Goal: Information Seeking & Learning: Learn about a topic

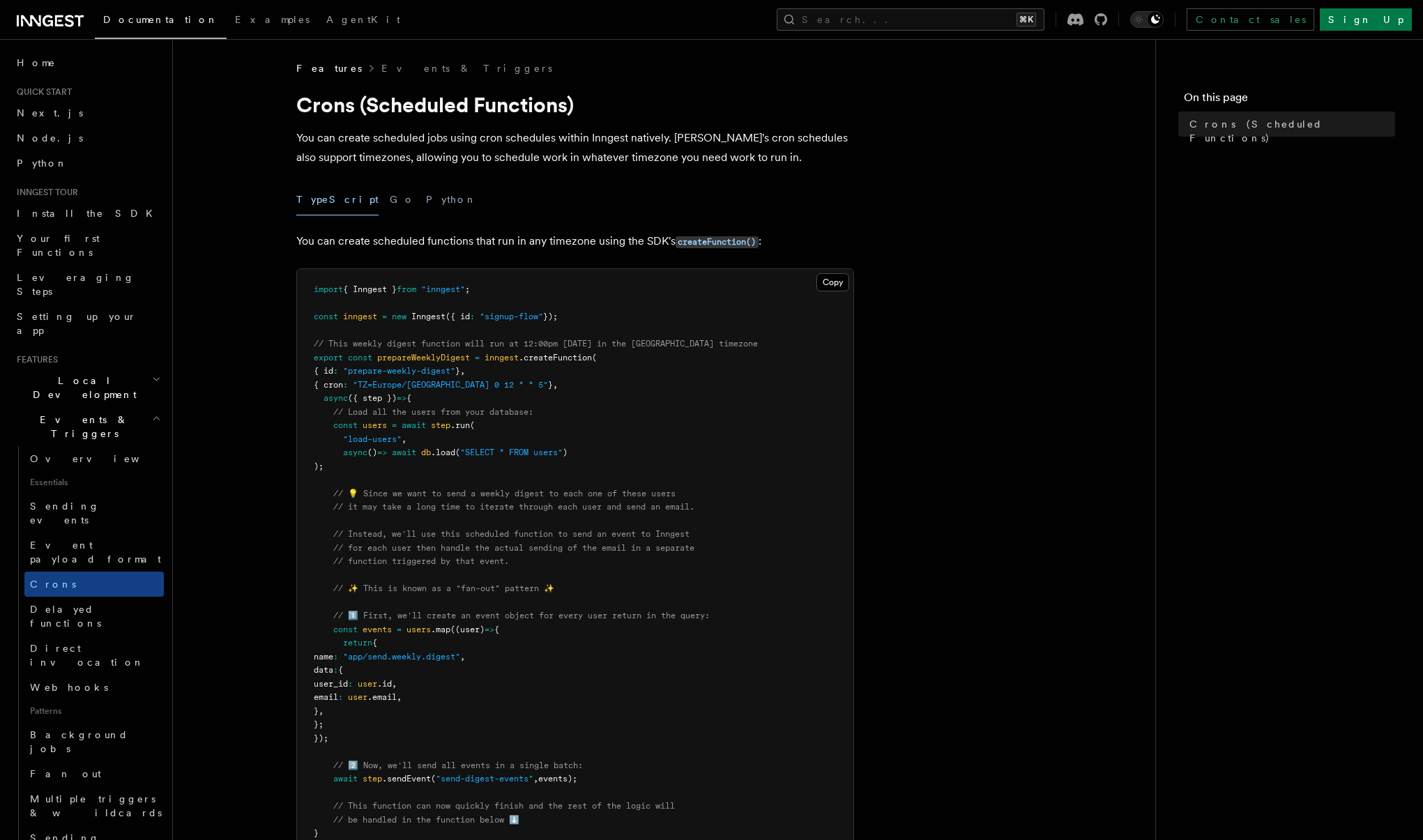
click at [89, 373] on span "Local Development" at bounding box center [82, 387] width 141 height 28
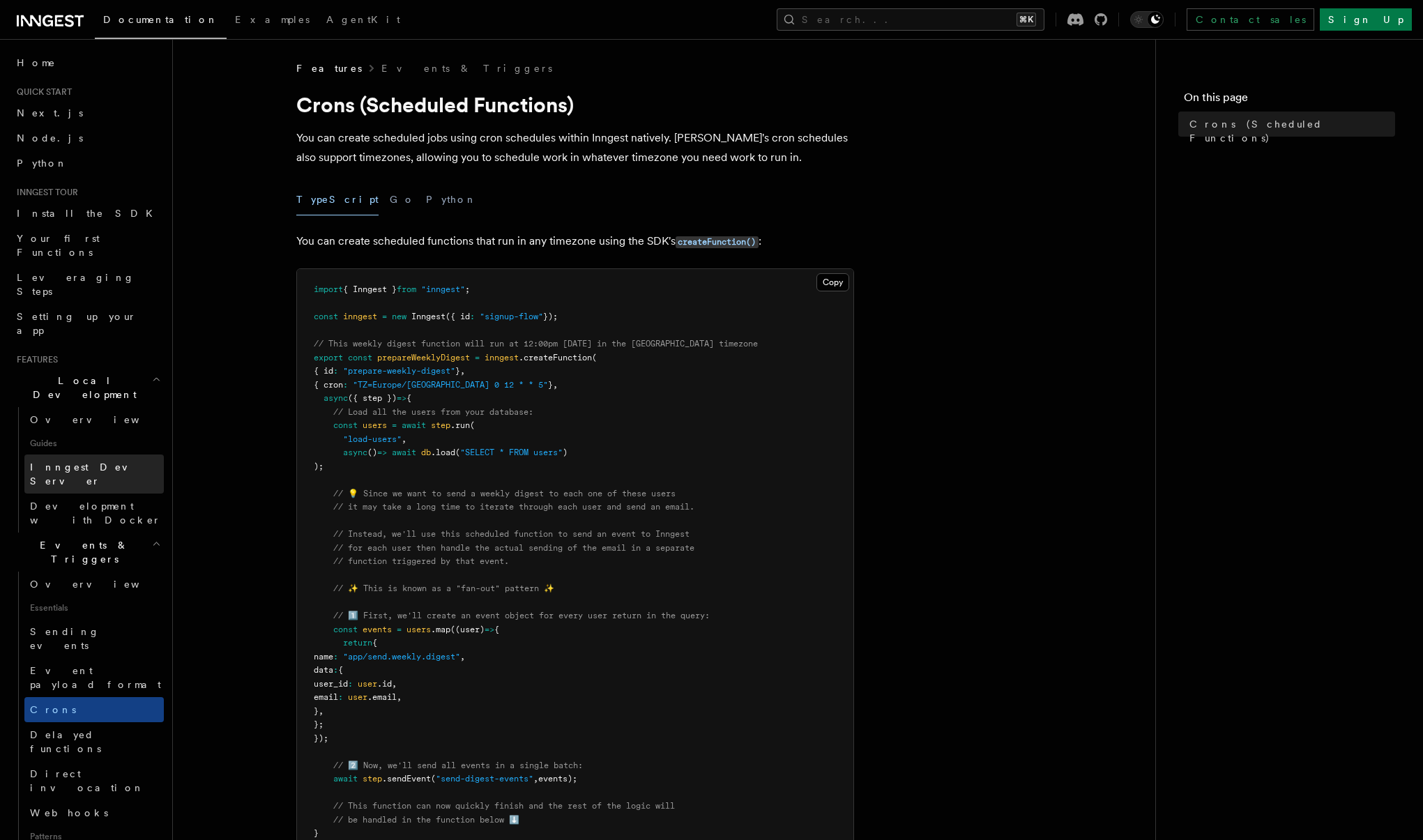
click at [102, 461] on span "Inngest Dev Server" at bounding box center [89, 474] width 119 height 25
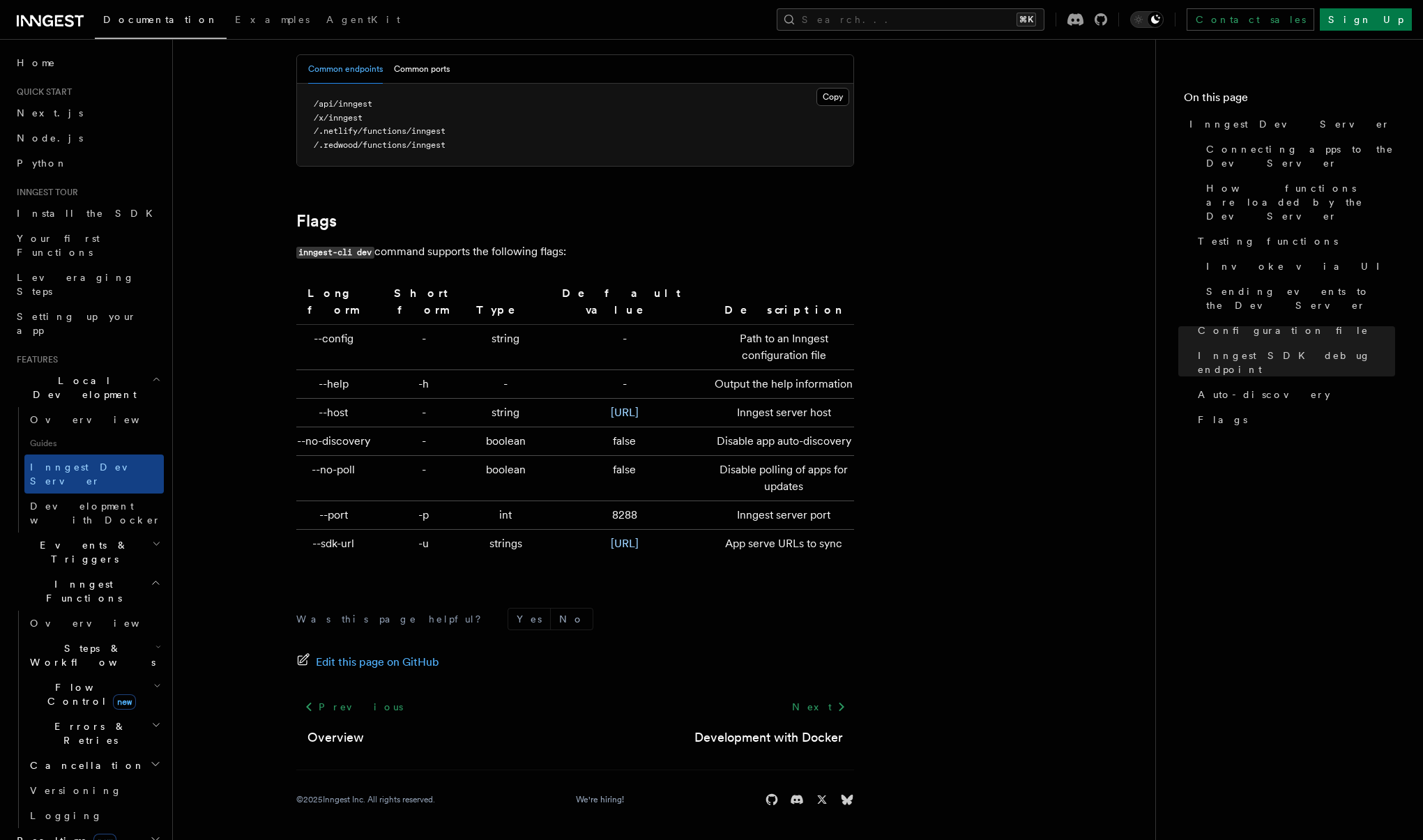
scroll to position [4429, 0]
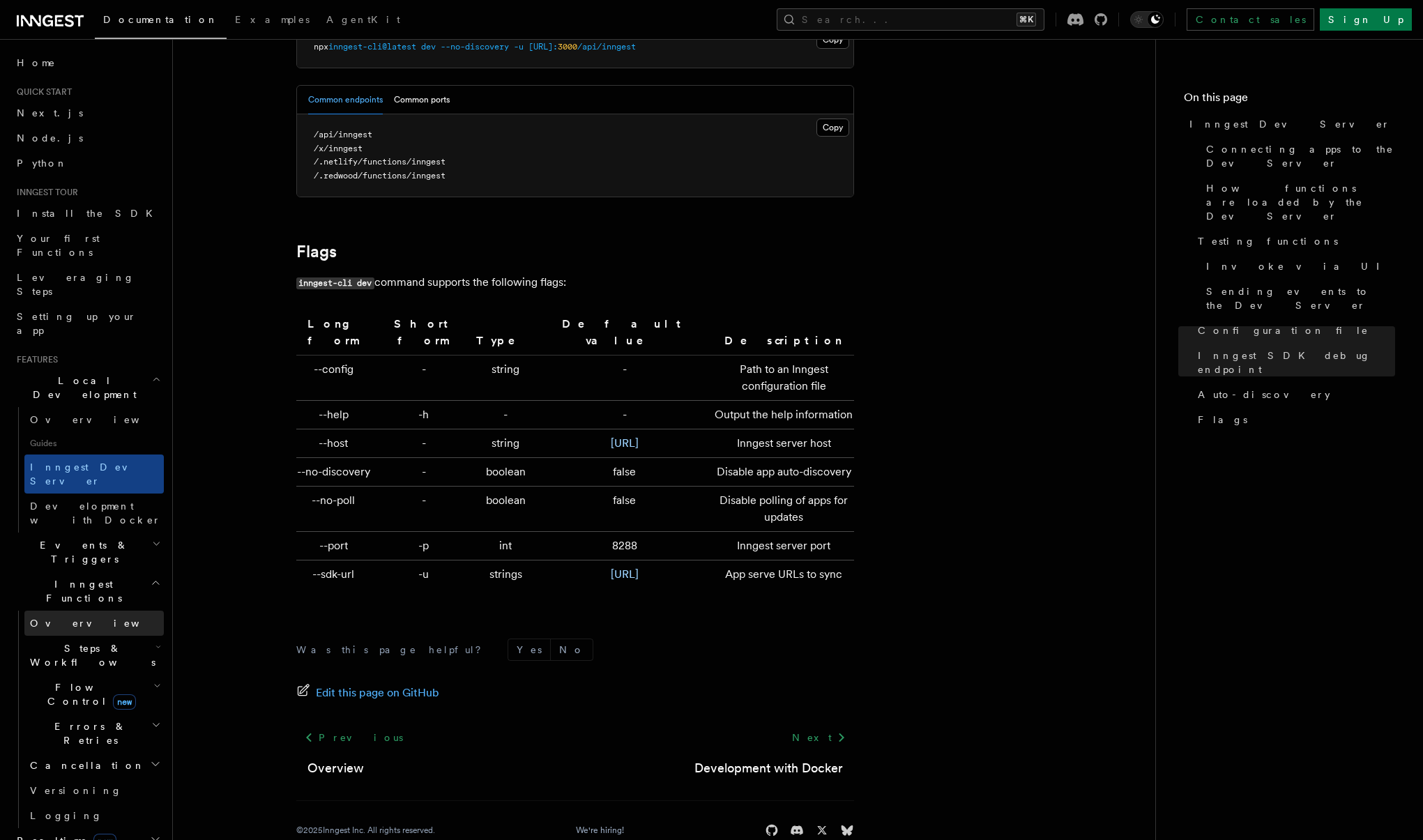
click at [80, 610] on link "Overview" at bounding box center [94, 623] width 140 height 25
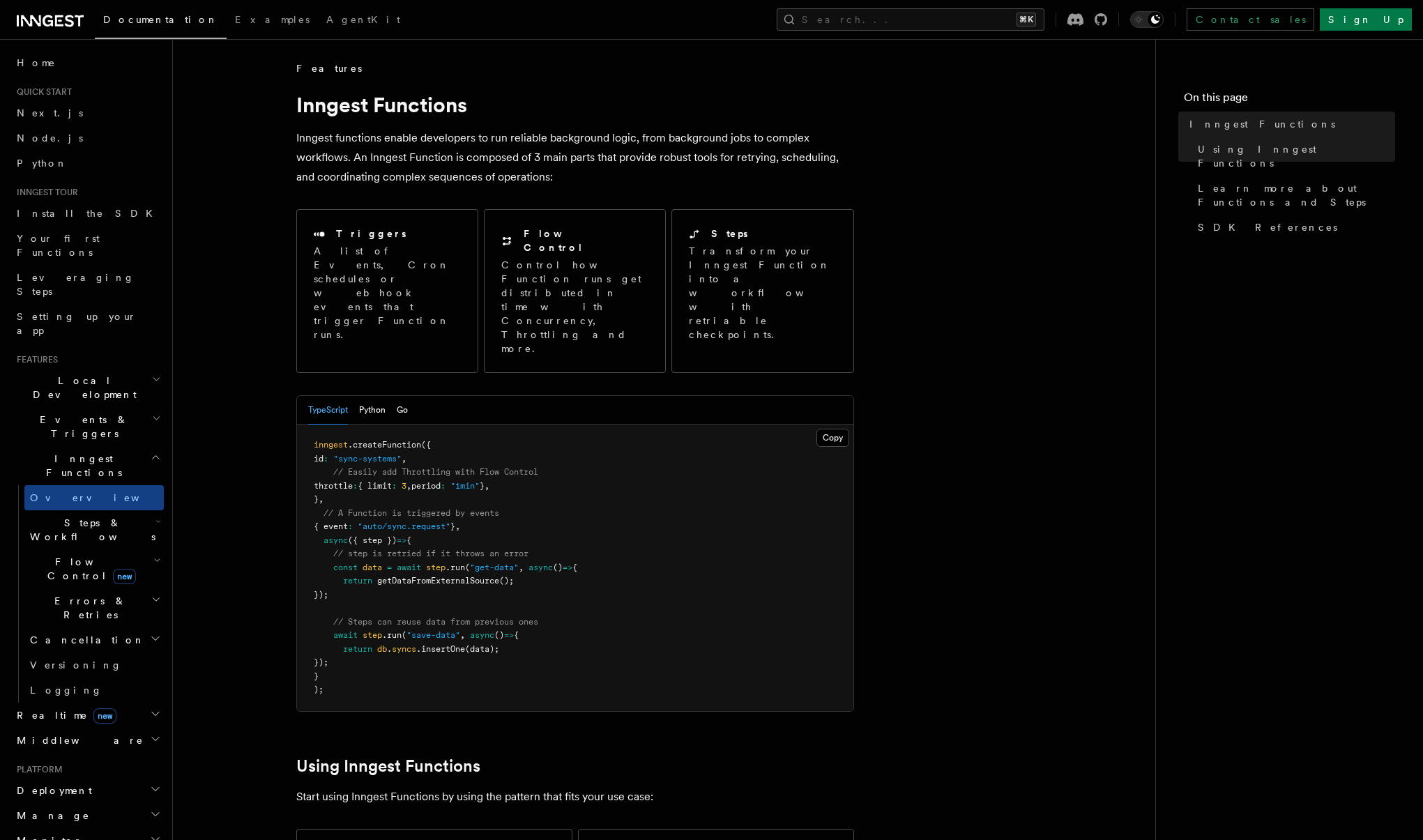
click at [76, 510] on h2 "Steps & Workflows" at bounding box center [94, 530] width 140 height 39
click at [77, 631] on span "Wait for events" at bounding box center [84, 644] width 83 height 25
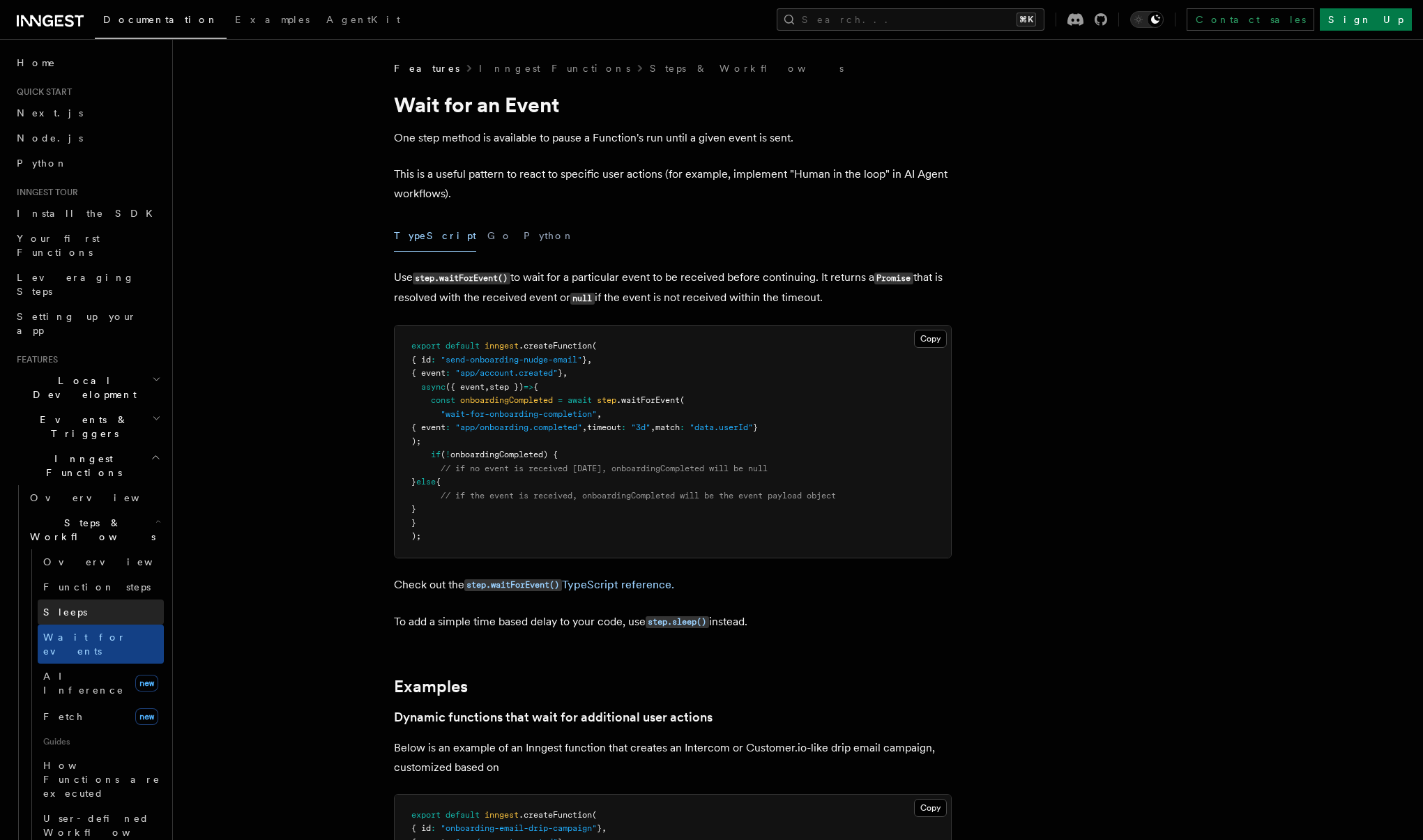
click at [82, 599] on link "Sleeps" at bounding box center [100, 612] width 126 height 25
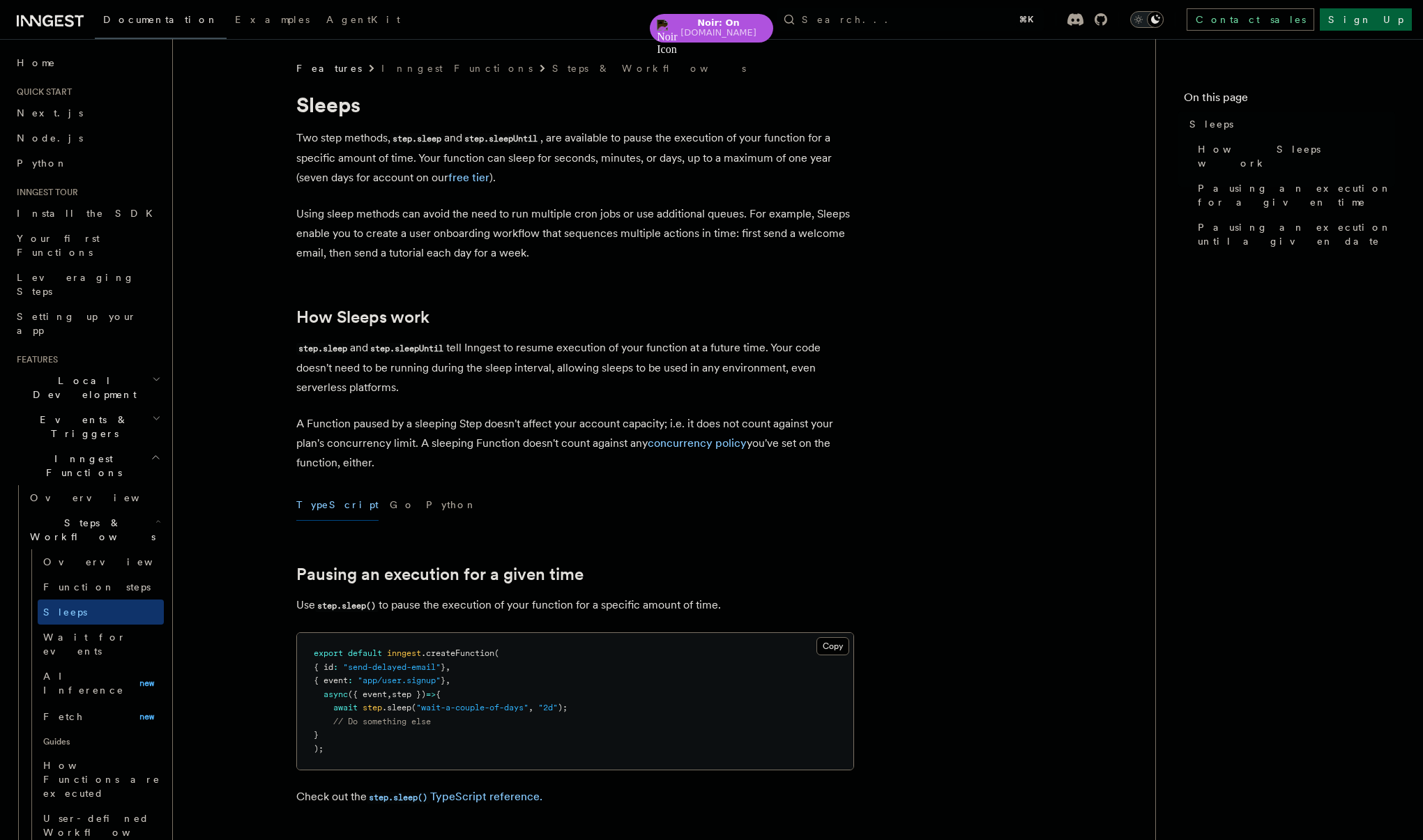
click at [788, 367] on p "step.sleep and step.sleepUntil tell Inngest to resume execution of your functio…" at bounding box center [575, 368] width 558 height 59
drag, startPoint x: 556, startPoint y: 370, endPoint x: 563, endPoint y: 391, distance: 22.1
click at [563, 391] on p "step.sleep and step.sleepUntil tell Inngest to resume execution of your functio…" at bounding box center [575, 368] width 558 height 59
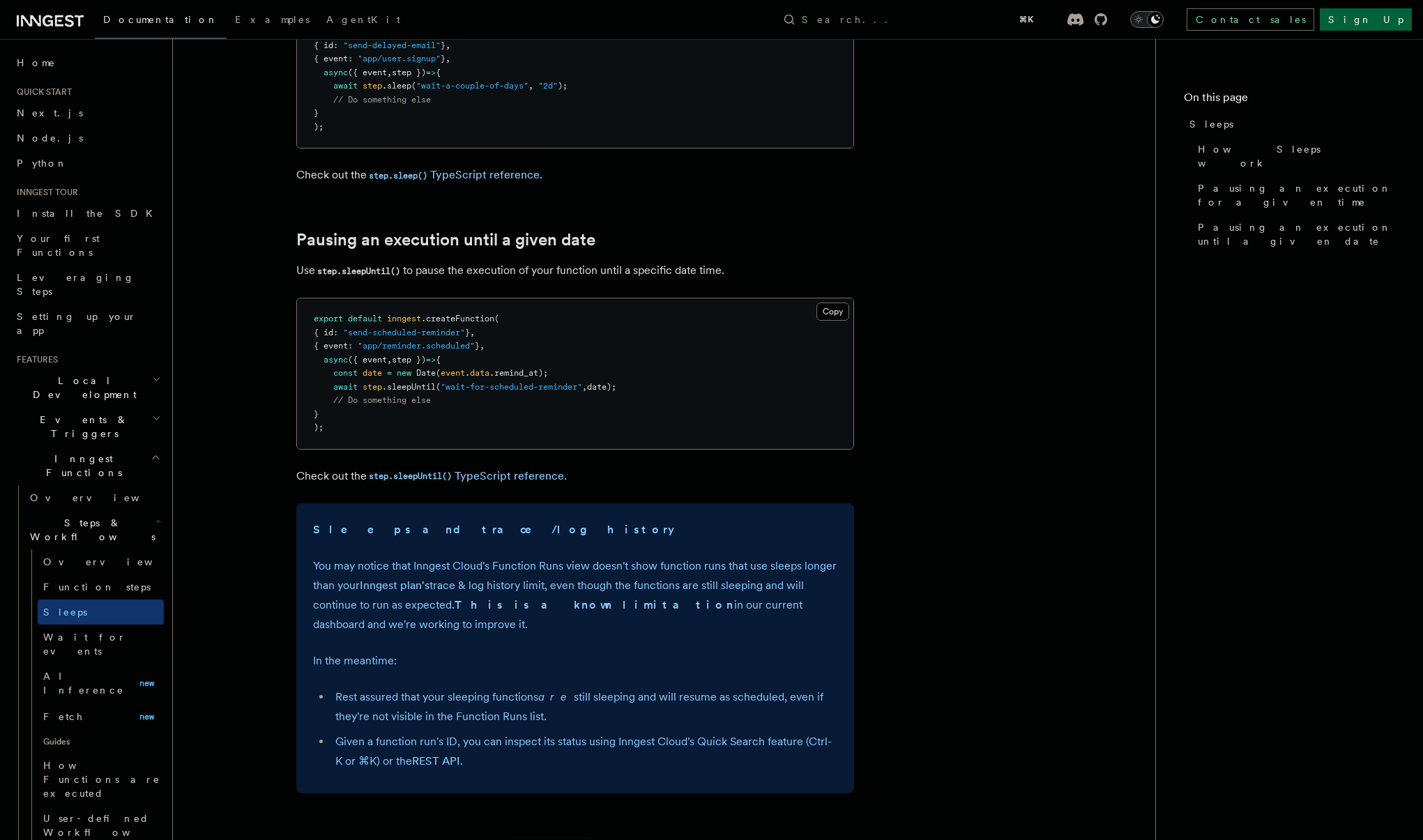
scroll to position [623, 0]
drag, startPoint x: 414, startPoint y: 269, endPoint x: 479, endPoint y: 270, distance: 65.0
click at [479, 270] on p "Use step.sleepUntil() to pause the execution of your function until a specific …" at bounding box center [575, 269] width 558 height 20
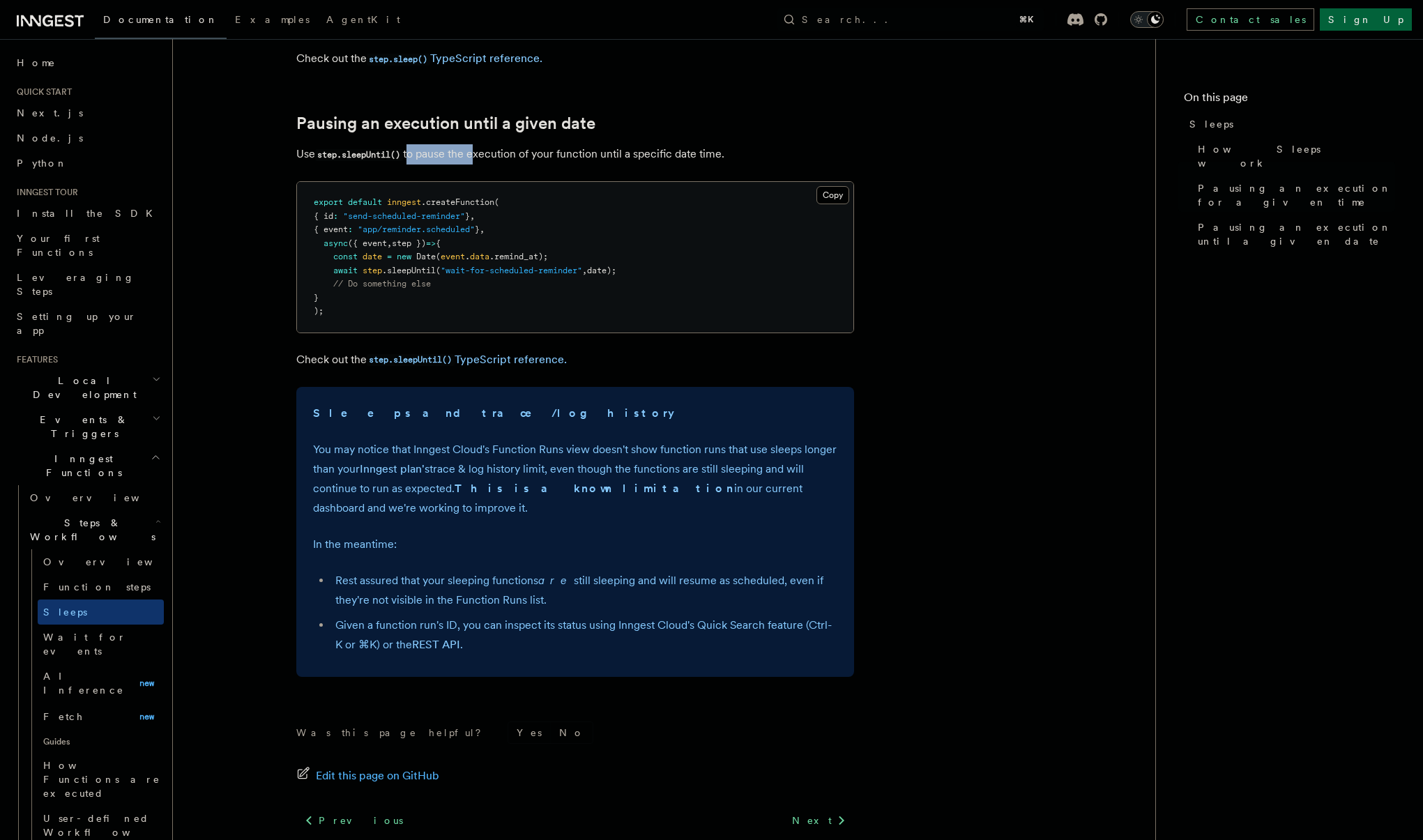
scroll to position [772, 0]
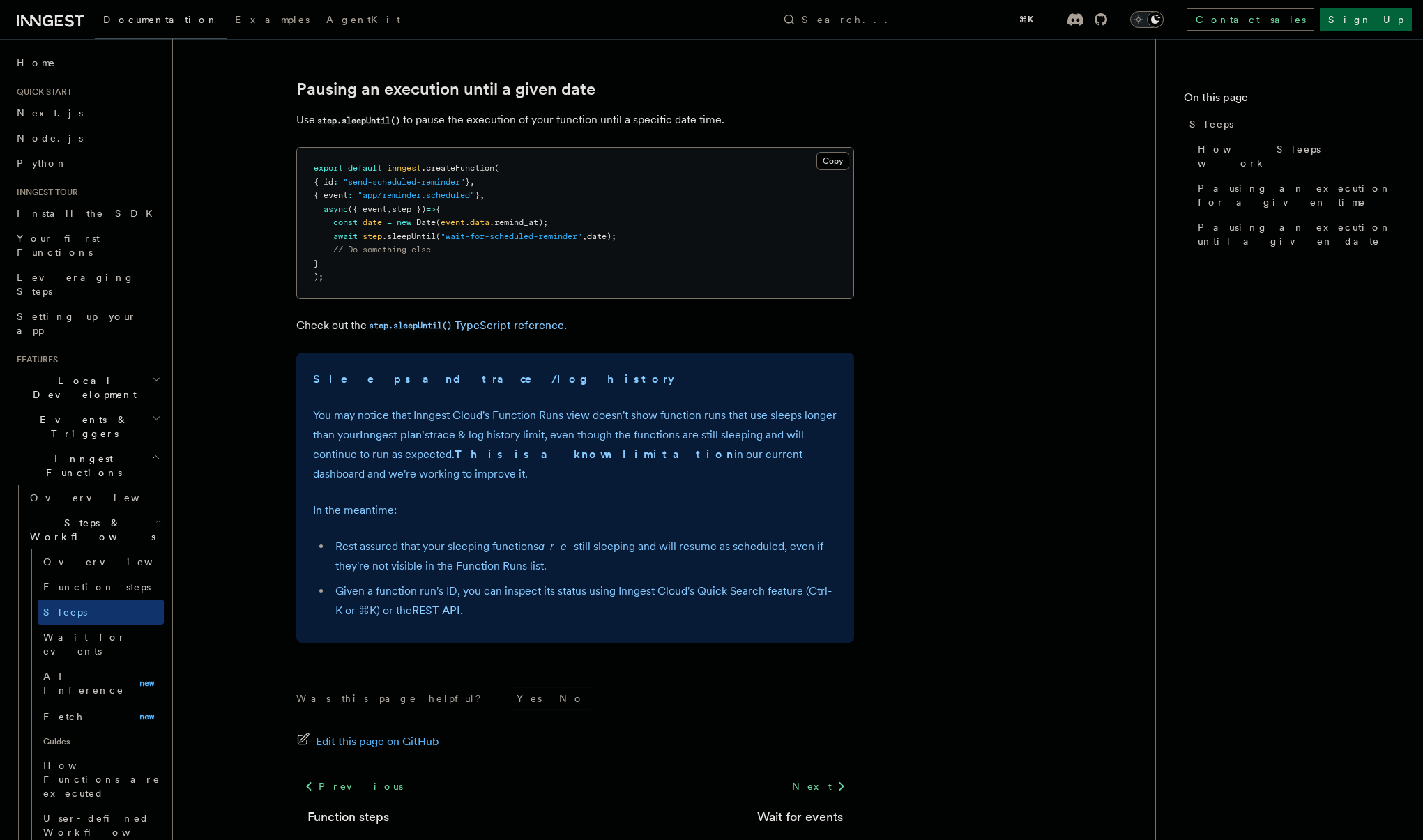
click at [553, 427] on p "You may notice that Inngest Cloud's Function Runs view doesn't show function ru…" at bounding box center [575, 444] width 524 height 78
drag, startPoint x: 453, startPoint y: 451, endPoint x: 577, endPoint y: 452, distance: 124.0
click at [577, 452] on p "You may notice that Inngest Cloud's Function Runs view doesn't show function ru…" at bounding box center [575, 444] width 524 height 78
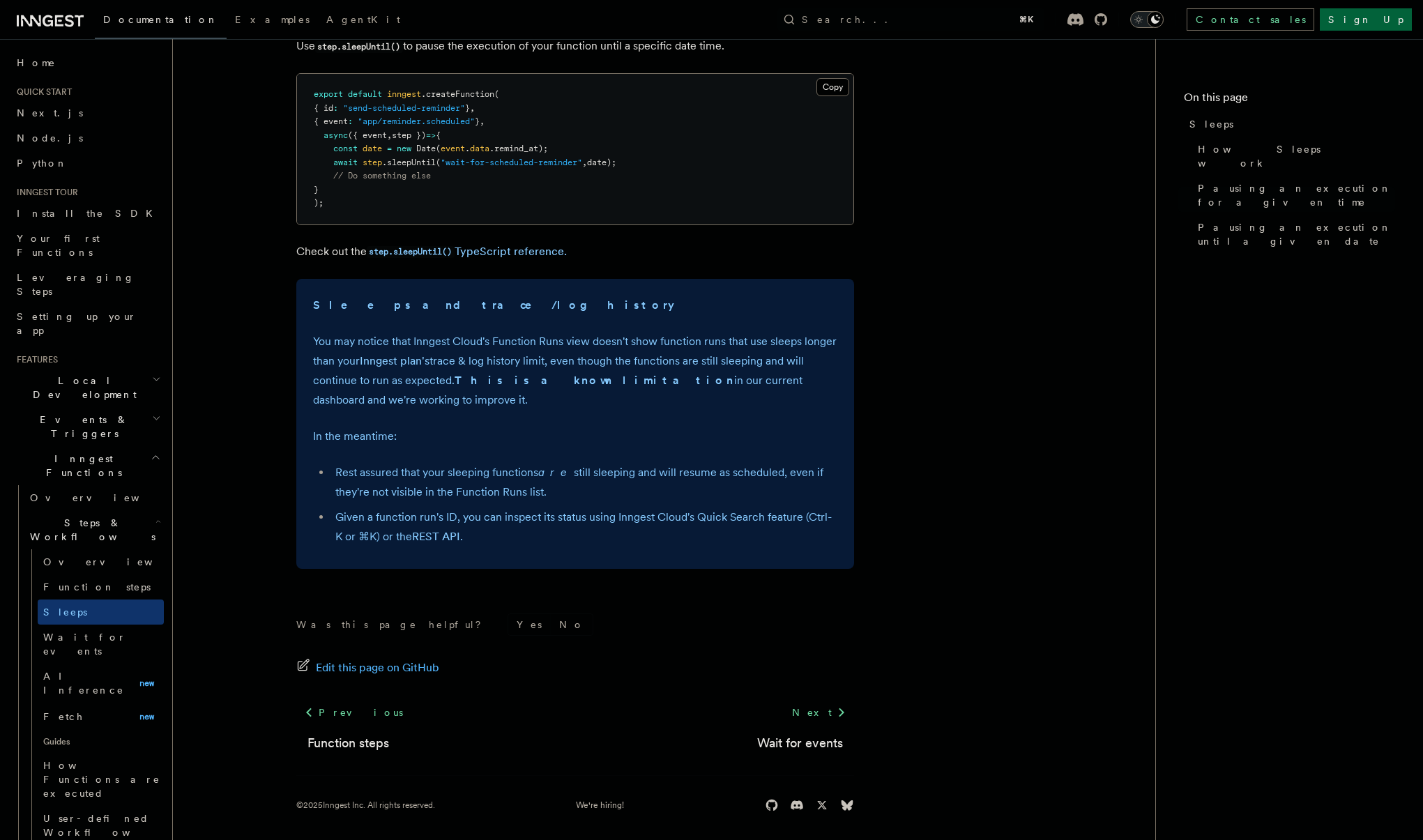
scroll to position [846, 0]
click at [77, 630] on span "Wait for events" at bounding box center [103, 644] width 121 height 28
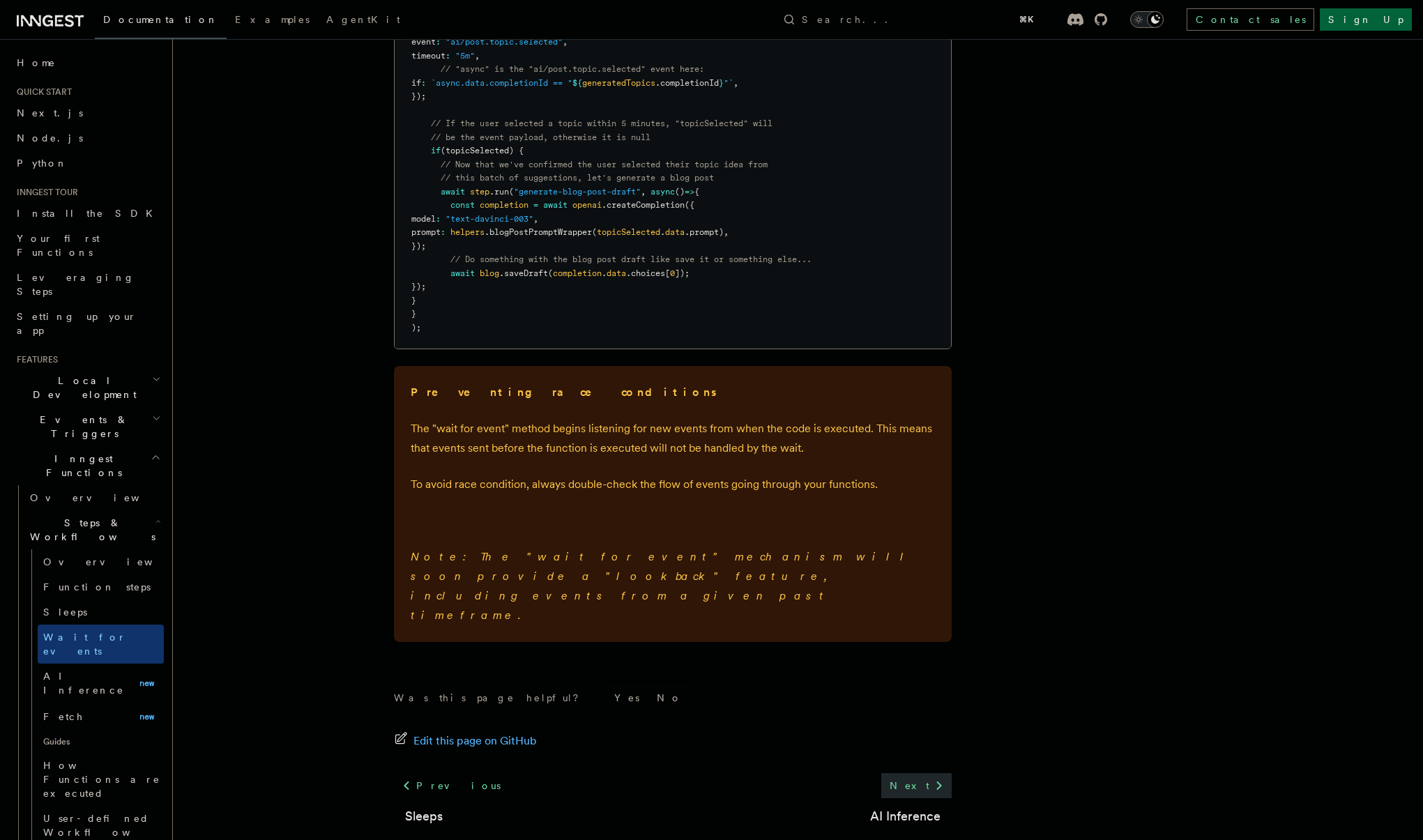
scroll to position [1852, 0]
click at [929, 774] on link "Next" at bounding box center [916, 786] width 70 height 25
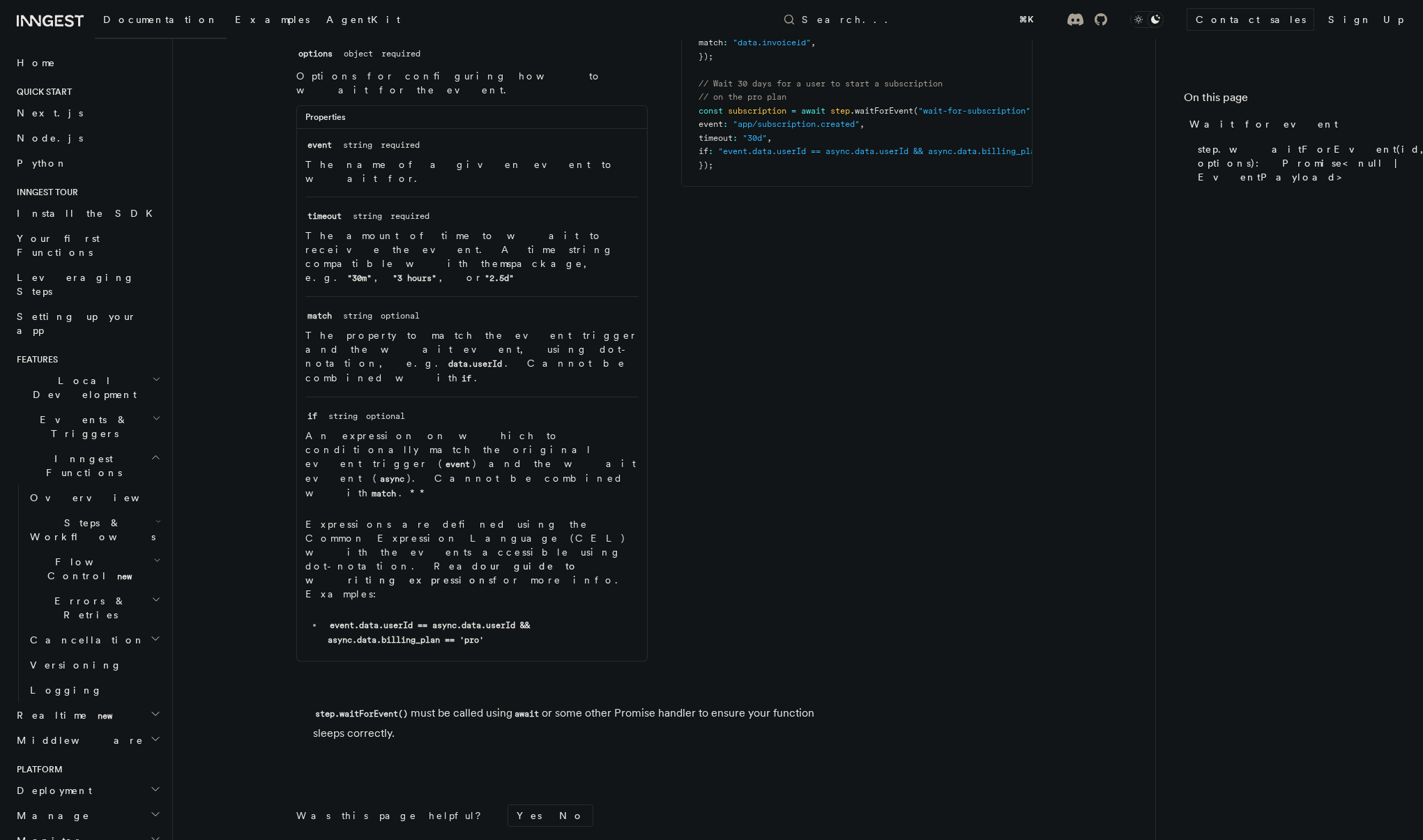
scroll to position [231, 0]
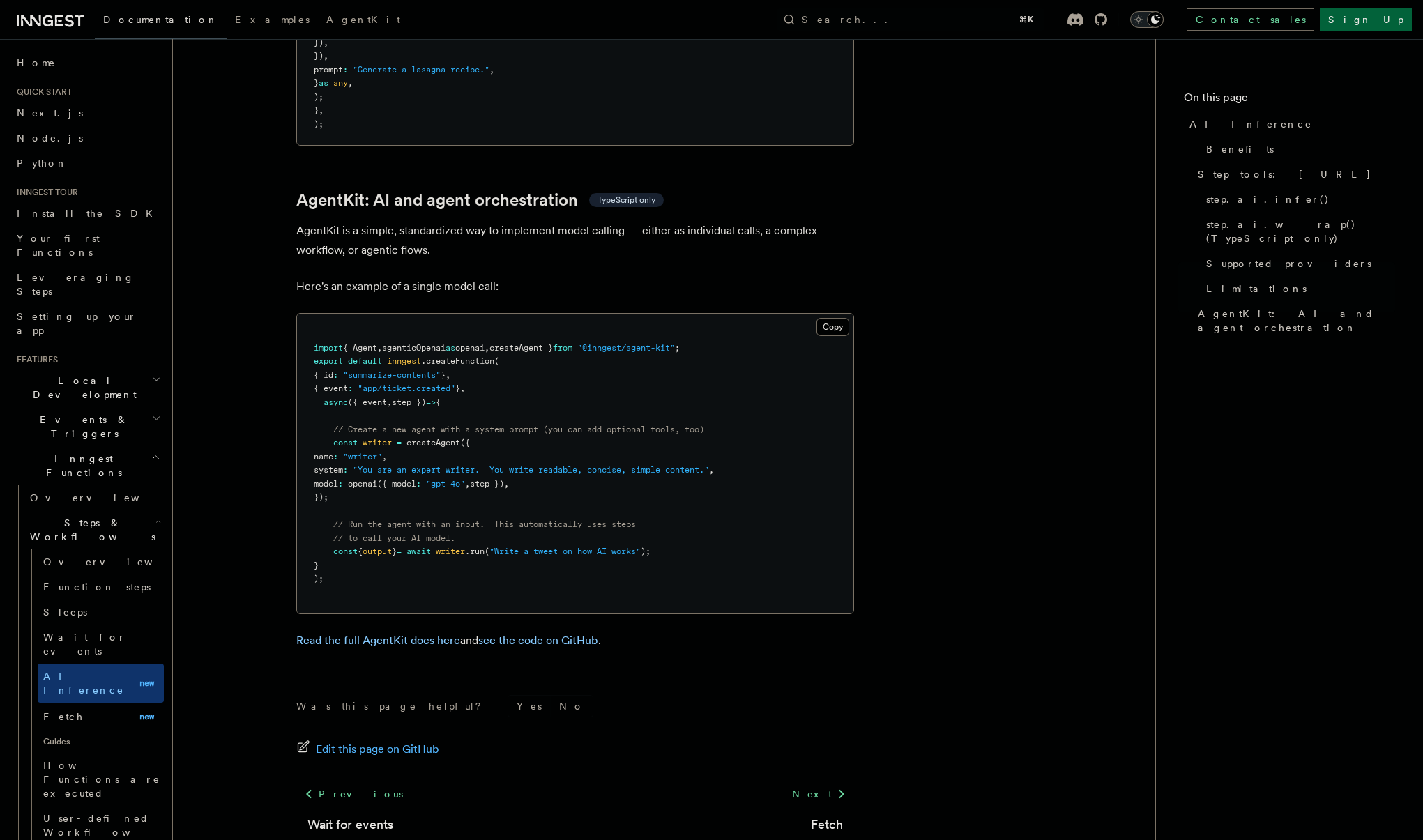
scroll to position [3973, 0]
click at [835, 786] on icon at bounding box center [842, 795] width 17 height 17
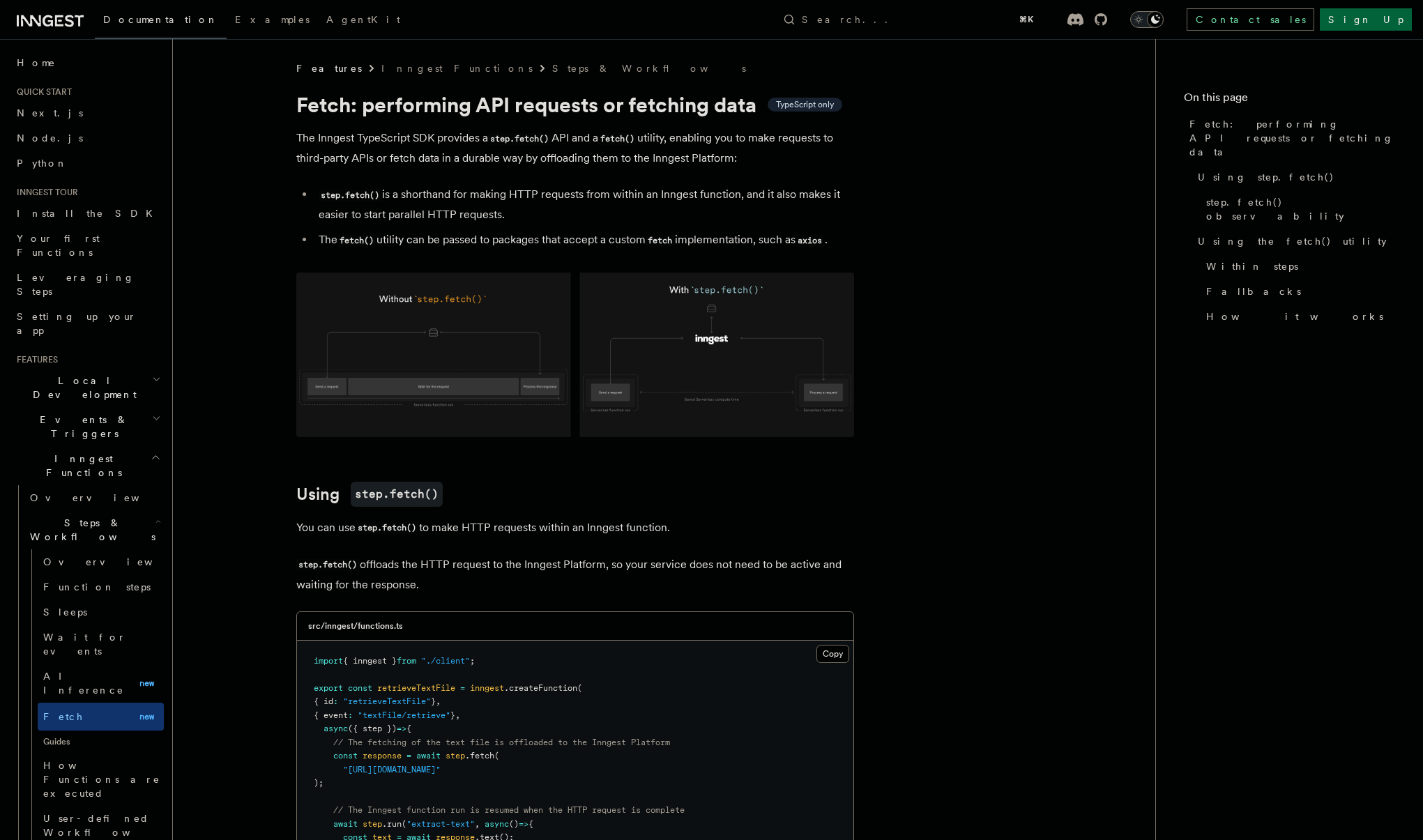
click at [476, 379] on img at bounding box center [575, 355] width 558 height 165
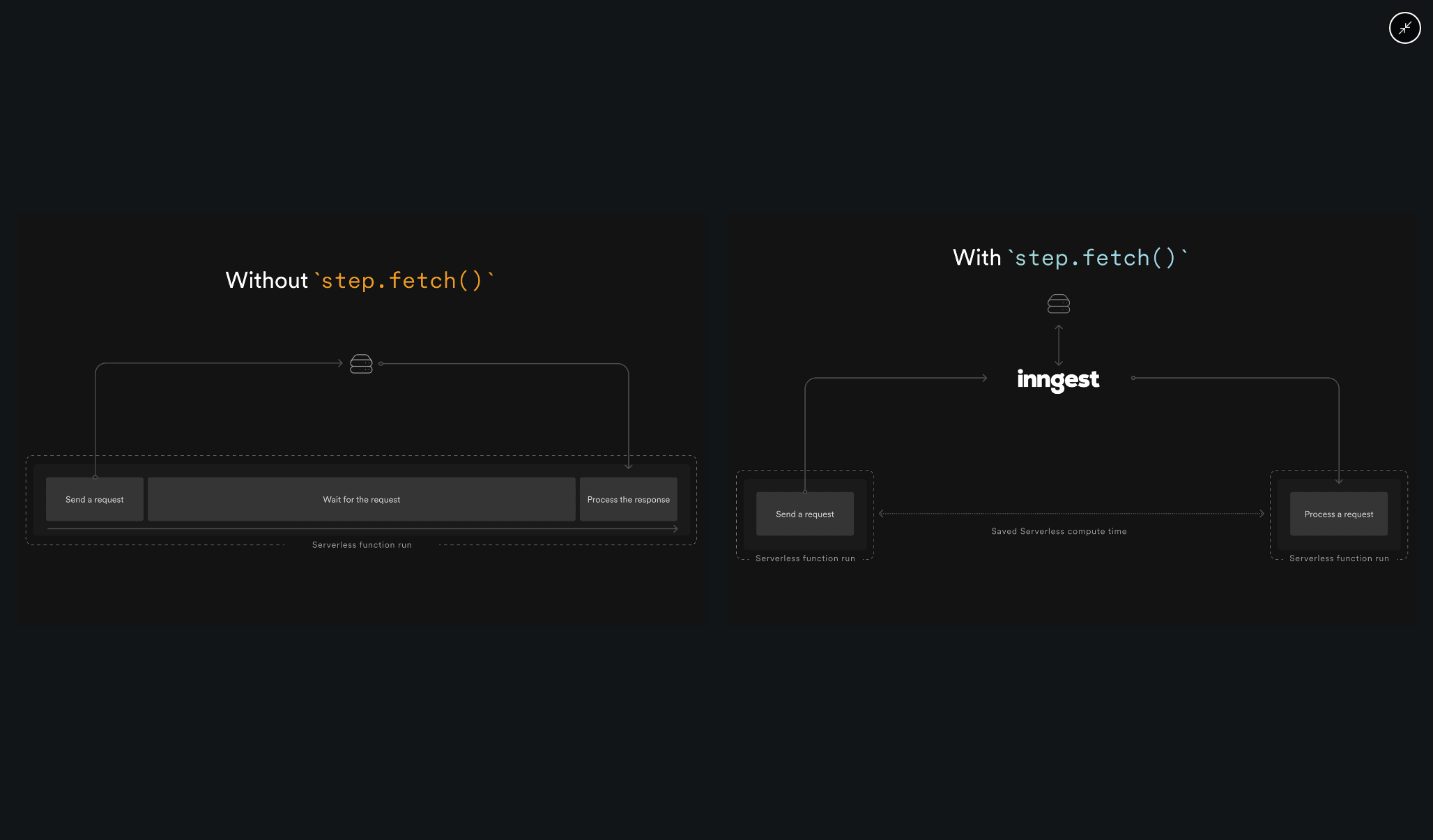
click at [856, 595] on img at bounding box center [716, 419] width 1398 height 411
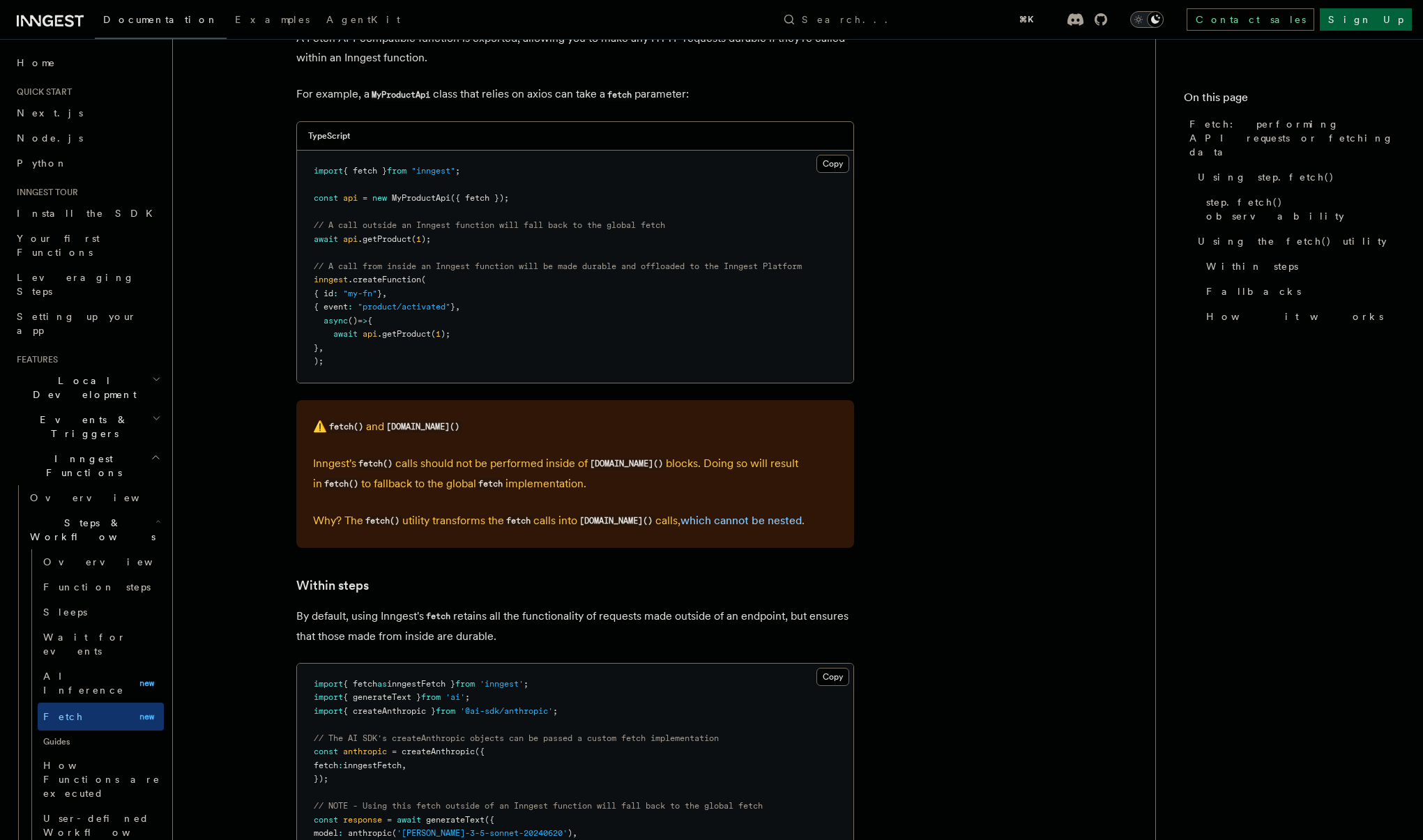
scroll to position [1635, 0]
click at [937, 687] on article "Features Inngest Functions Steps & Workflows Fetch: performing API requests or …" at bounding box center [664, 354] width 938 height 3857
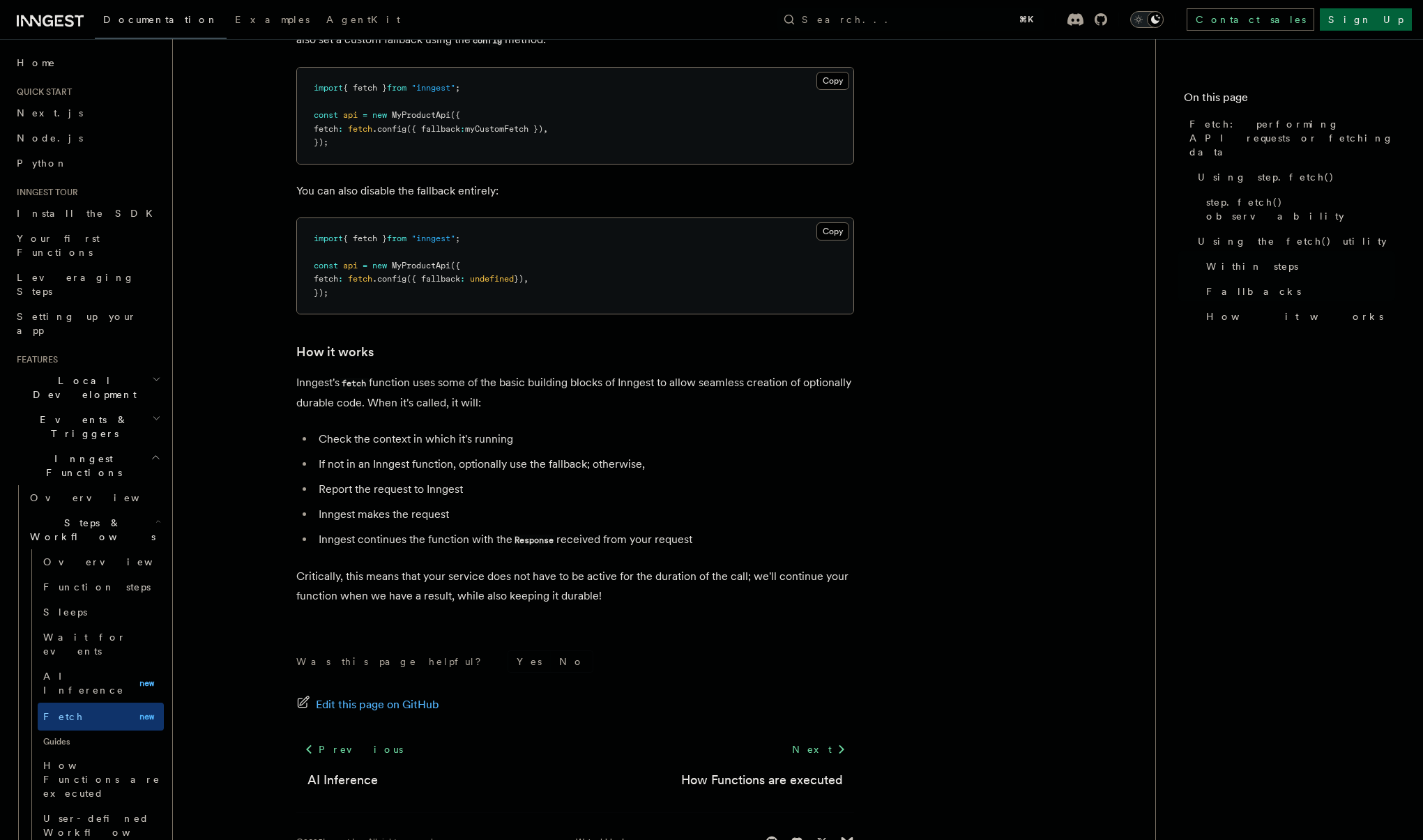
scroll to position [3035, 0]
click at [814, 737] on link "Next" at bounding box center [819, 750] width 70 height 25
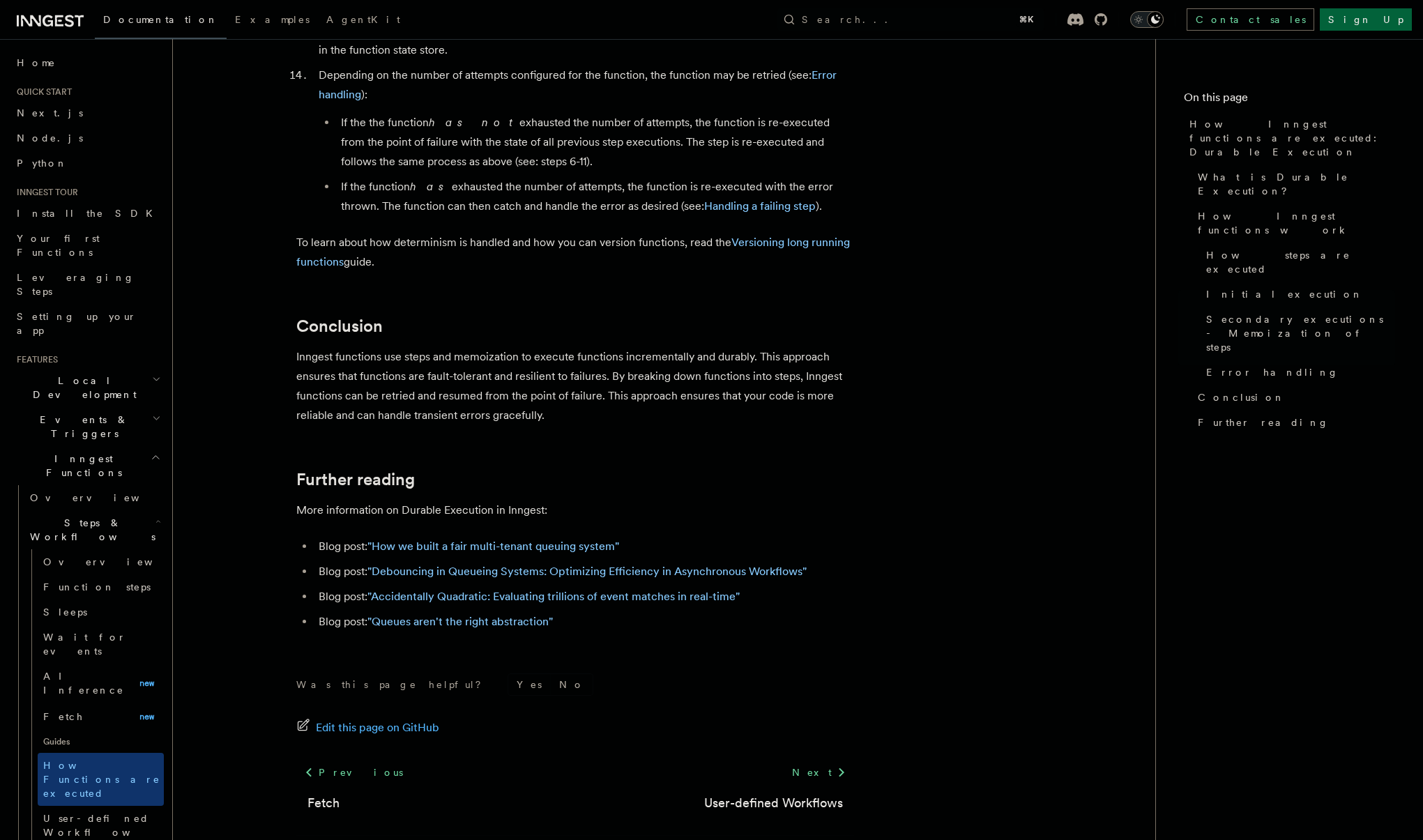
scroll to position [2454, 0]
click at [824, 760] on link "Next" at bounding box center [819, 773] width 70 height 25
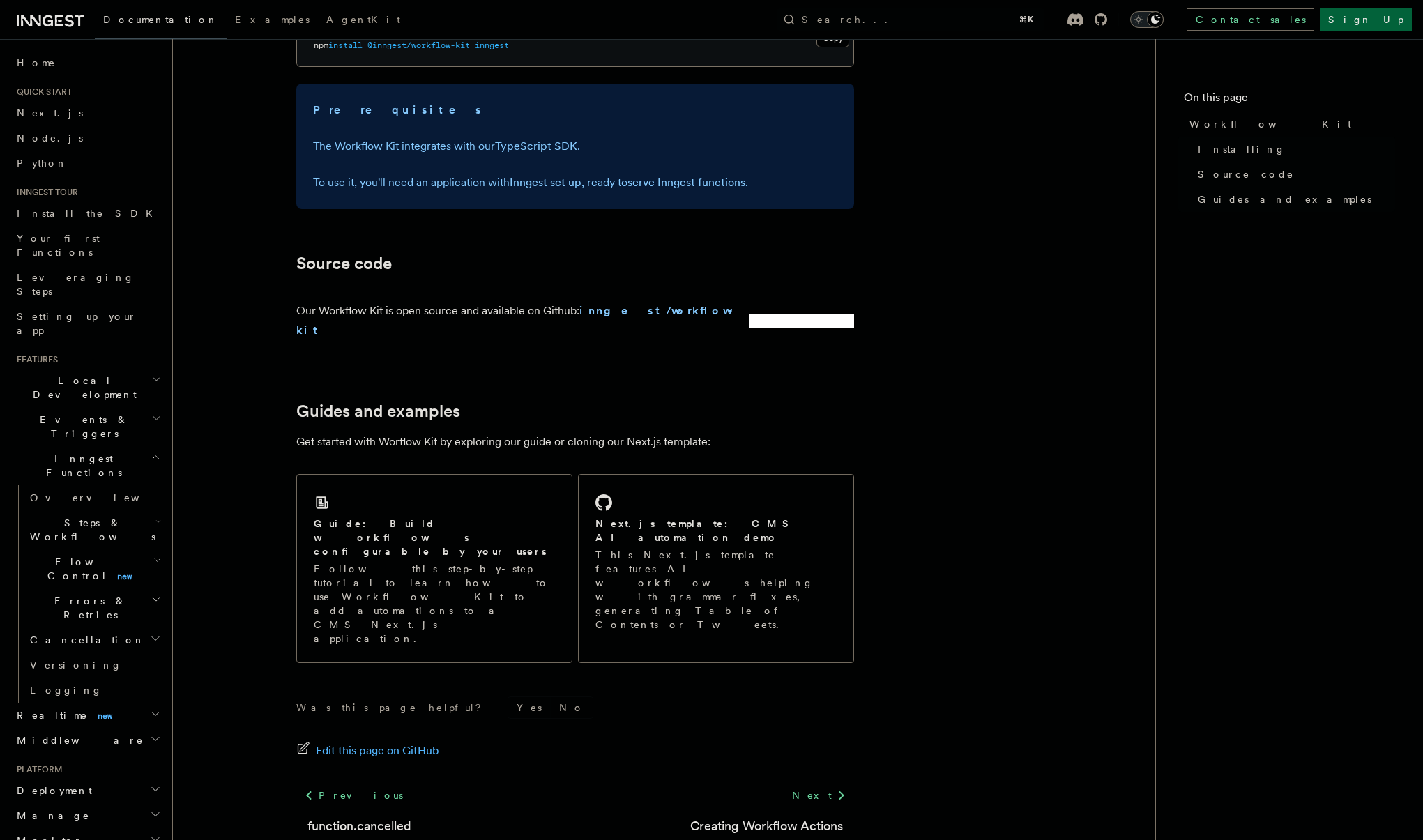
scroll to position [641, 0]
click at [829, 783] on link "Next" at bounding box center [819, 796] width 70 height 25
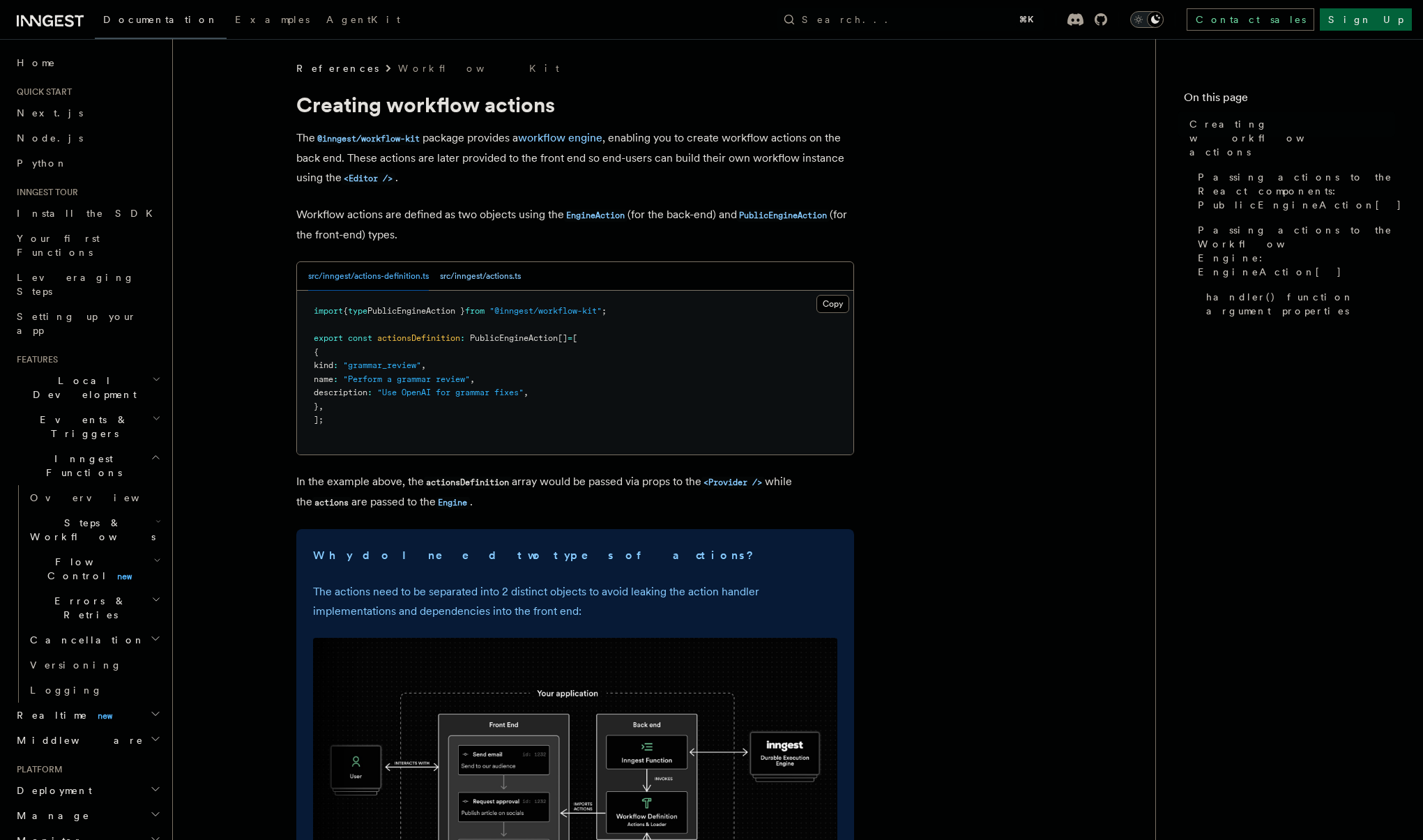
click at [479, 273] on button "src/inngest/actions.ts" at bounding box center [480, 276] width 81 height 29
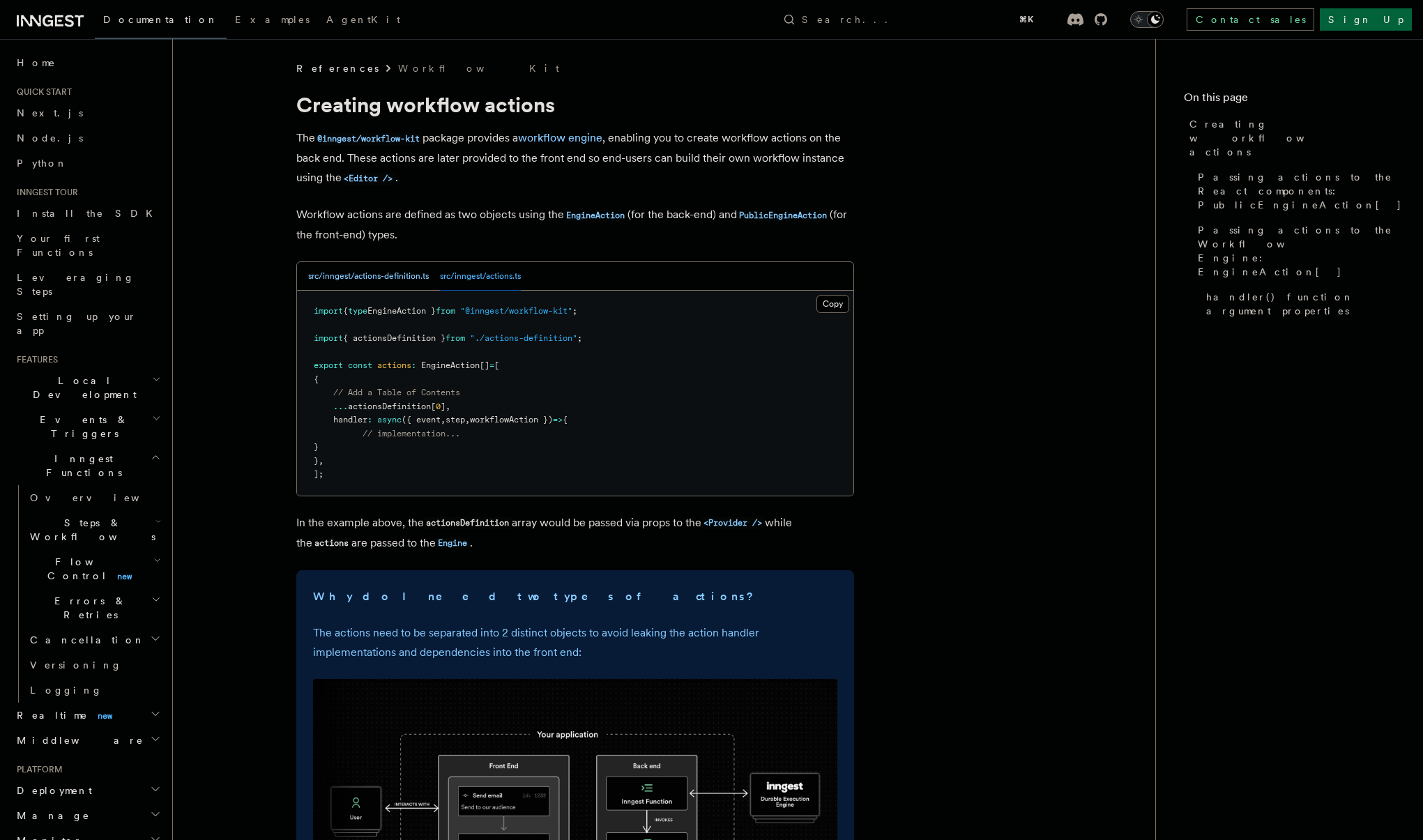
click at [389, 269] on button "src/inngest/actions-definition.ts" at bounding box center [368, 276] width 121 height 29
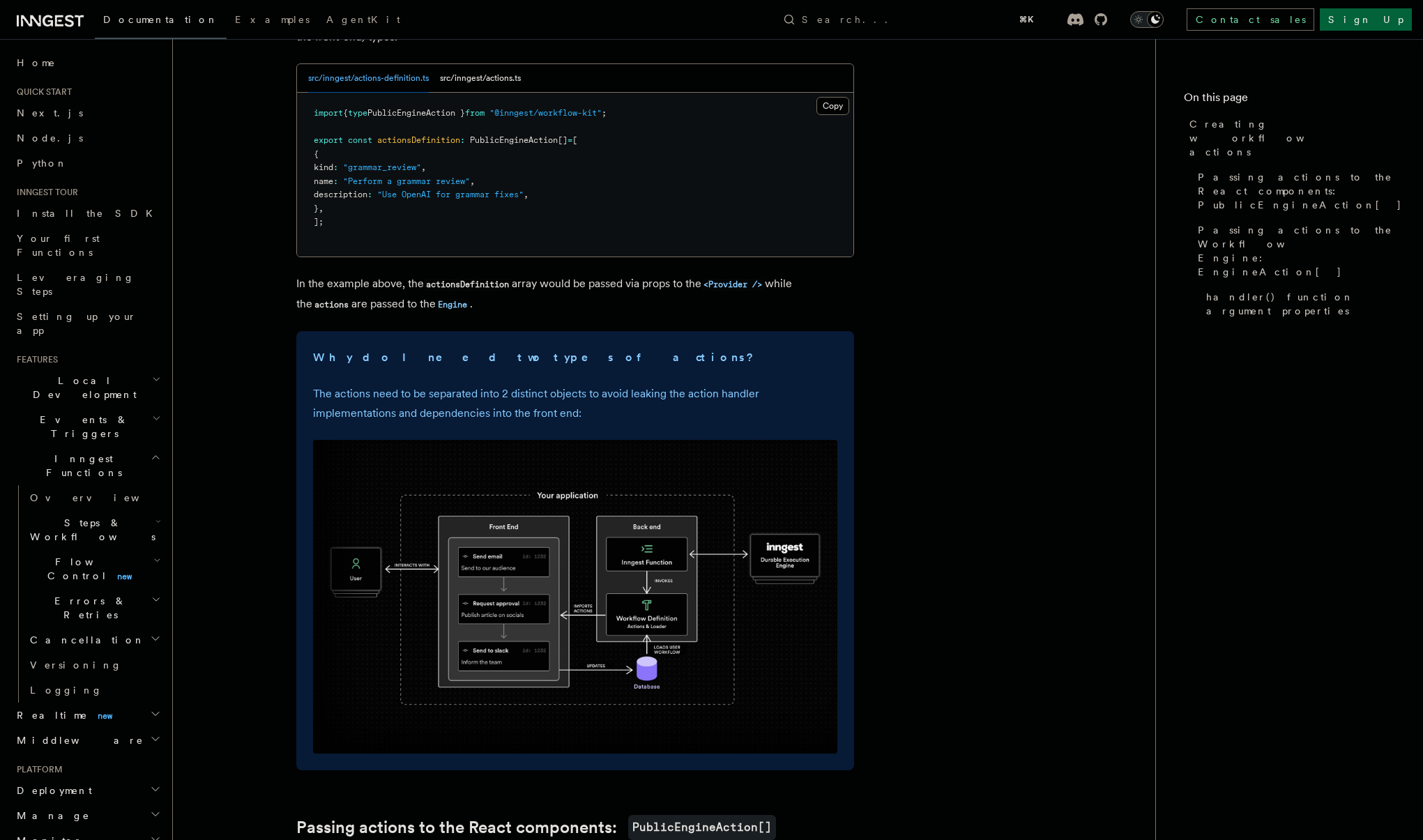
scroll to position [196, 0]
click at [484, 78] on button "src/inngest/actions.ts" at bounding box center [480, 80] width 81 height 29
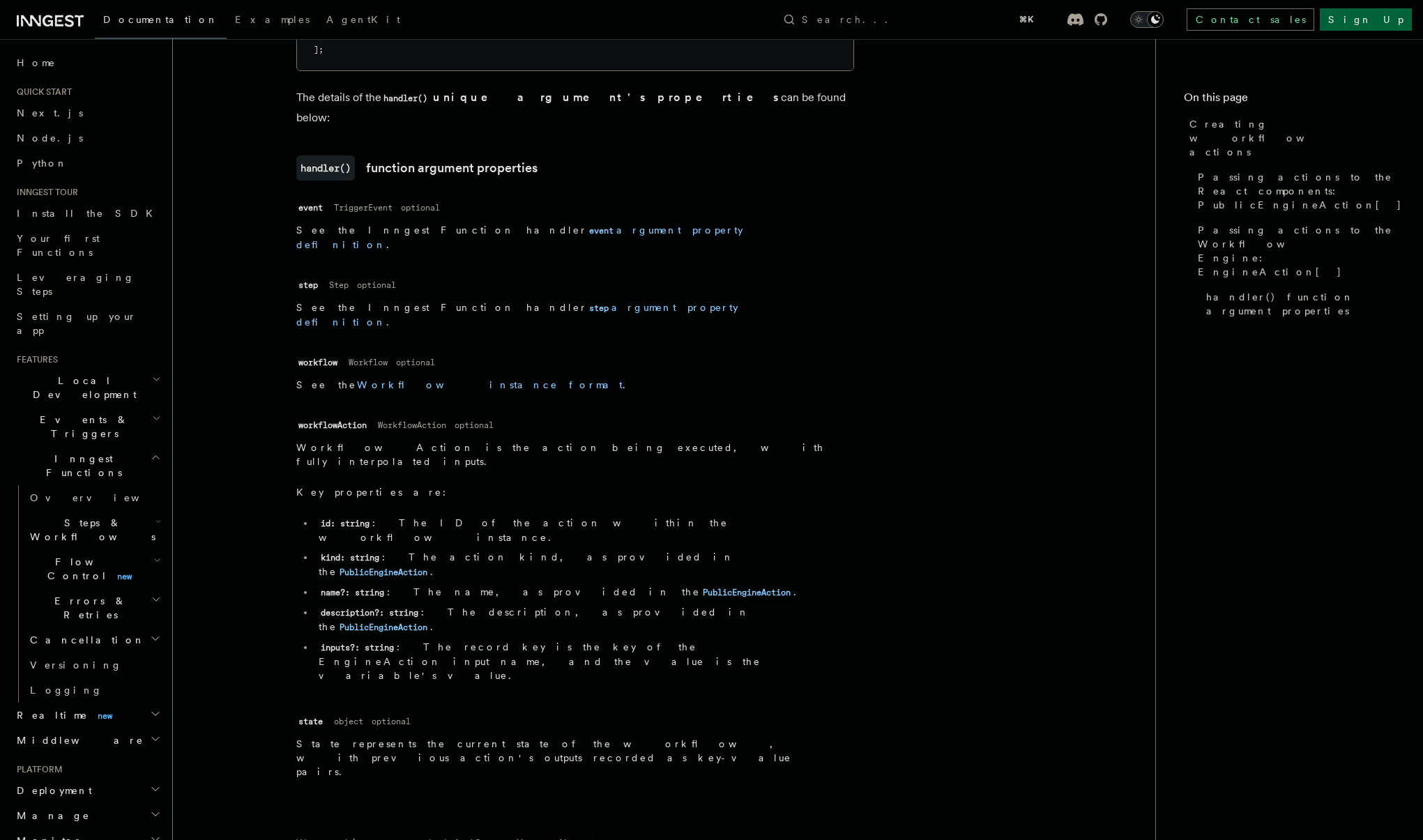
scroll to position [1799, 0]
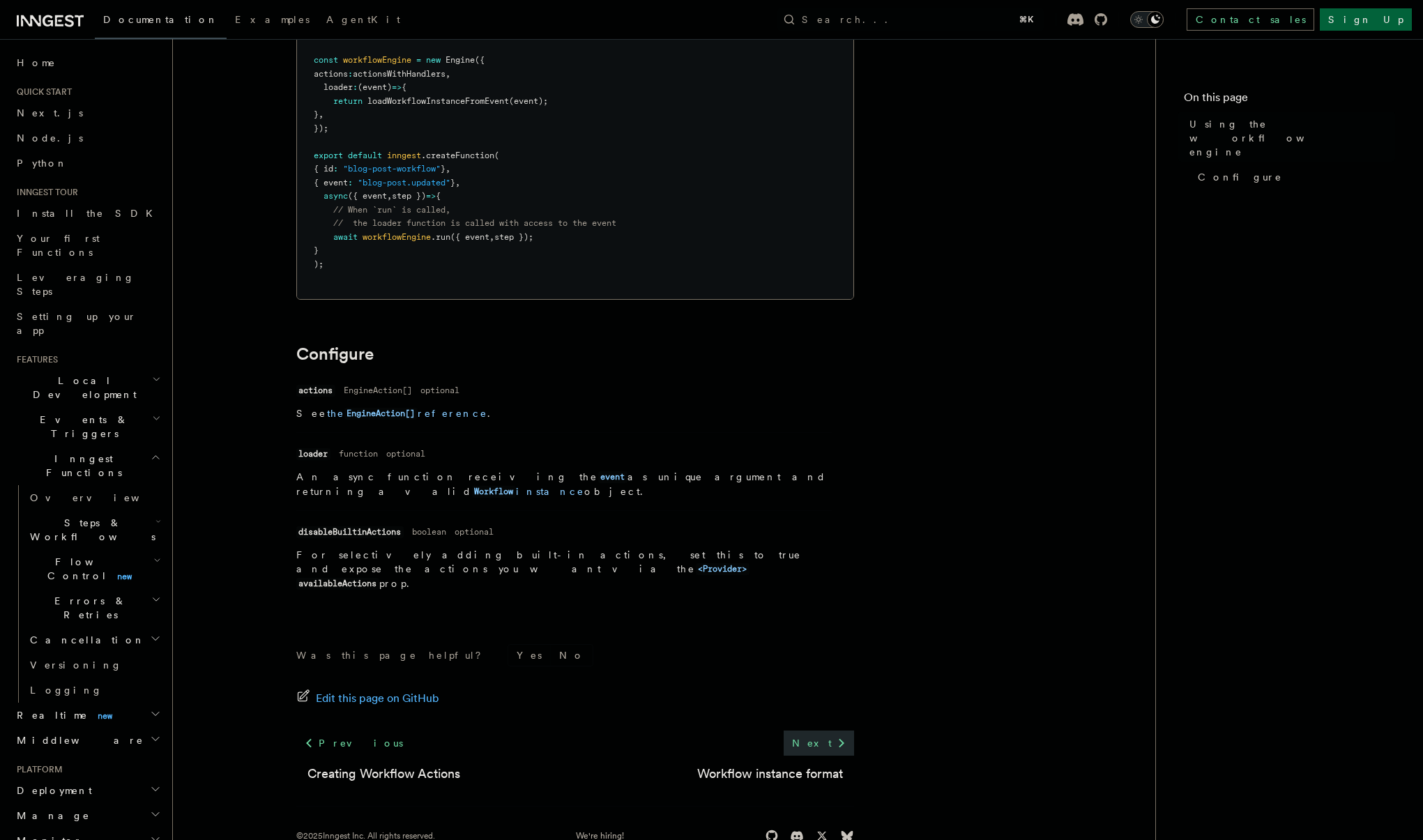
scroll to position [236, 0]
click at [822, 731] on link "Next" at bounding box center [819, 744] width 70 height 25
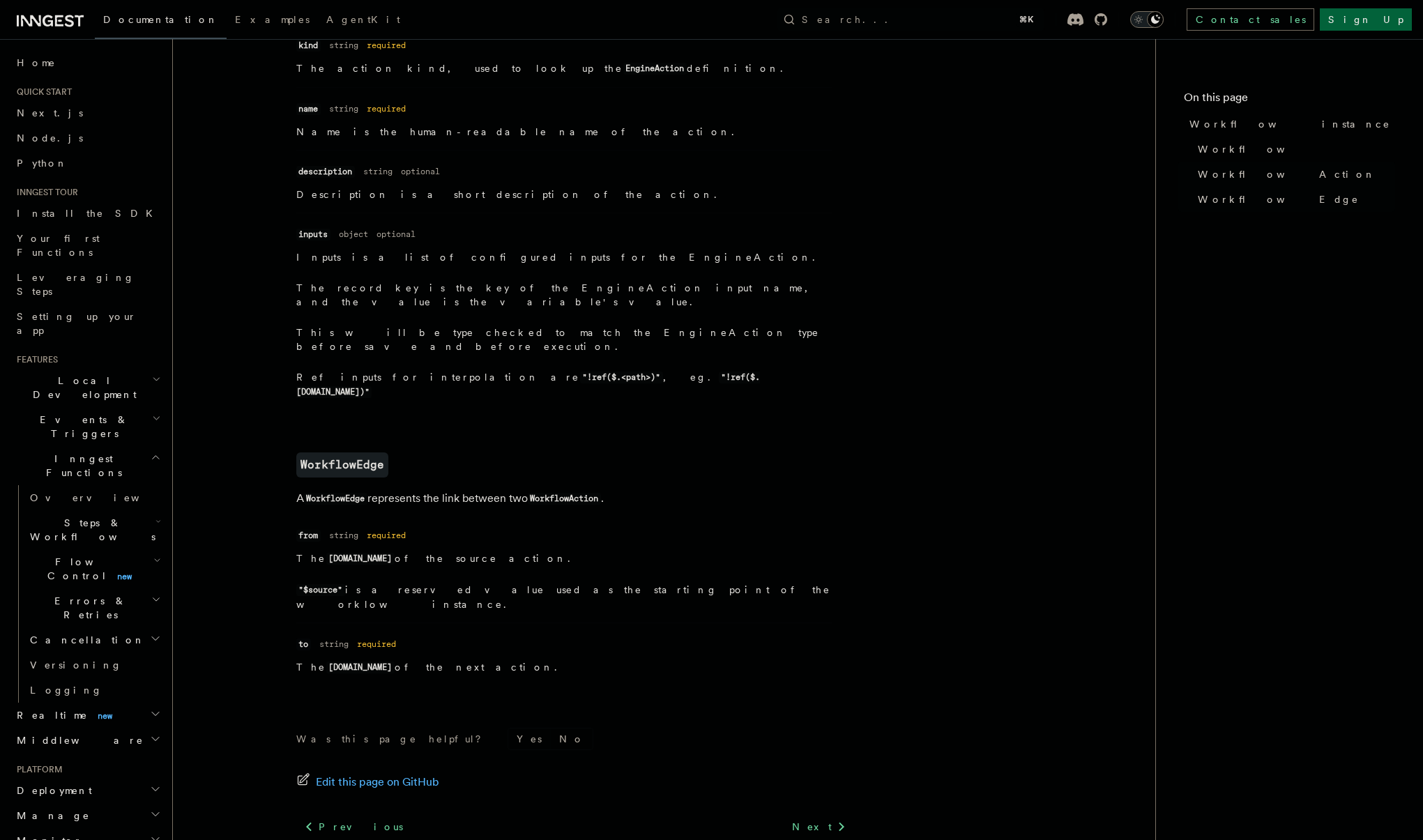
scroll to position [1306, 0]
click at [833, 820] on icon at bounding box center [842, 828] width 17 height 17
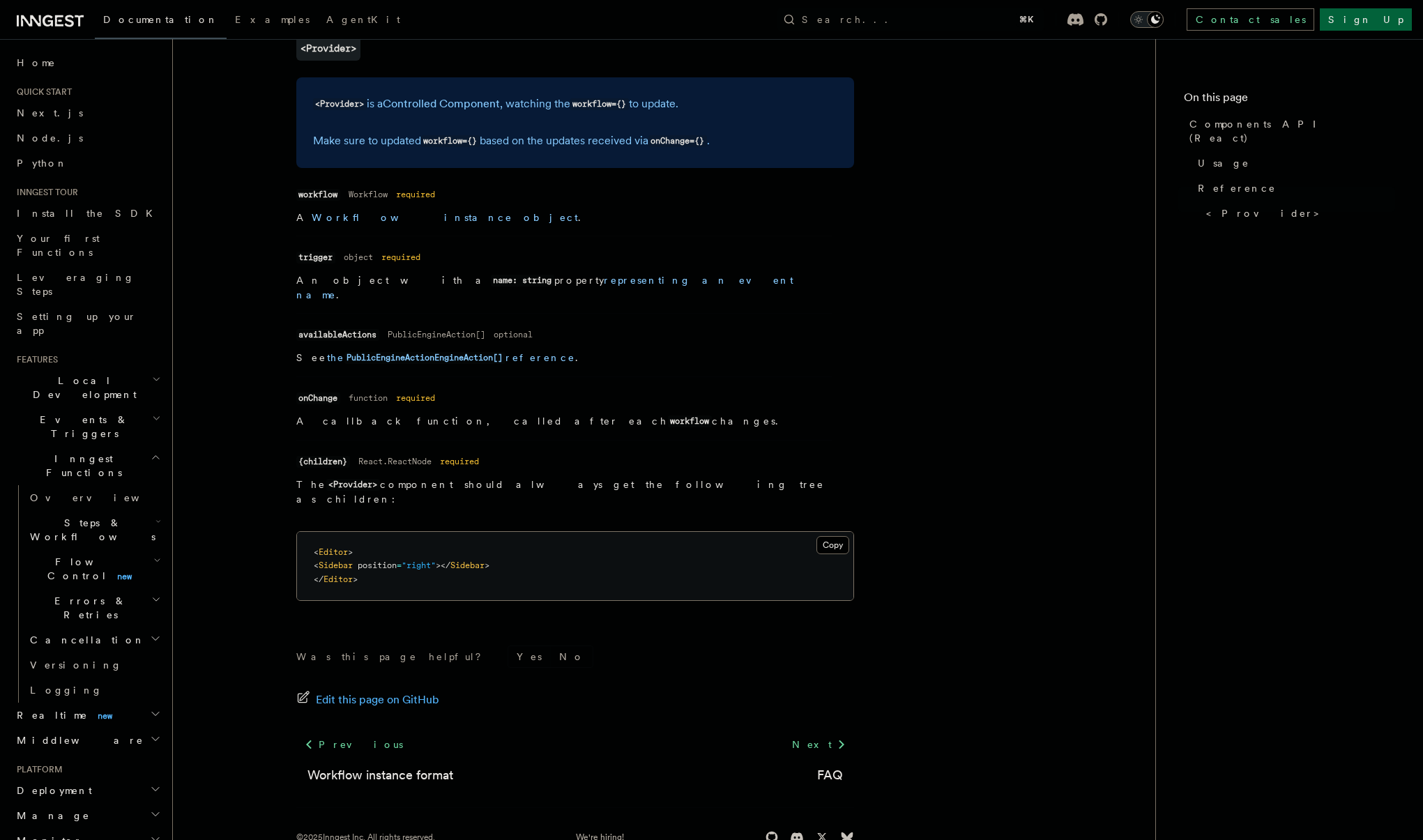
scroll to position [1039, 0]
click at [823, 733] on link "Next" at bounding box center [819, 745] width 70 height 25
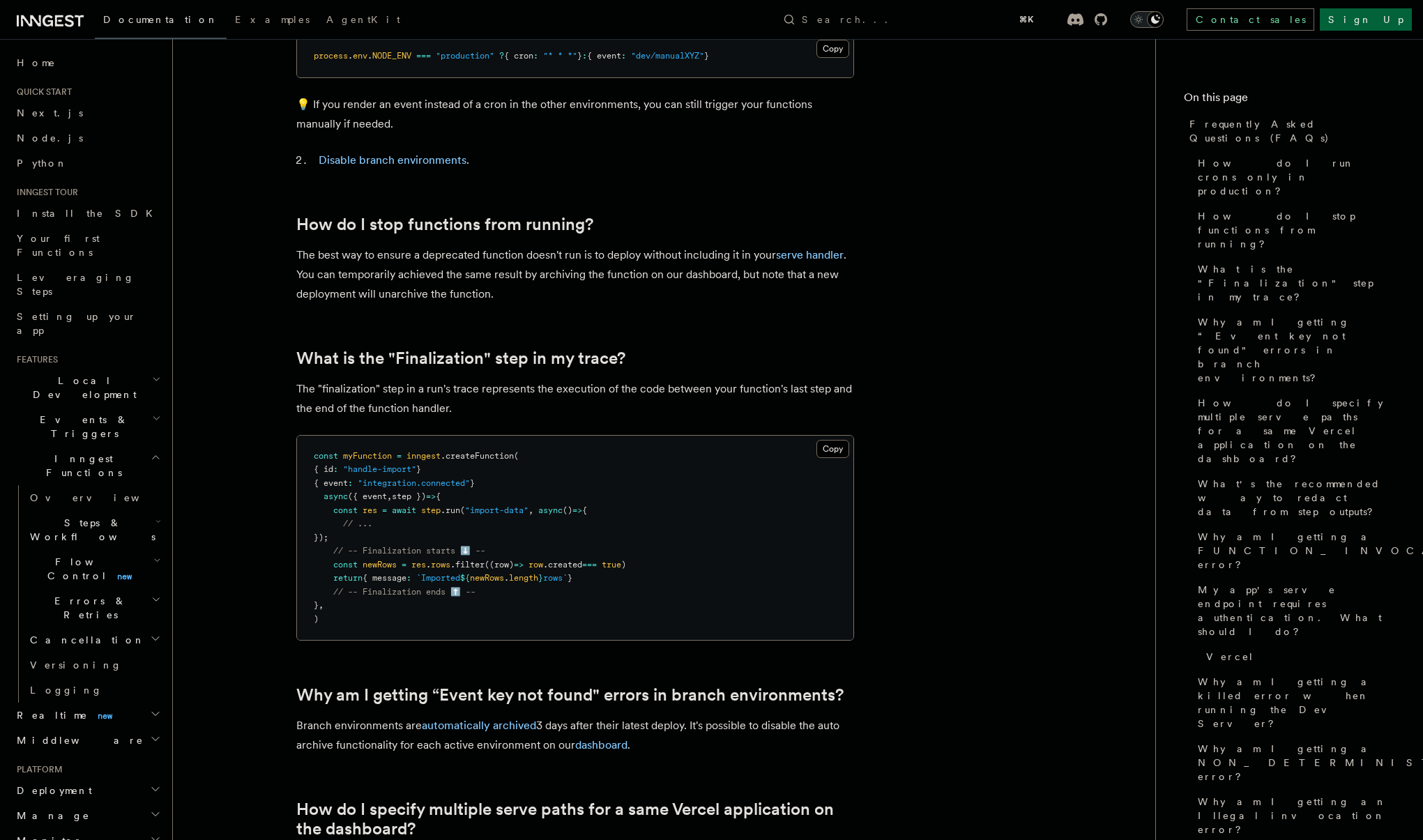
scroll to position [561, 0]
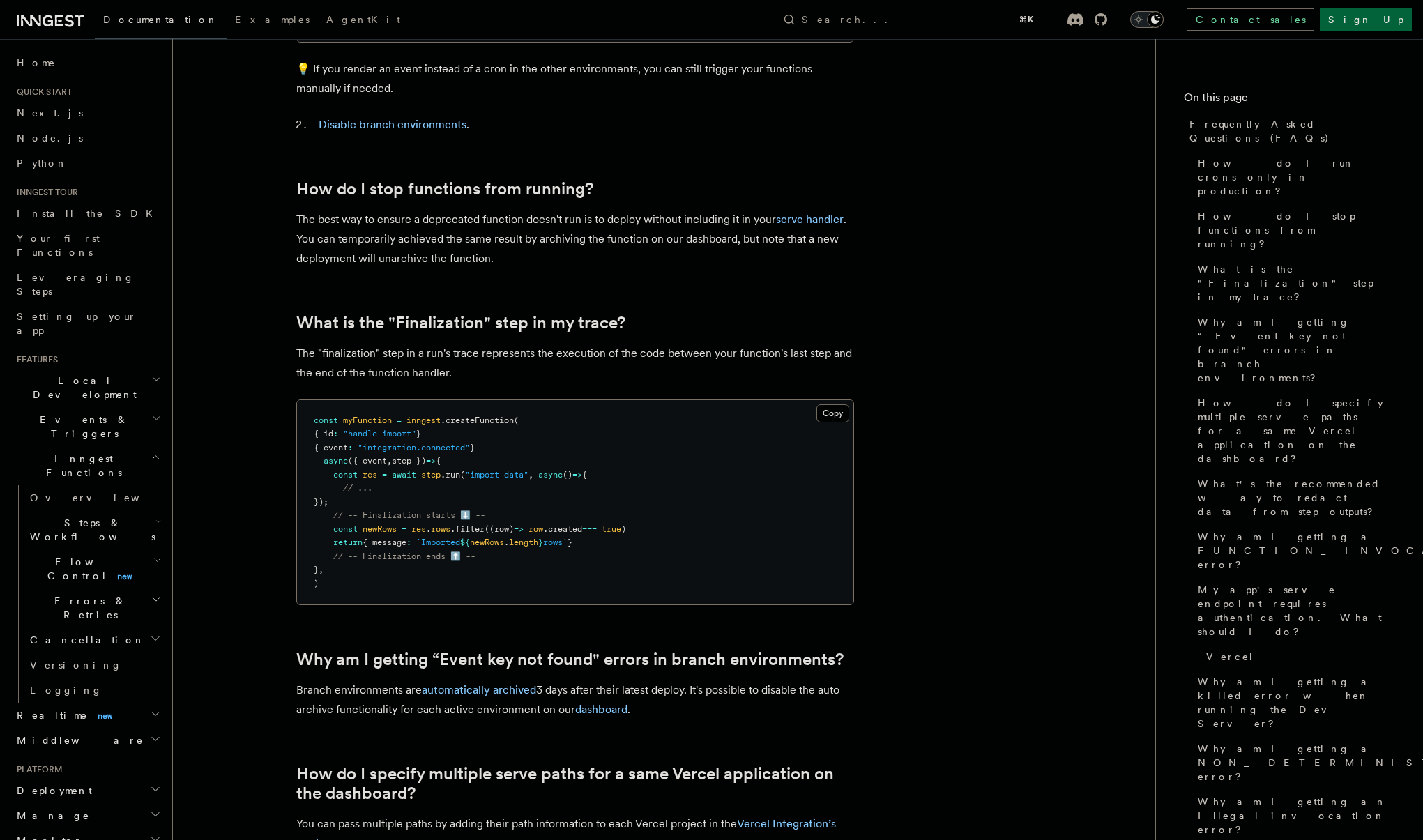
click at [151, 451] on icon "button" at bounding box center [156, 457] width 10 height 11
click at [150, 490] on icon "button" at bounding box center [156, 496] width 11 height 11
click at [80, 510] on link "Overview" at bounding box center [94, 523] width 140 height 25
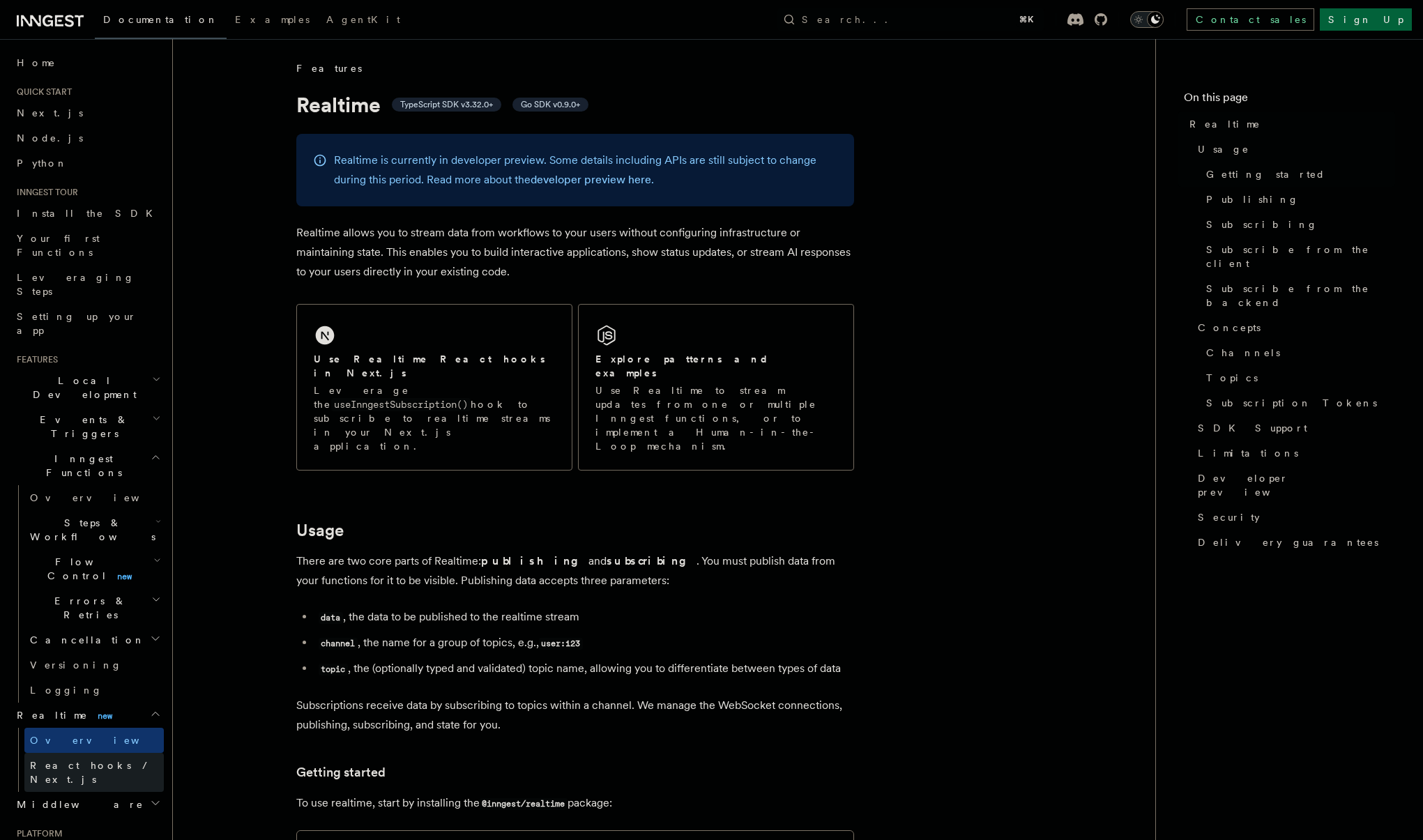
click at [75, 760] on span "React hooks / Next.js" at bounding box center [91, 772] width 124 height 25
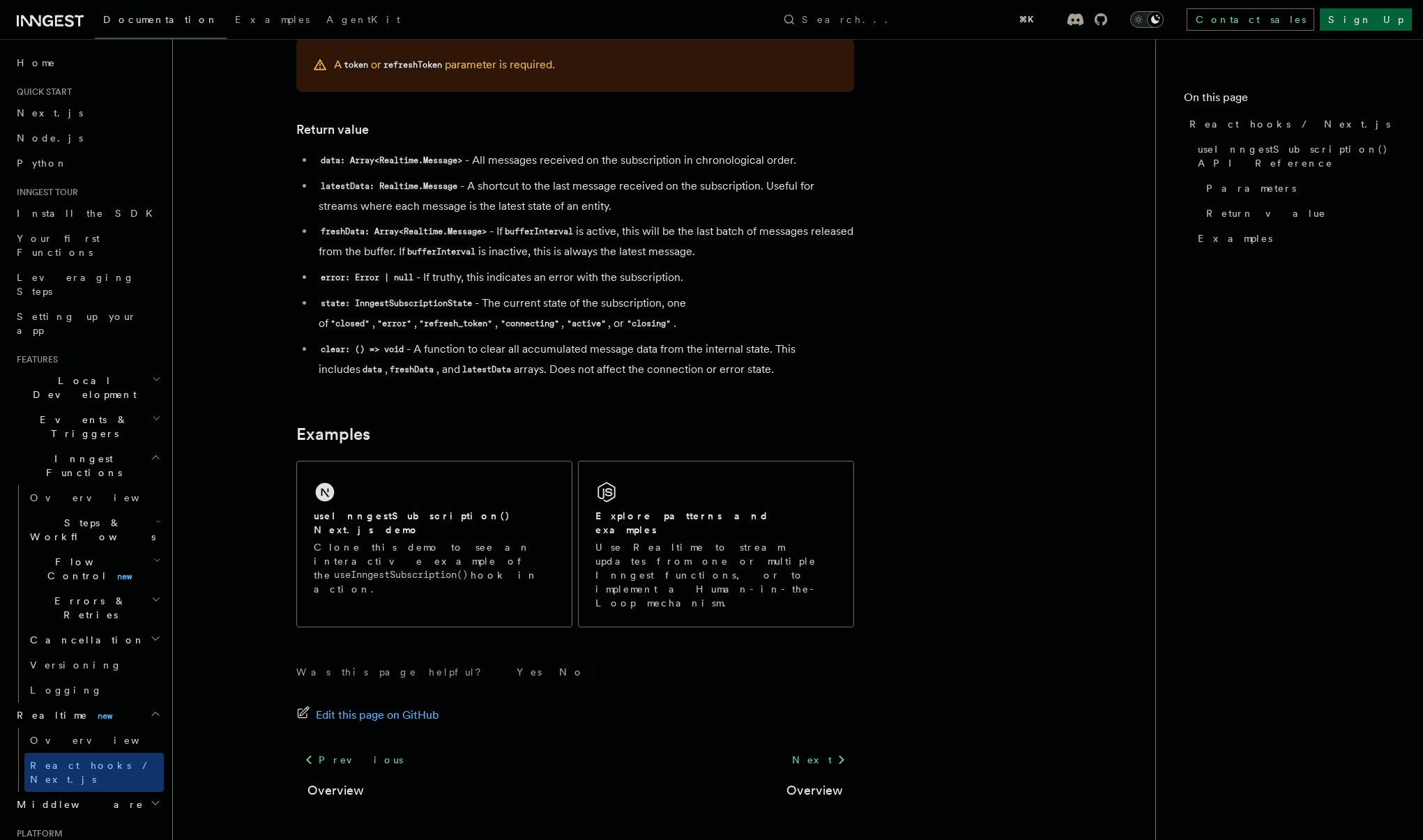
scroll to position [1111, 0]
click at [131, 792] on h2 "Middleware" at bounding box center [87, 804] width 153 height 25
click at [91, 817] on link "Overview" at bounding box center [94, 830] width 140 height 25
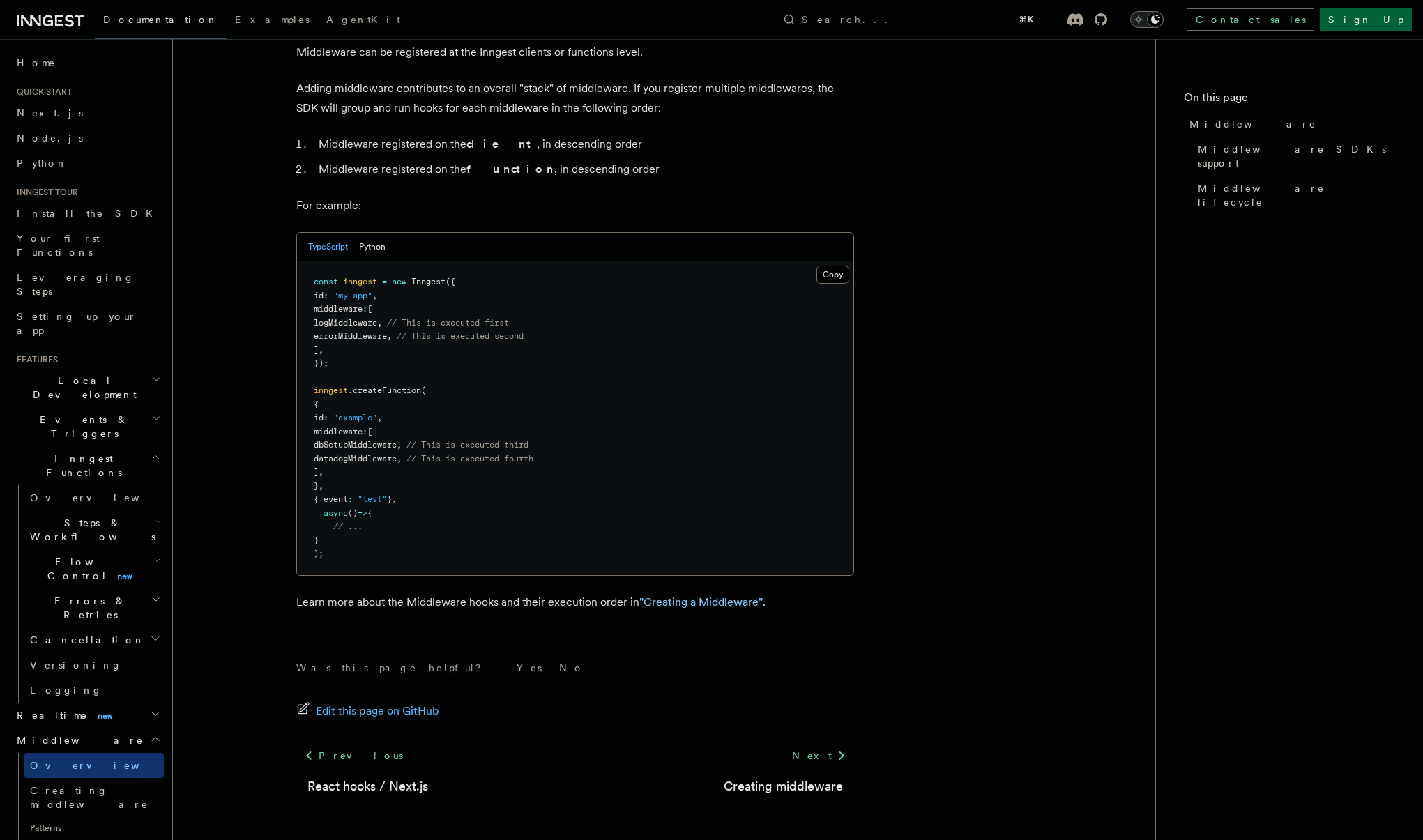
scroll to position [608, 0]
click at [88, 778] on link "Creating middleware" at bounding box center [94, 797] width 140 height 39
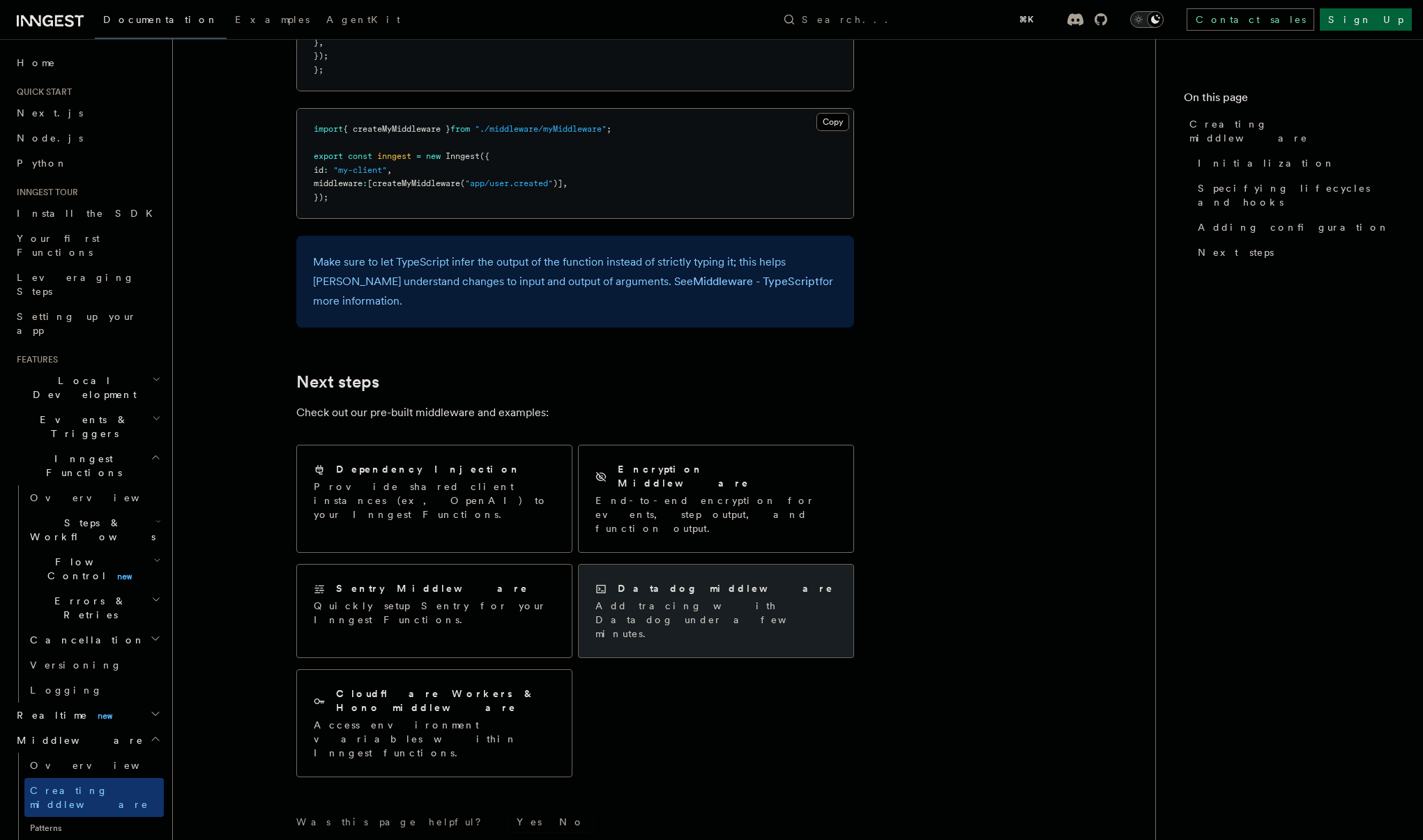
scroll to position [2606, 0]
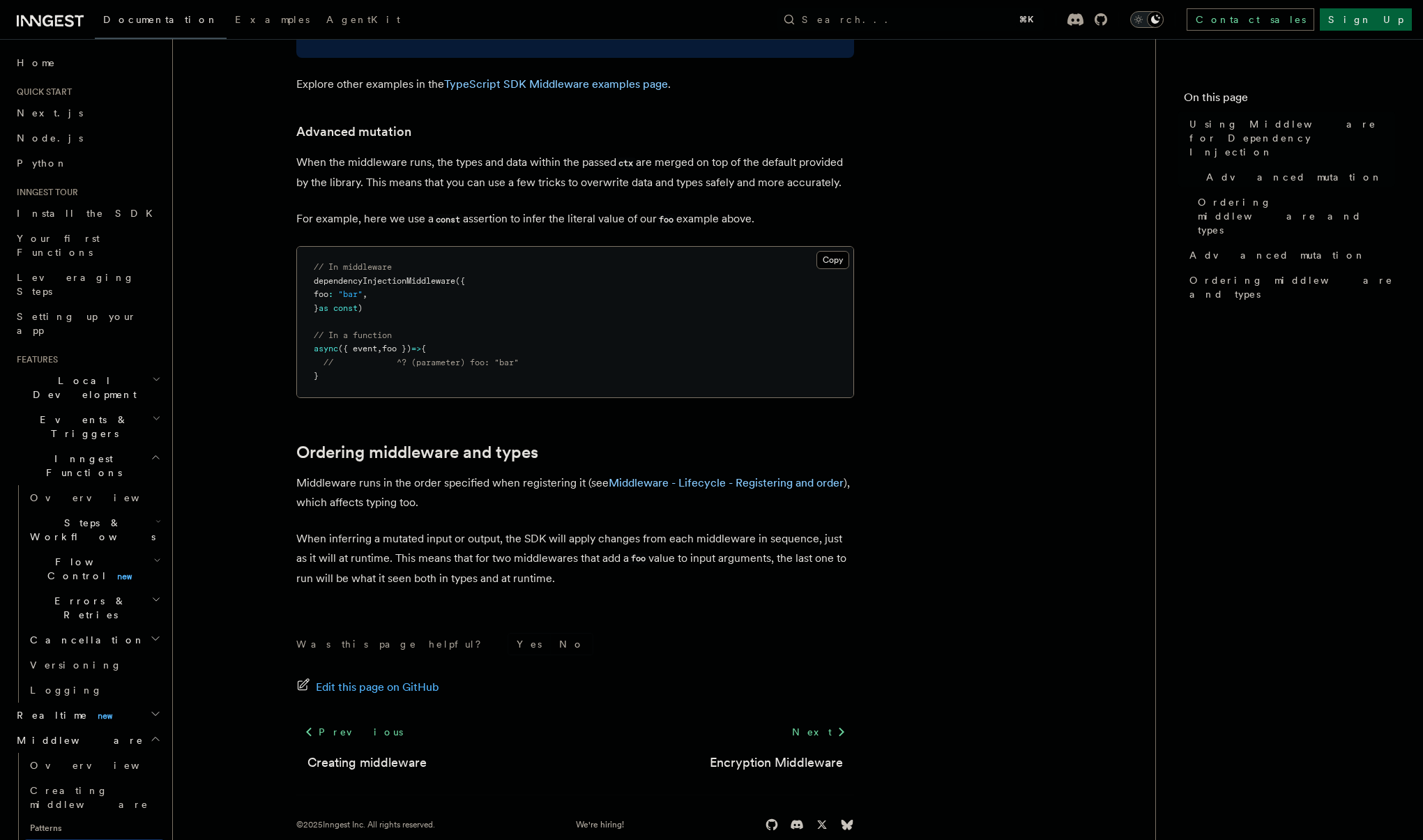
scroll to position [843, 0]
click at [805, 720] on link "Next" at bounding box center [819, 733] width 70 height 25
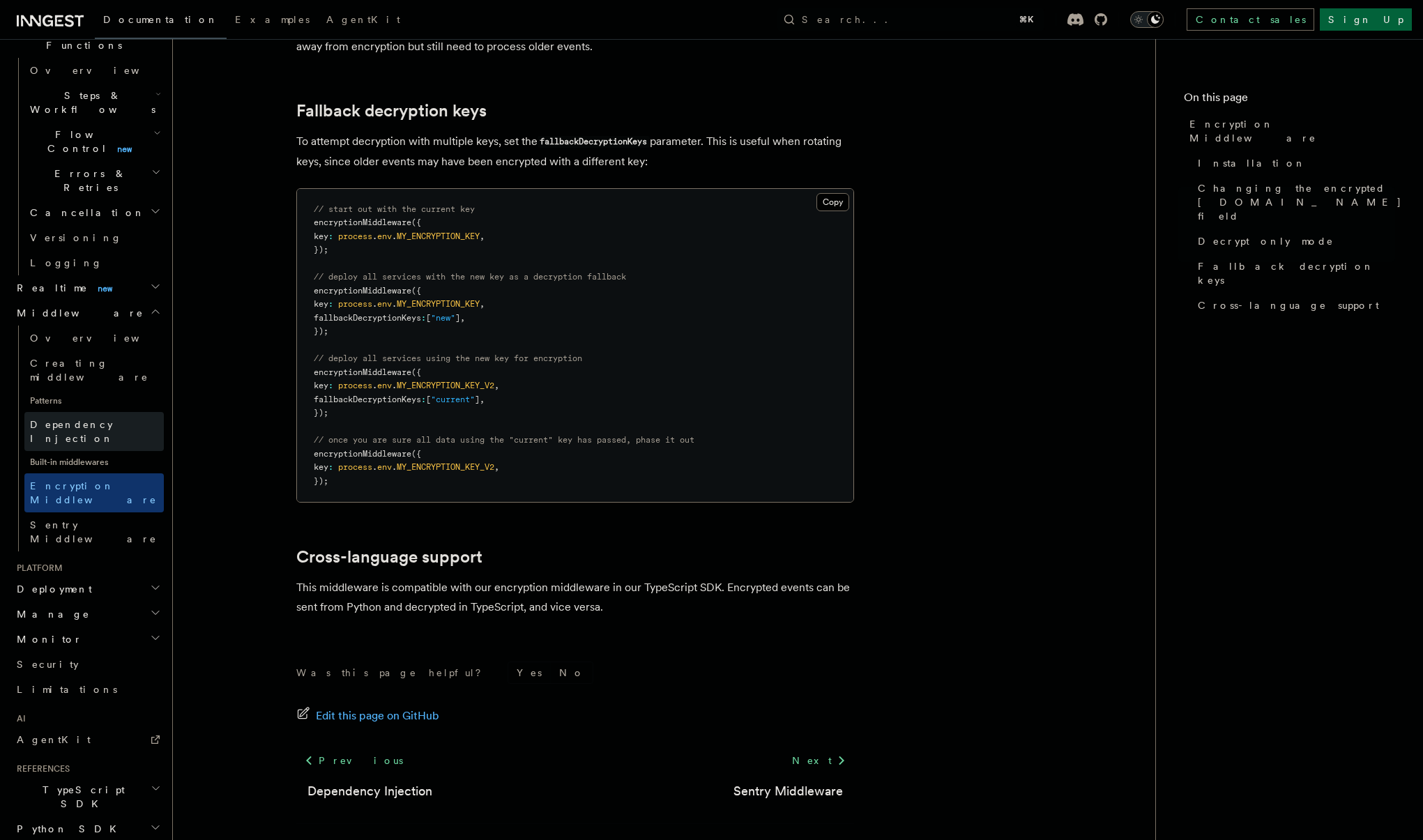
scroll to position [445, 0]
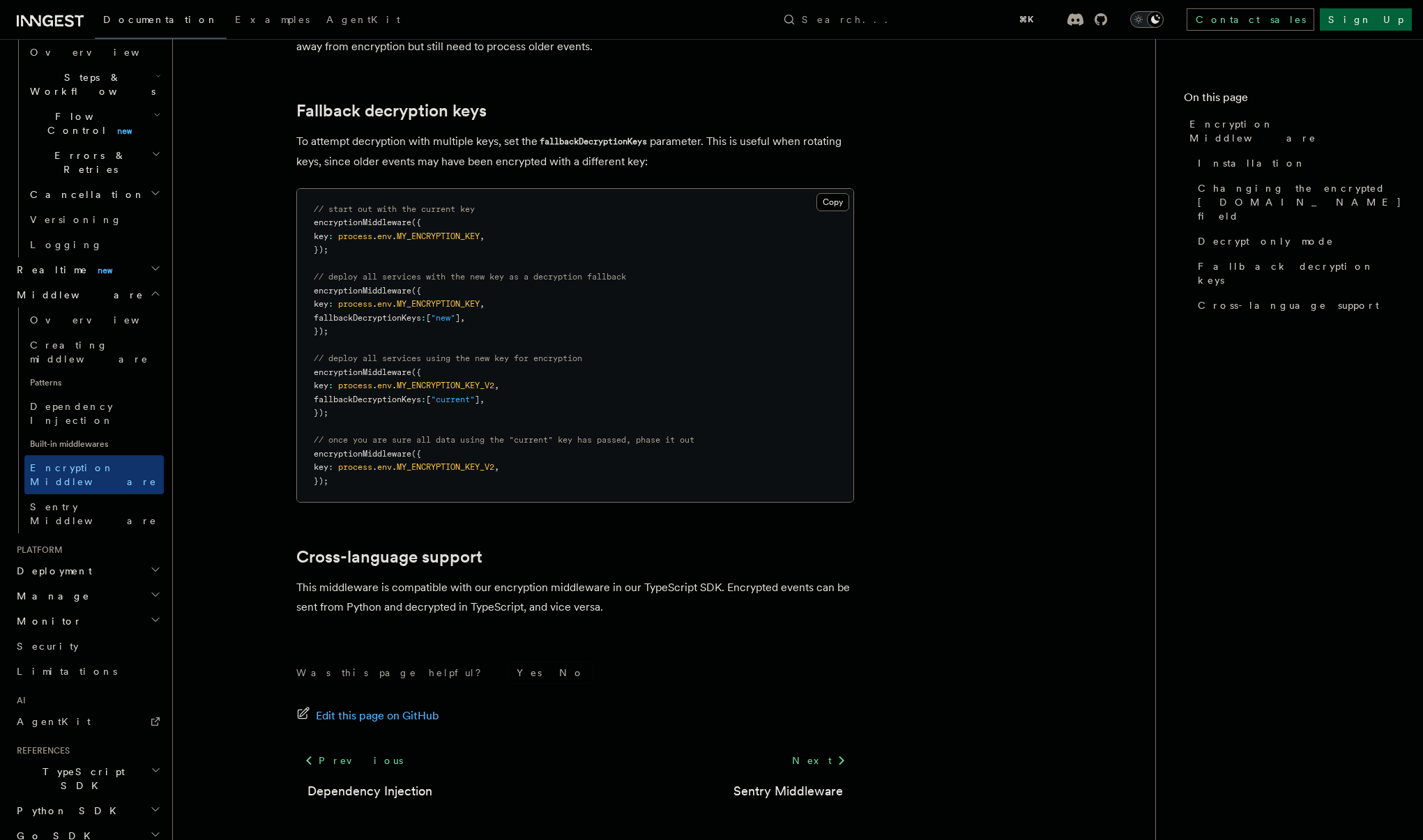
click at [96, 558] on h2 "Deployment" at bounding box center [87, 571] width 153 height 25
click at [62, 583] on h2 "Manage" at bounding box center [87, 596] width 153 height 25
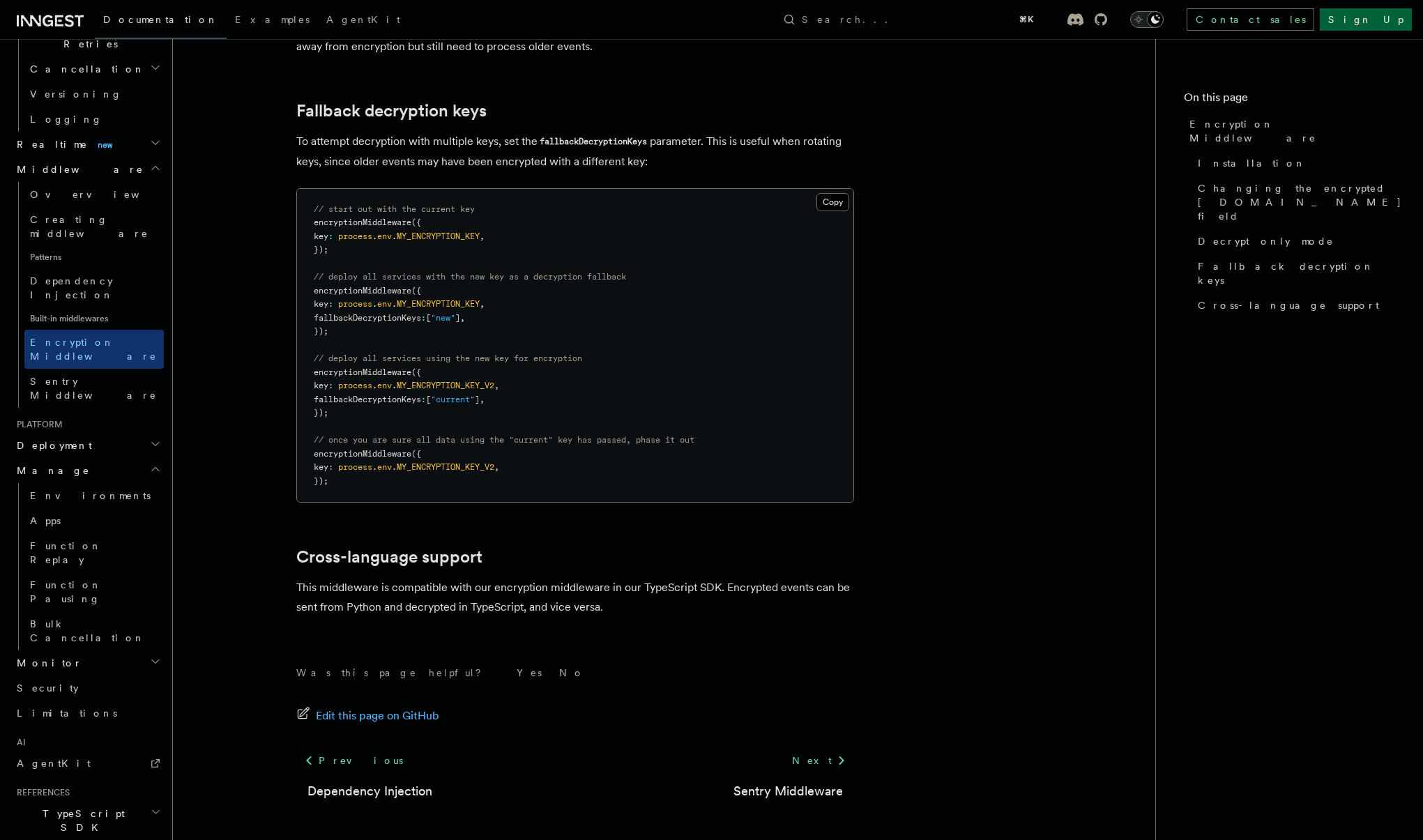
scroll to position [560, 0]
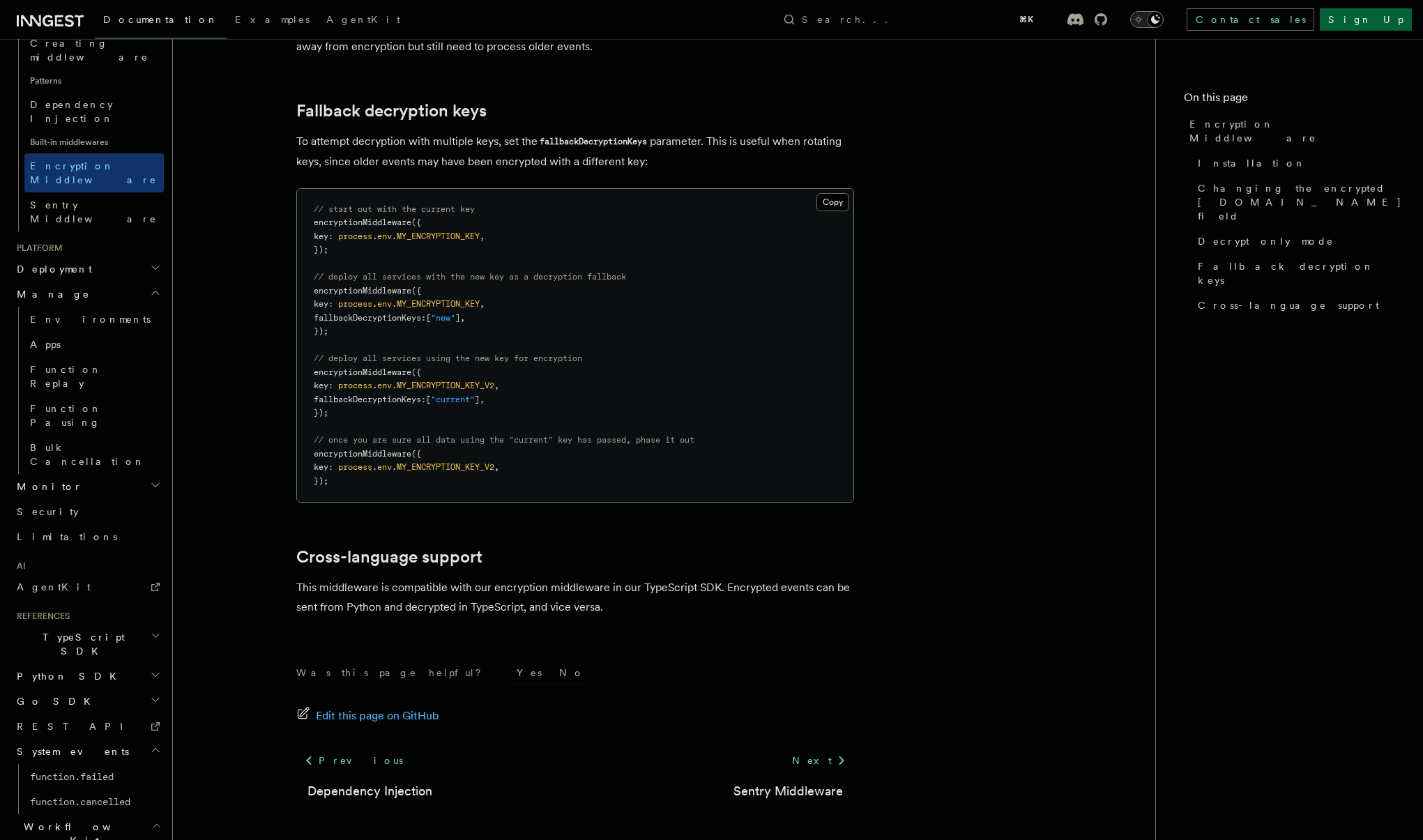
scroll to position [747, 0]
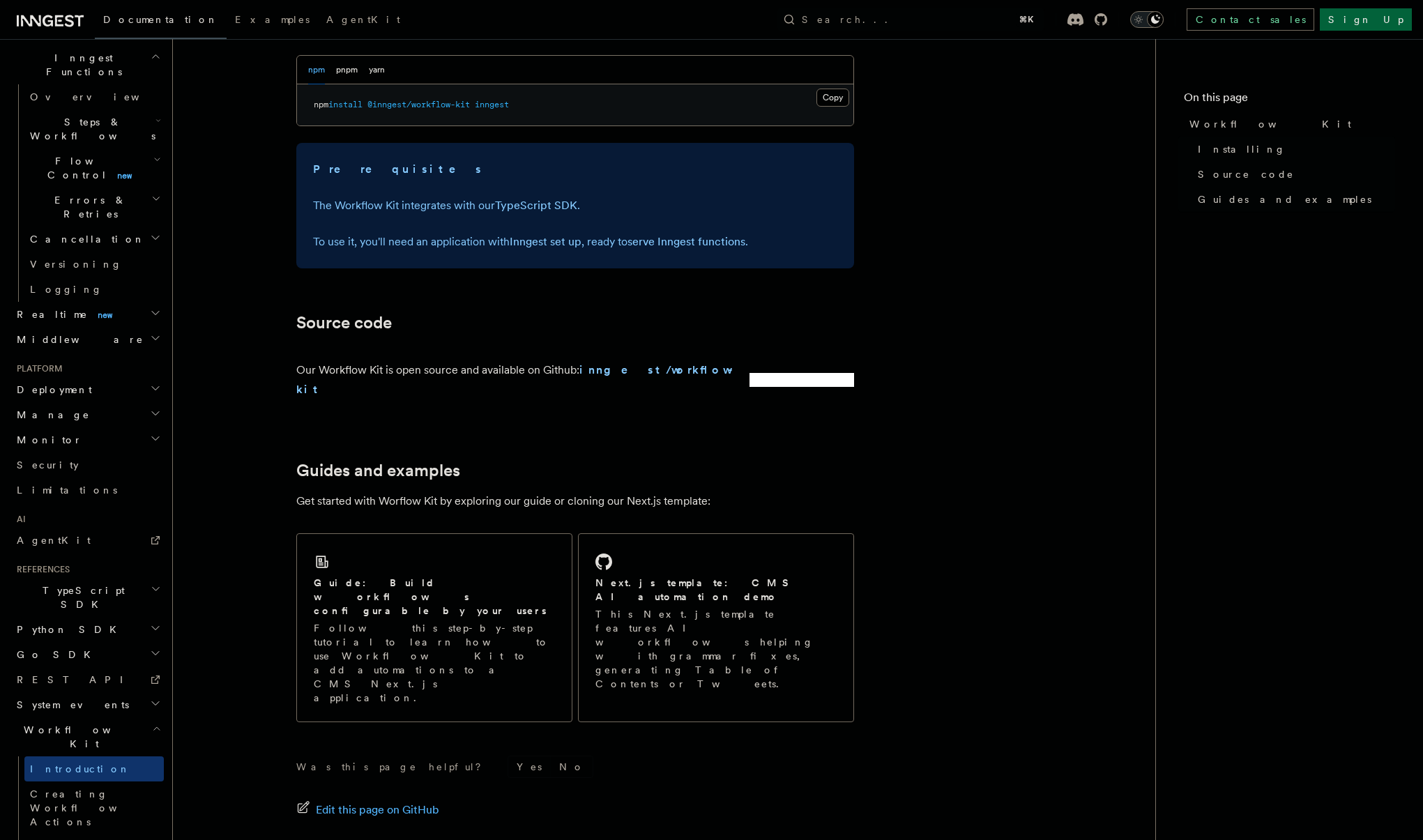
scroll to position [583, 0]
click at [94, 788] on span "Creating Workflow Actions" at bounding box center [91, 808] width 121 height 39
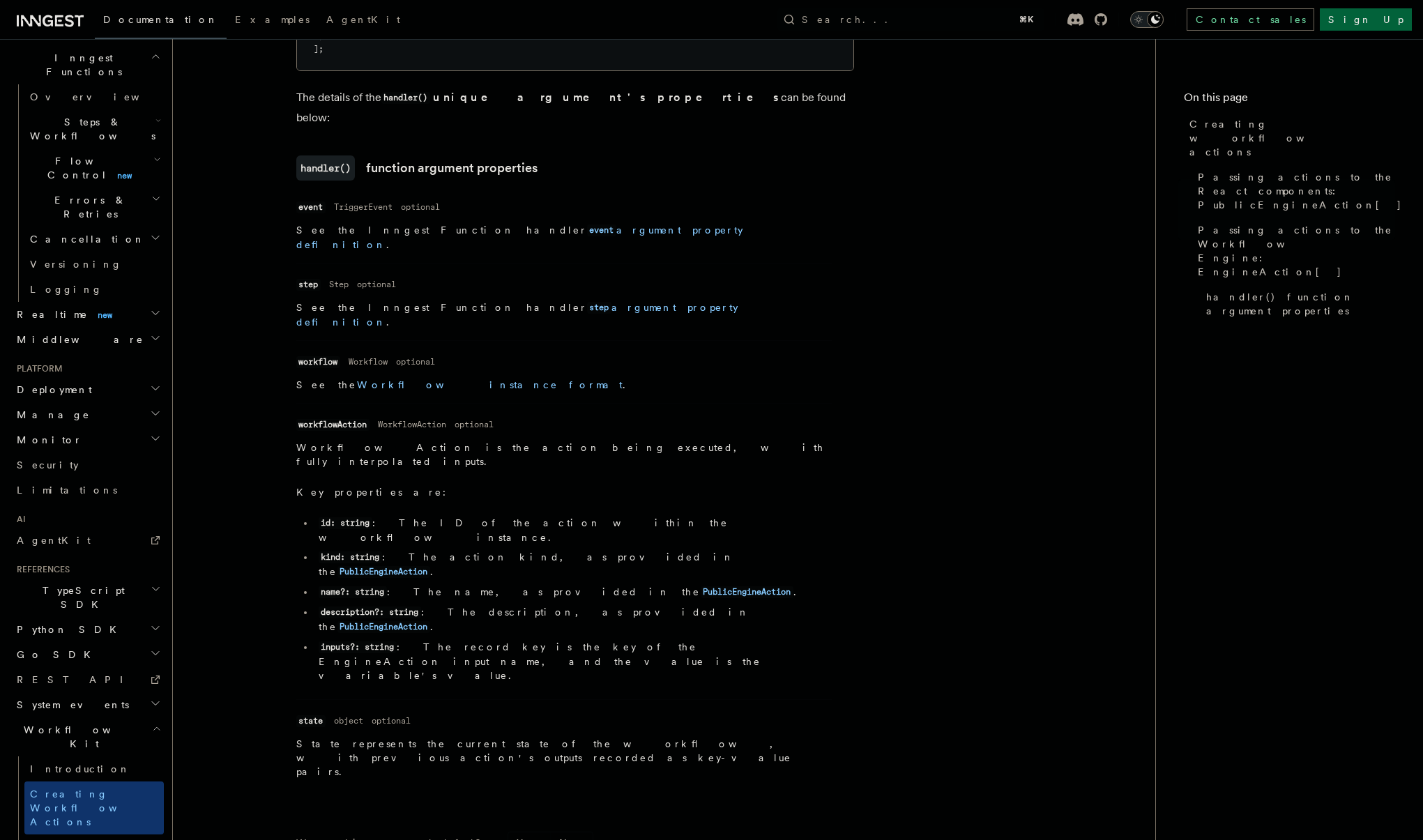
scroll to position [1760, 0]
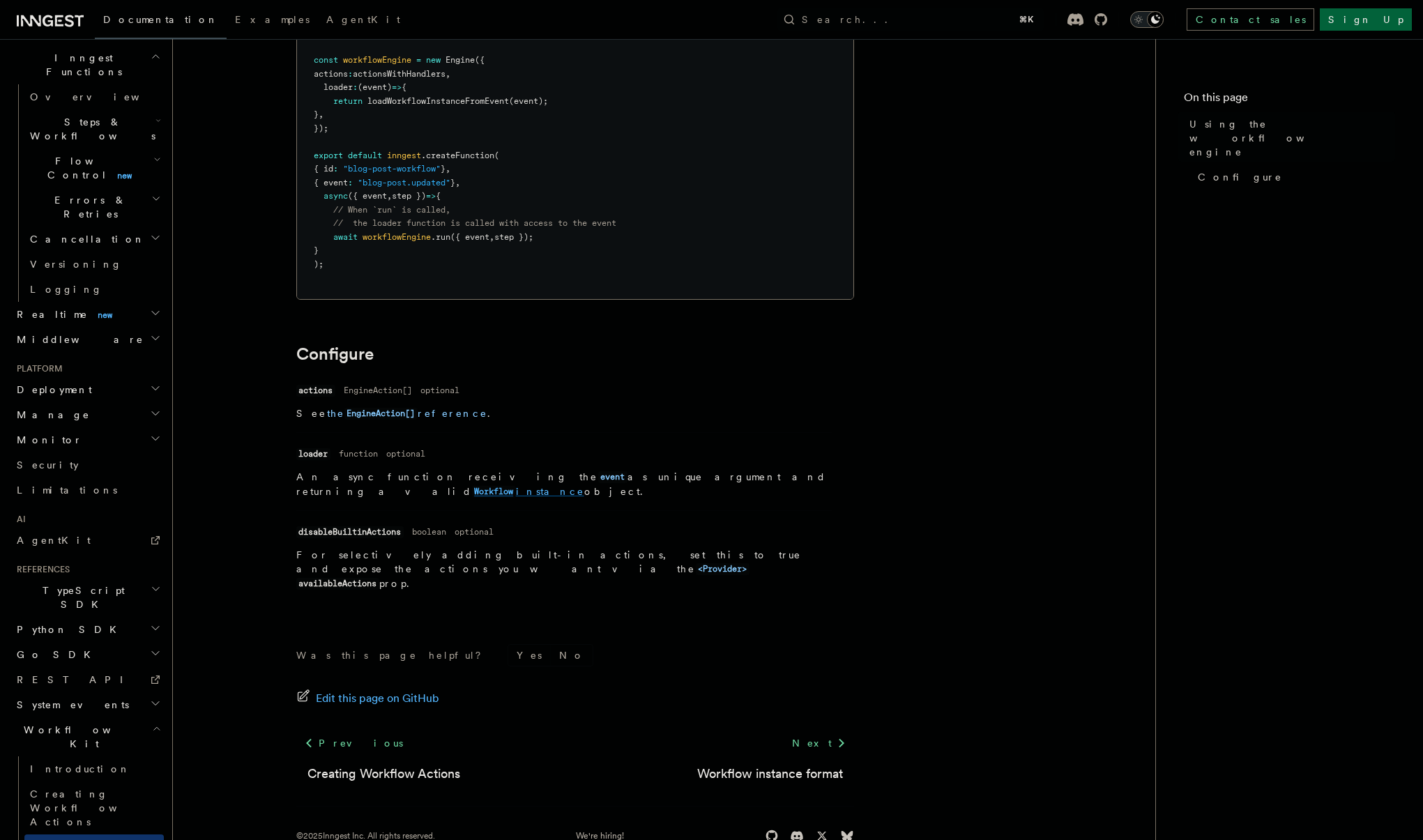
scroll to position [236, 0]
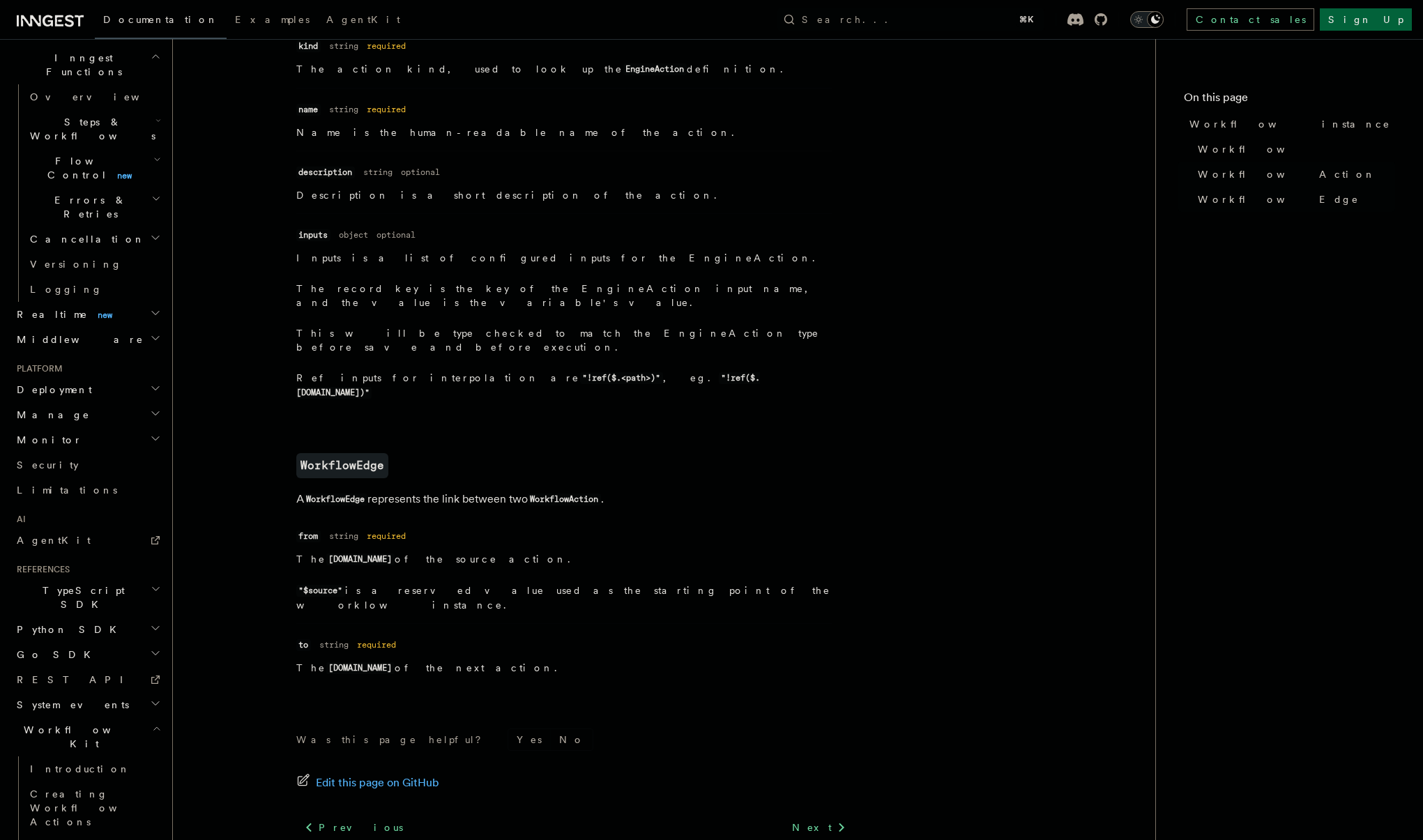
scroll to position [1306, 0]
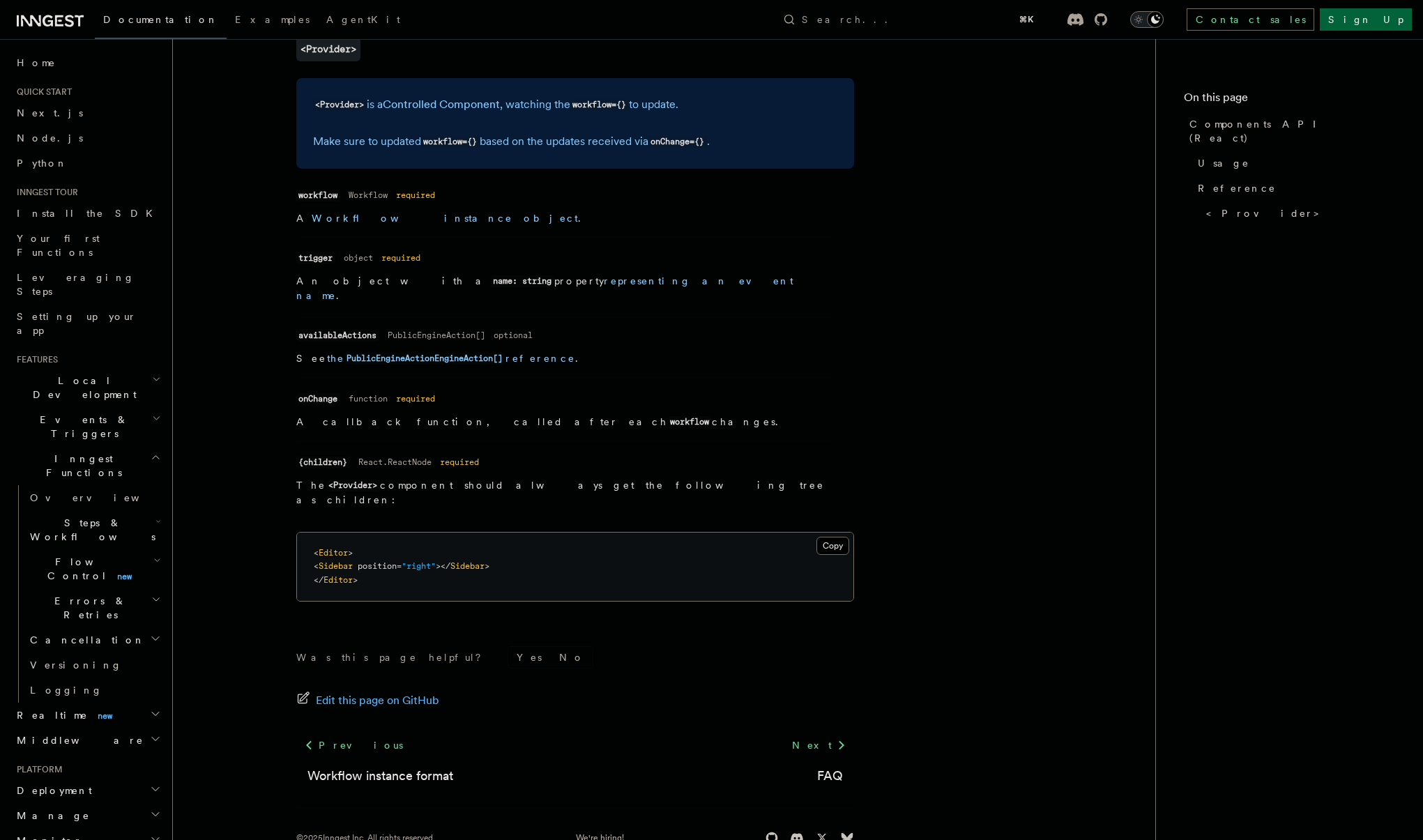
click at [73, 549] on h2 "Flow Control new" at bounding box center [94, 569] width 140 height 39
click at [65, 622] on span "Singleton" at bounding box center [83, 627] width 80 height 11
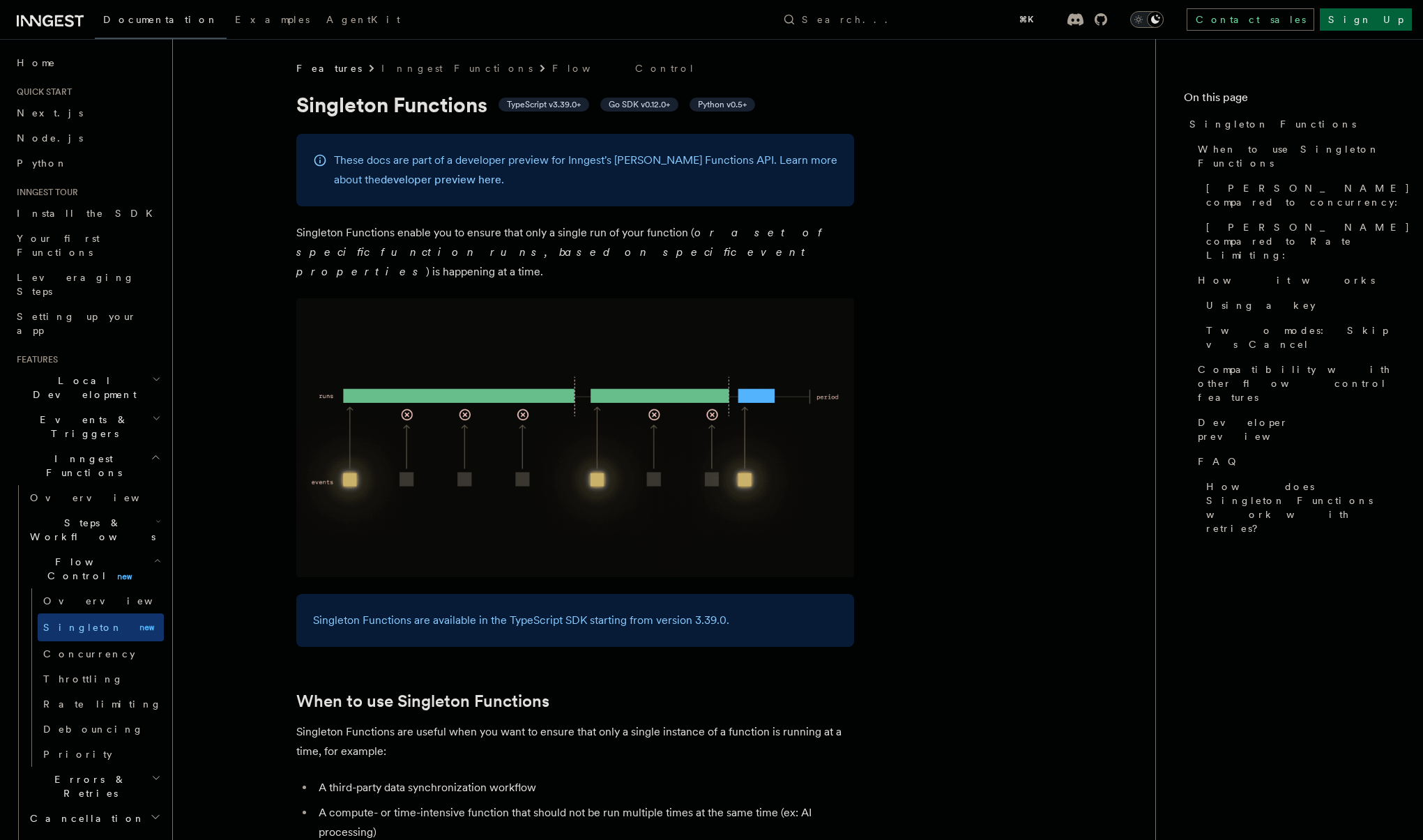
click at [52, 516] on span "Steps & Workflows" at bounding box center [90, 530] width 131 height 28
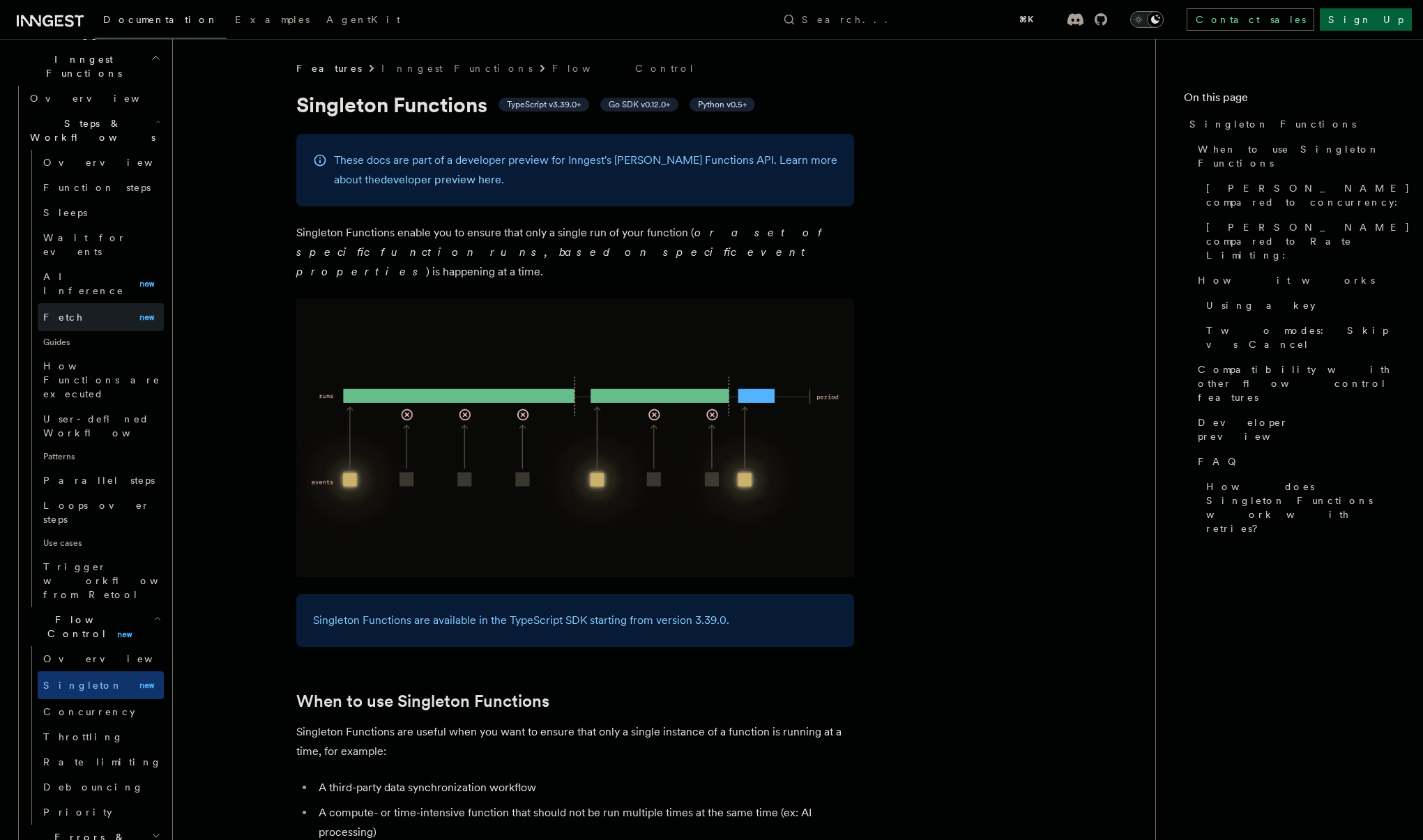
scroll to position [410, 0]
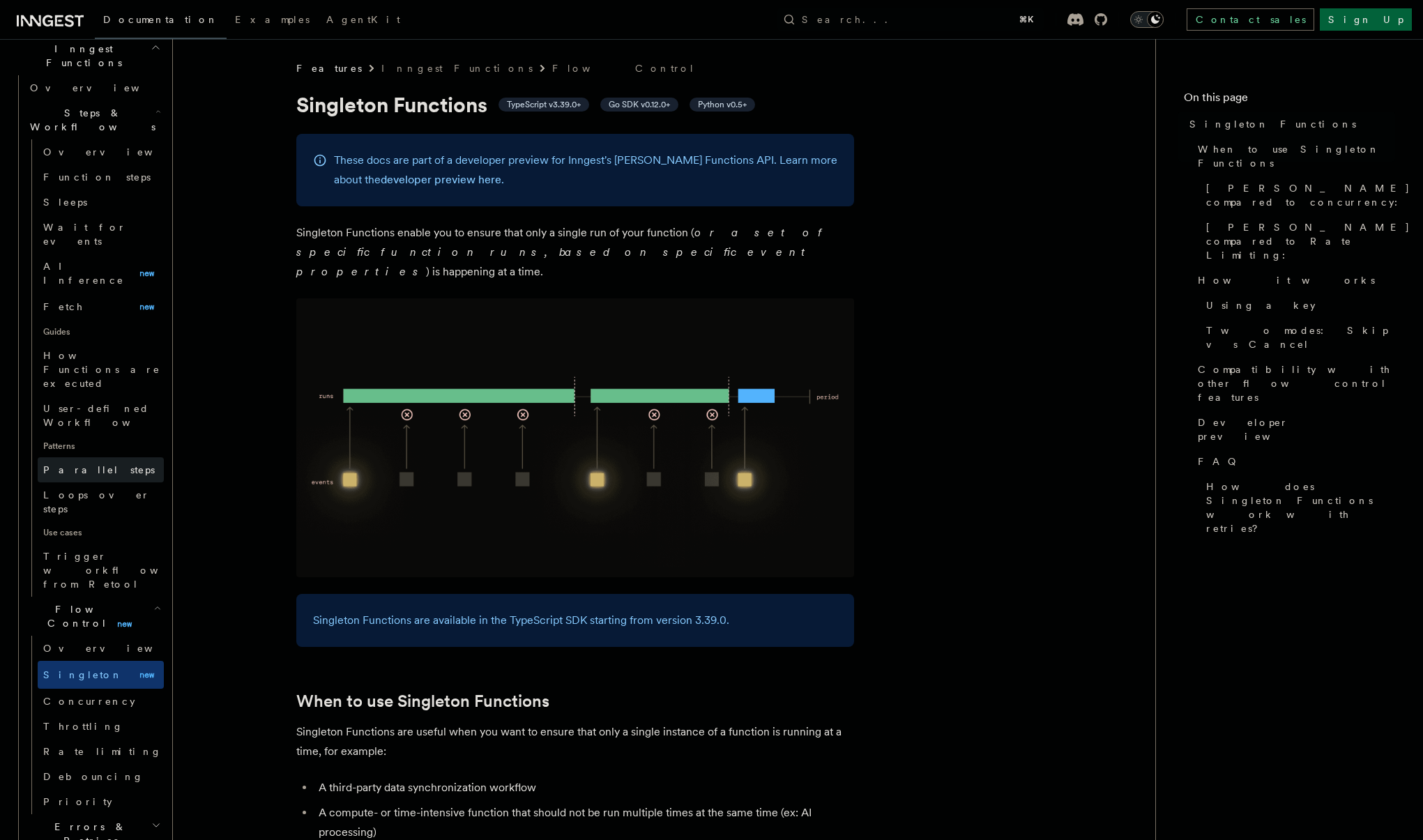
click at [71, 464] on span "Parallel steps" at bounding box center [99, 470] width 112 height 11
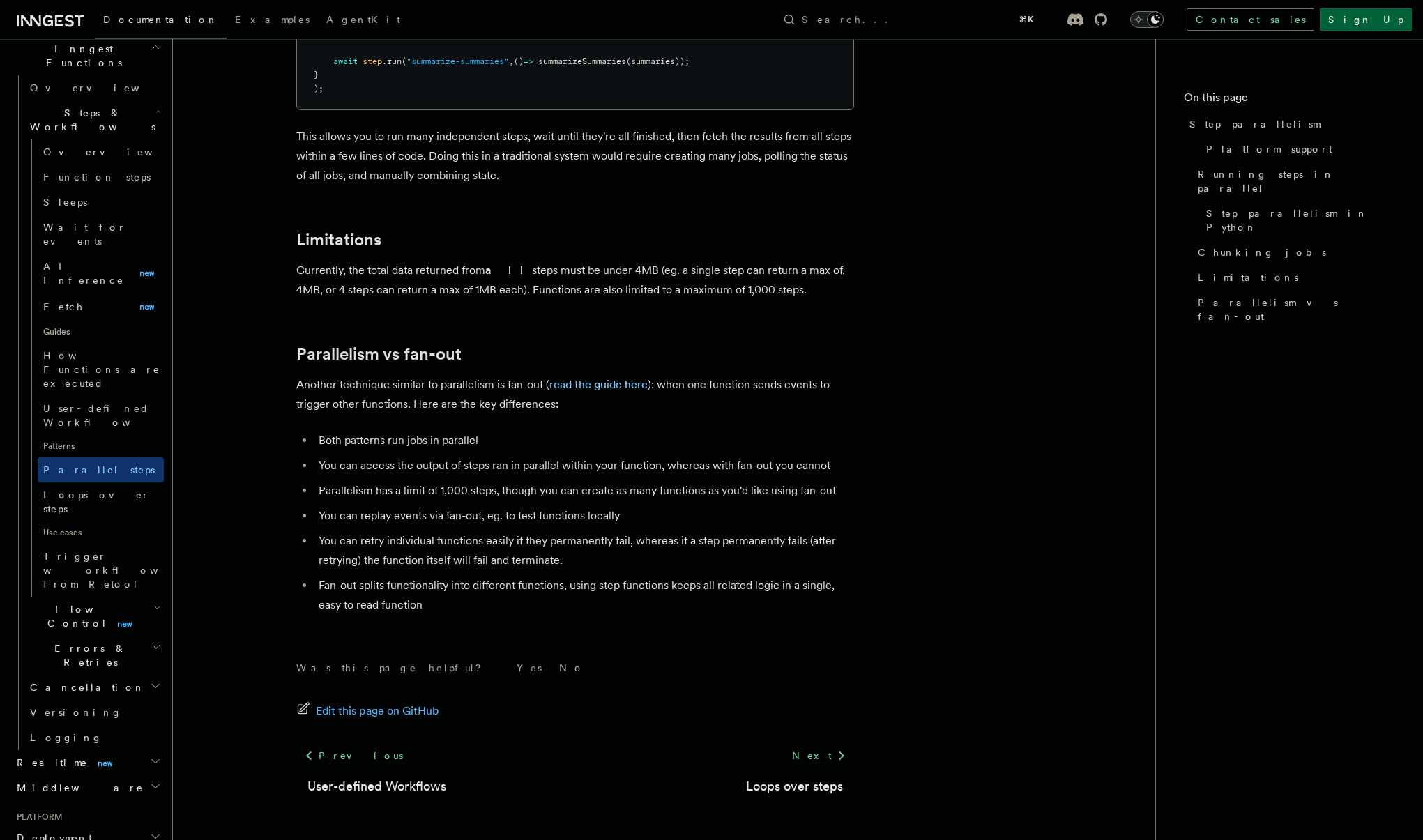
scroll to position [2280, 0]
click at [85, 488] on span "Loops over steps" at bounding box center [103, 502] width 121 height 28
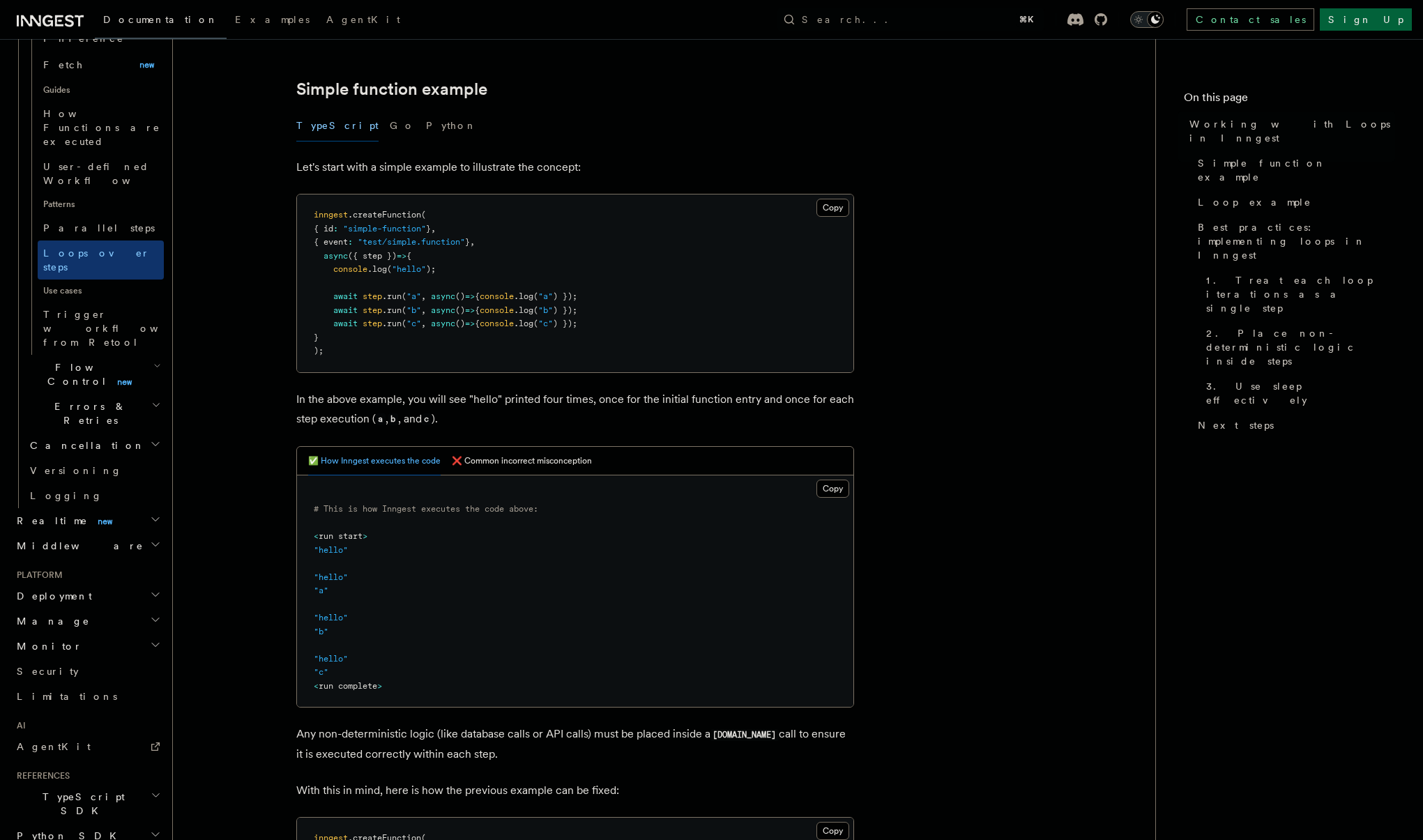
scroll to position [262, 0]
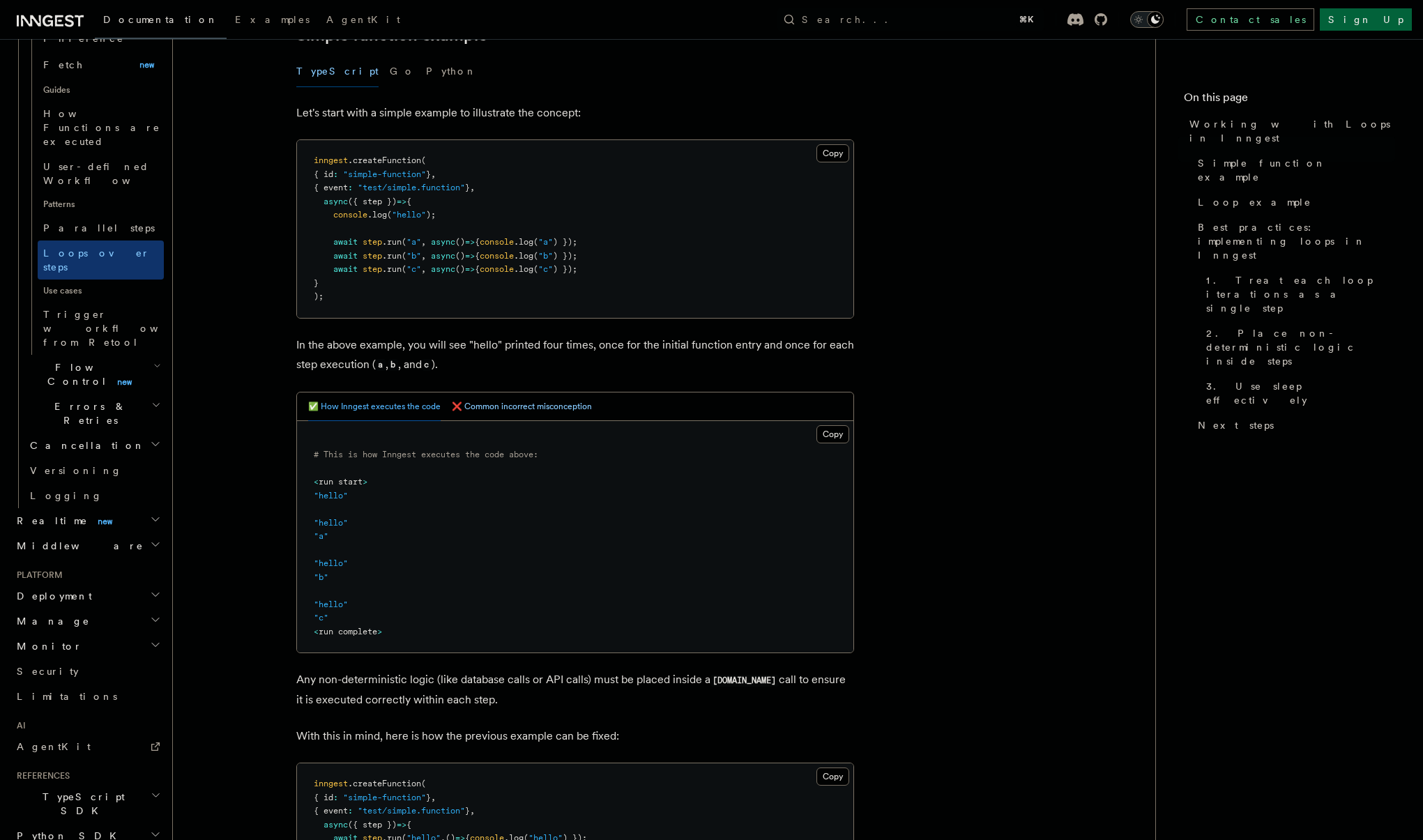
click at [491, 400] on button "❌ Common incorrect misconception" at bounding box center [521, 406] width 140 height 29
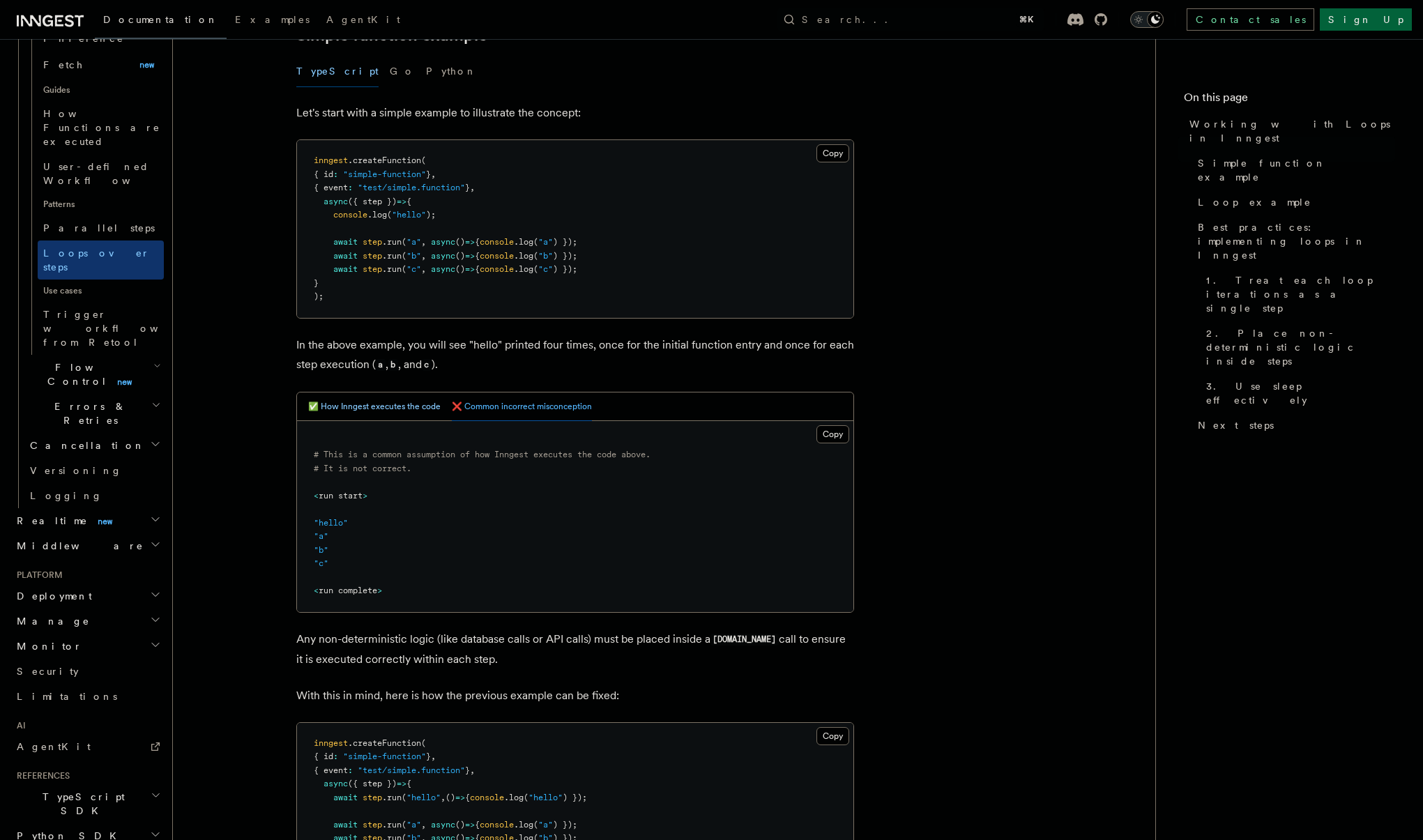
click at [377, 401] on button "✅ How Inngest executes the code" at bounding box center [375, 406] width 133 height 29
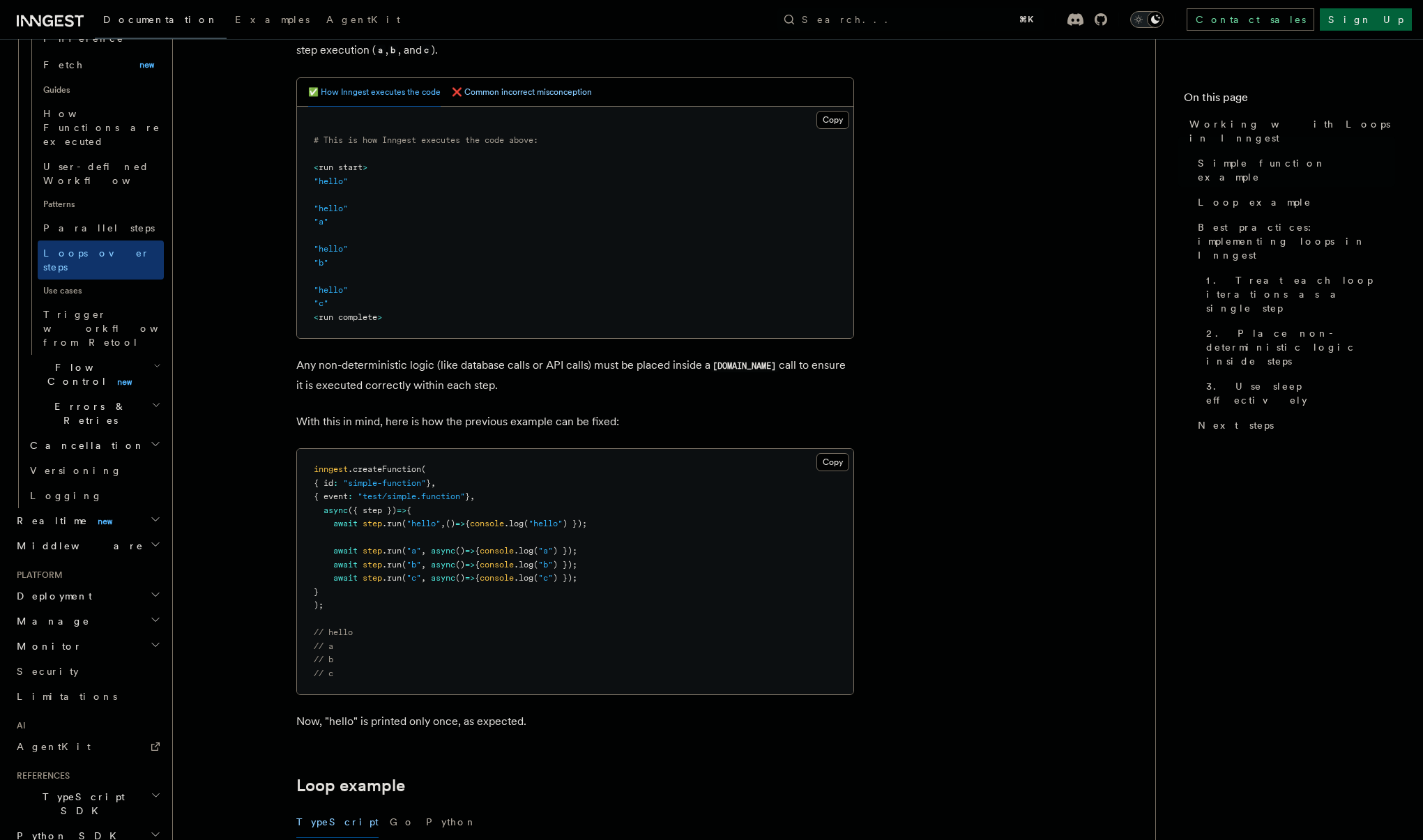
scroll to position [578, 0]
click at [62, 308] on span "Trigger workflows from Retool" at bounding box center [120, 329] width 154 height 42
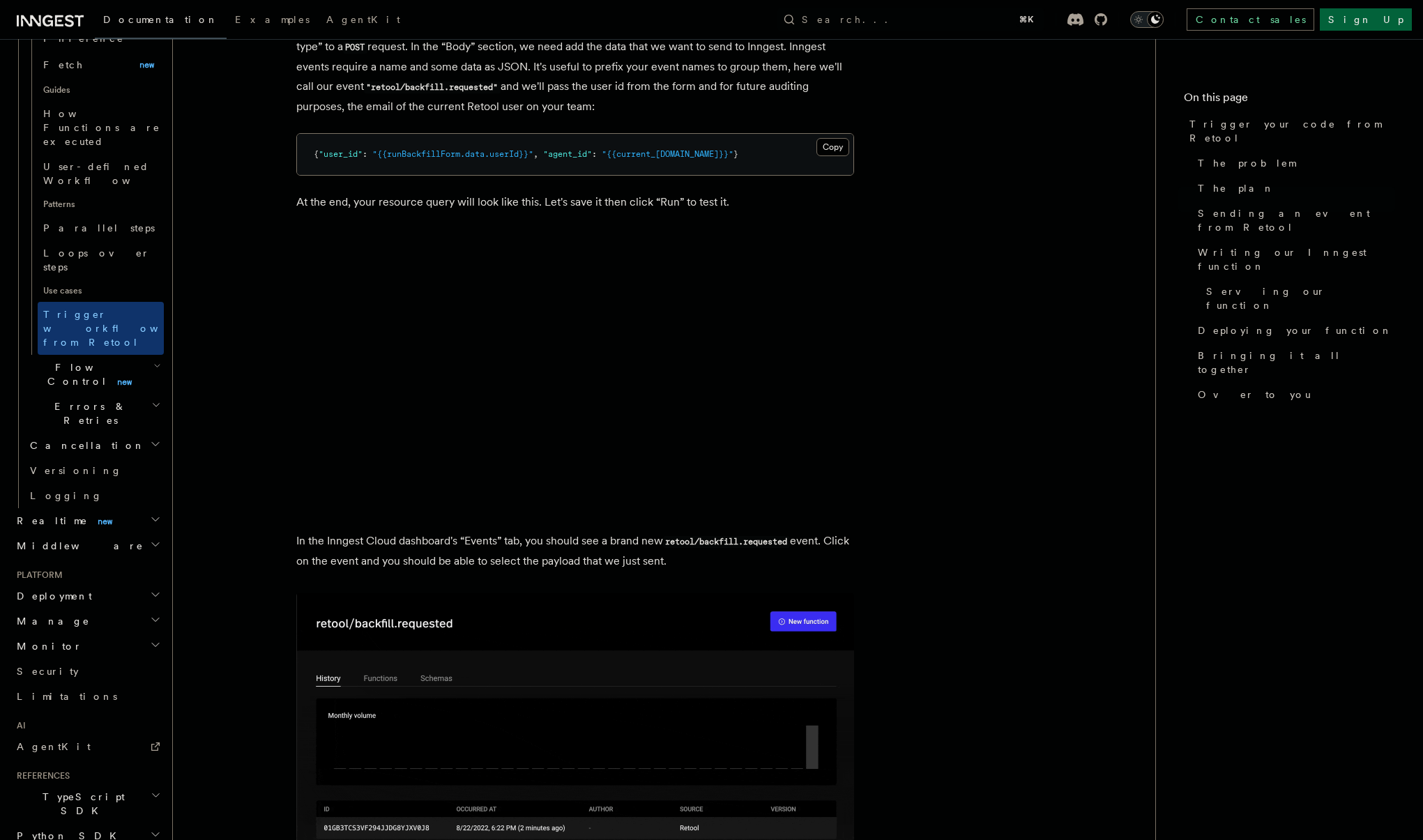
scroll to position [1512, 0]
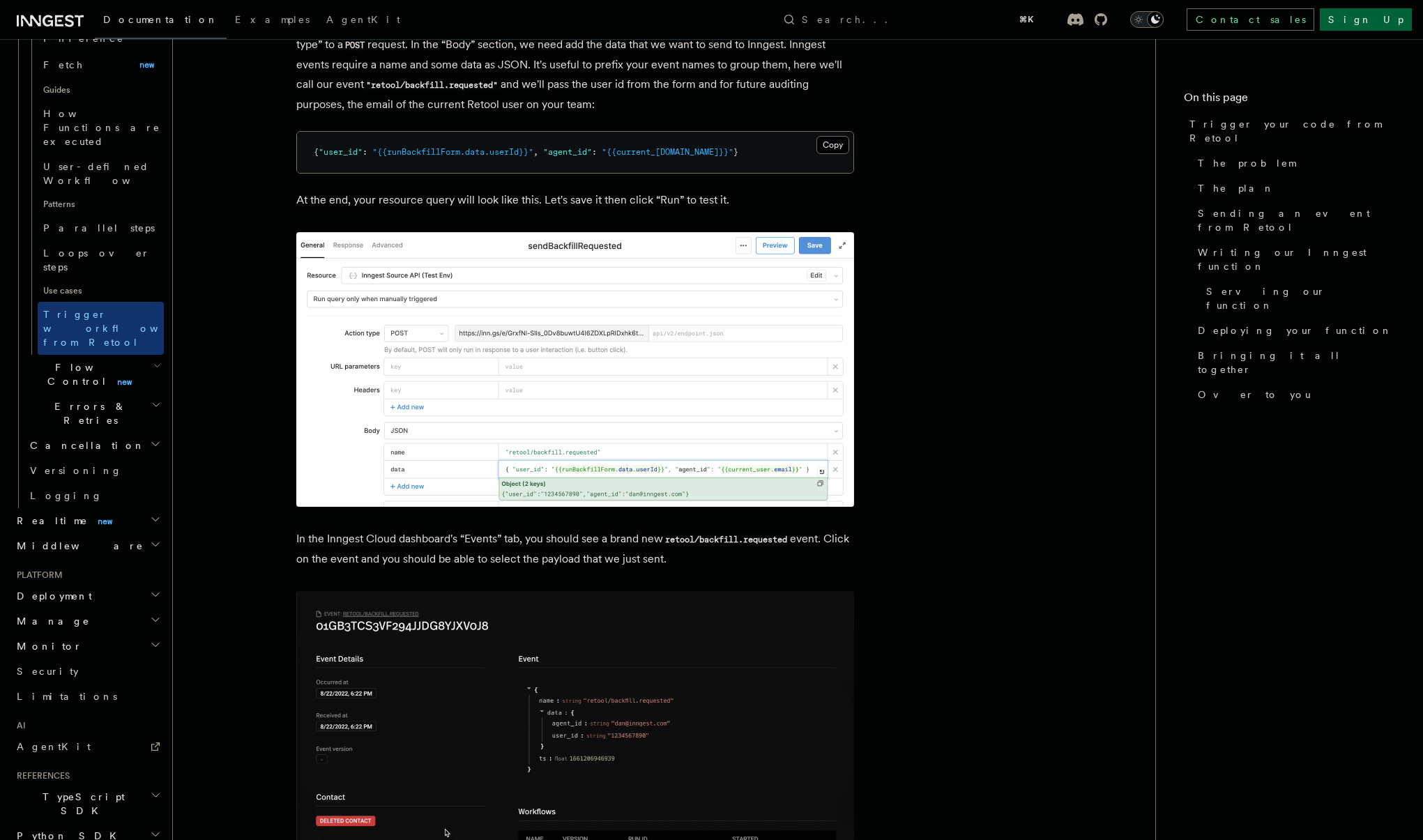
click at [86, 360] on span "Flow Control new" at bounding box center [89, 374] width 129 height 28
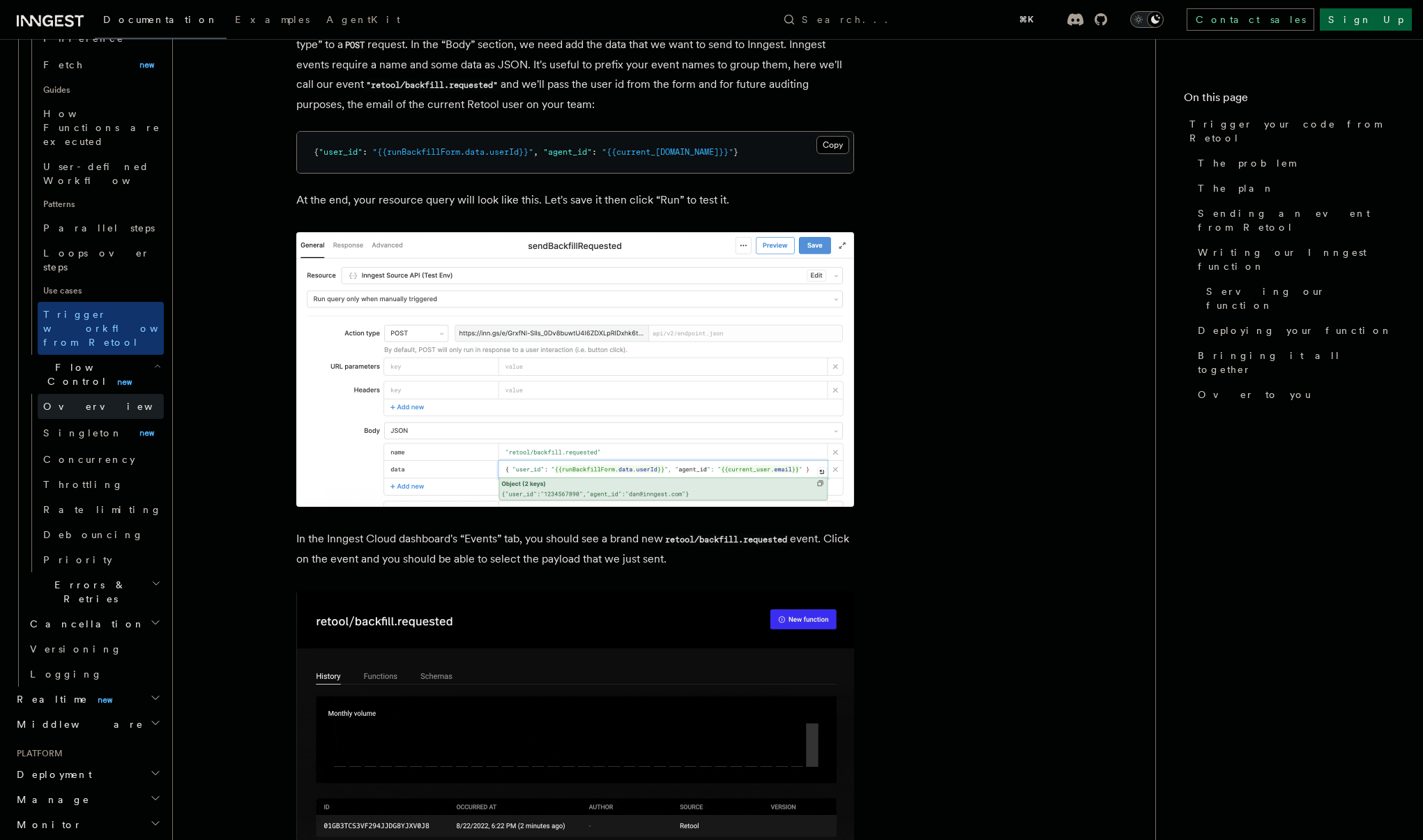
click at [81, 400] on span "Overview" at bounding box center [115, 406] width 144 height 11
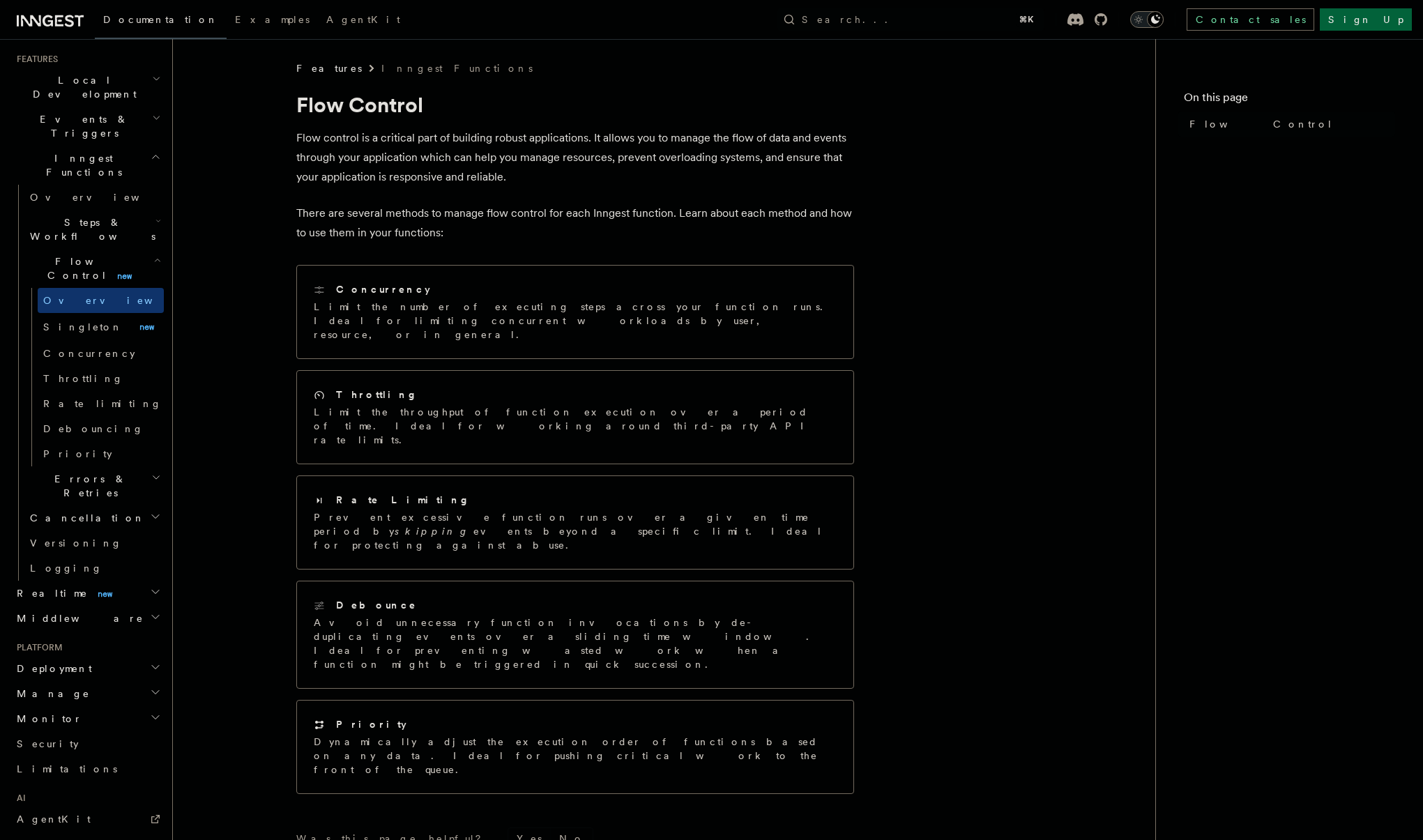
scroll to position [264, 0]
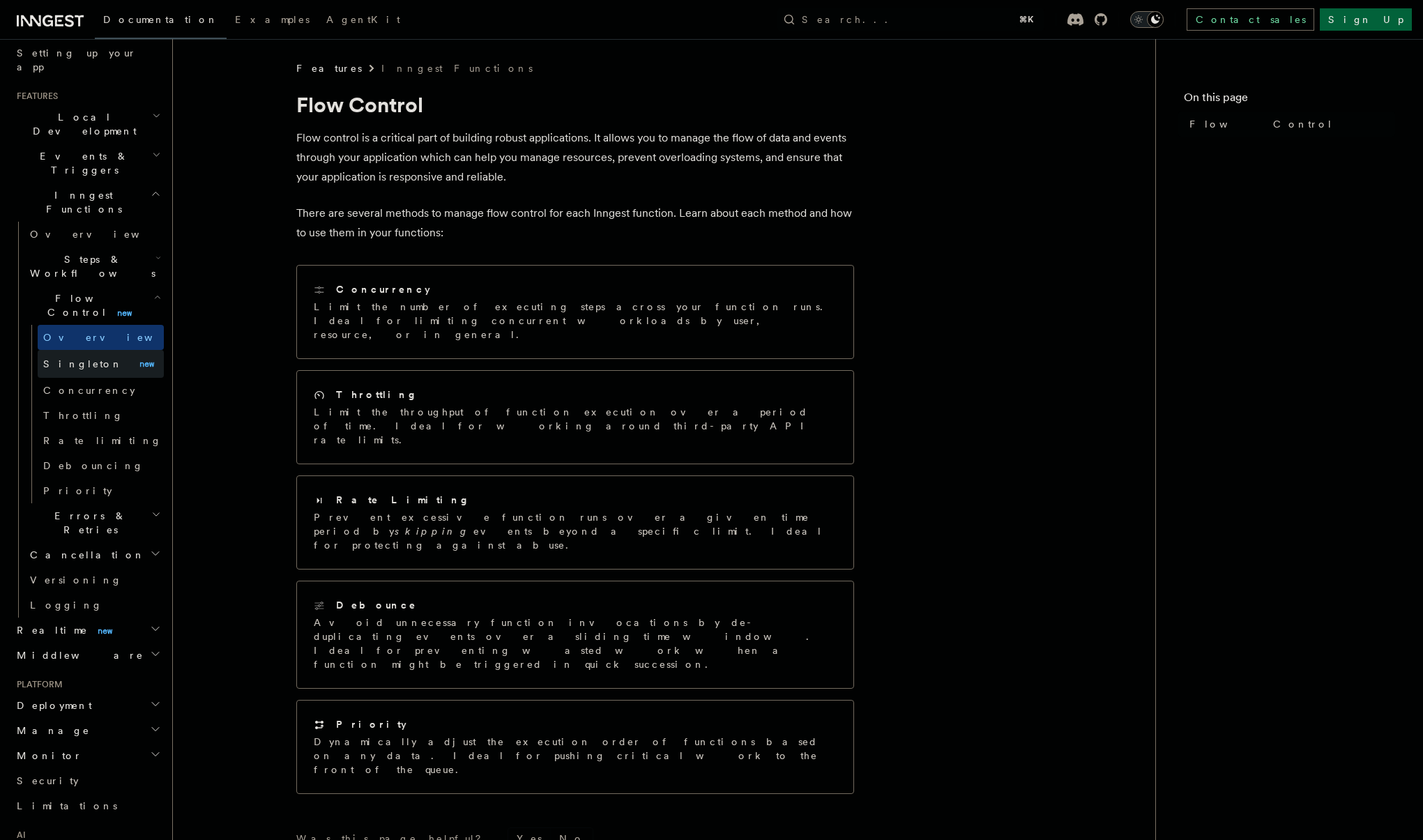
click at [86, 350] on link "Singleton new" at bounding box center [100, 364] width 126 height 28
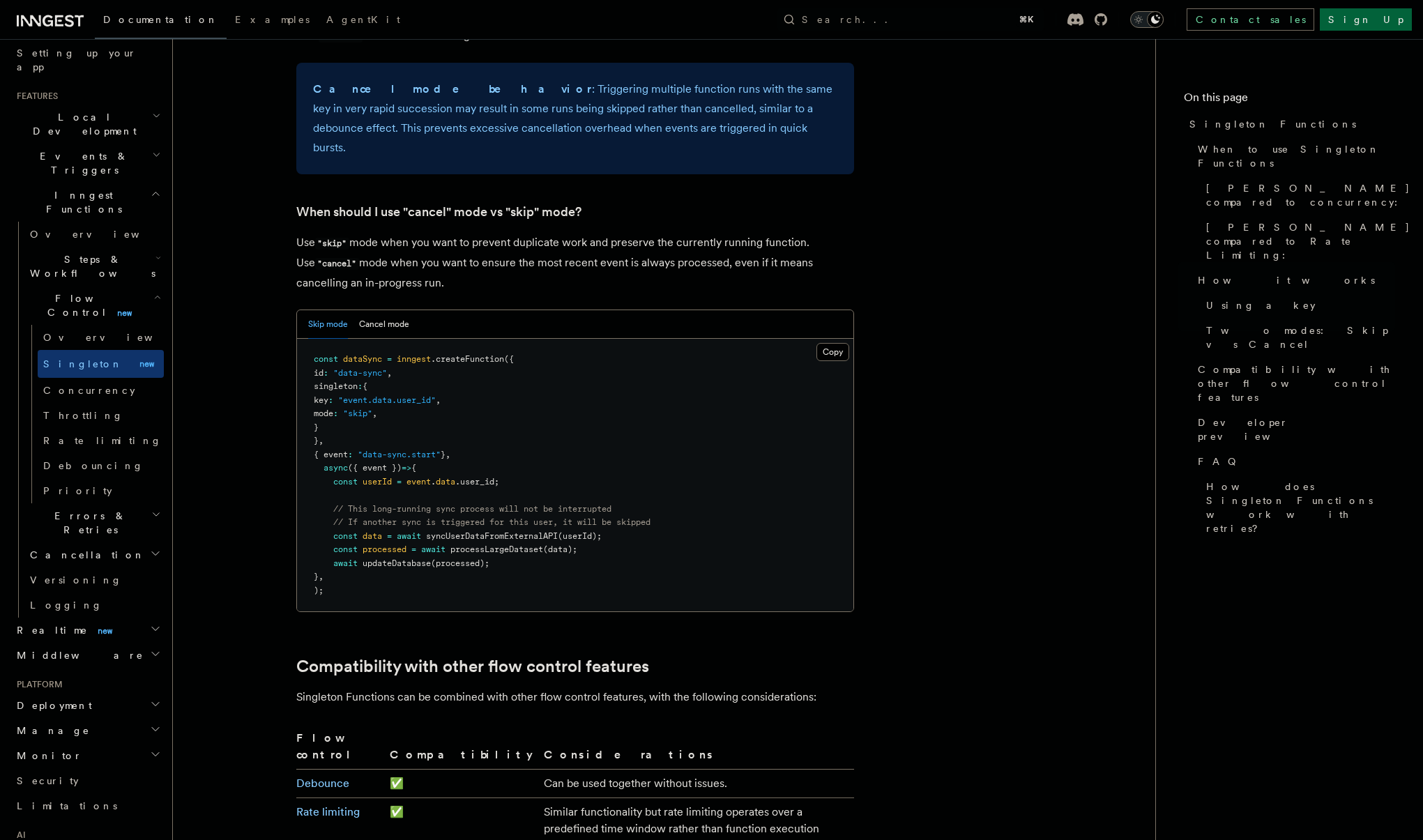
scroll to position [1783, 0]
click at [375, 313] on button "Cancel mode" at bounding box center [384, 327] width 50 height 29
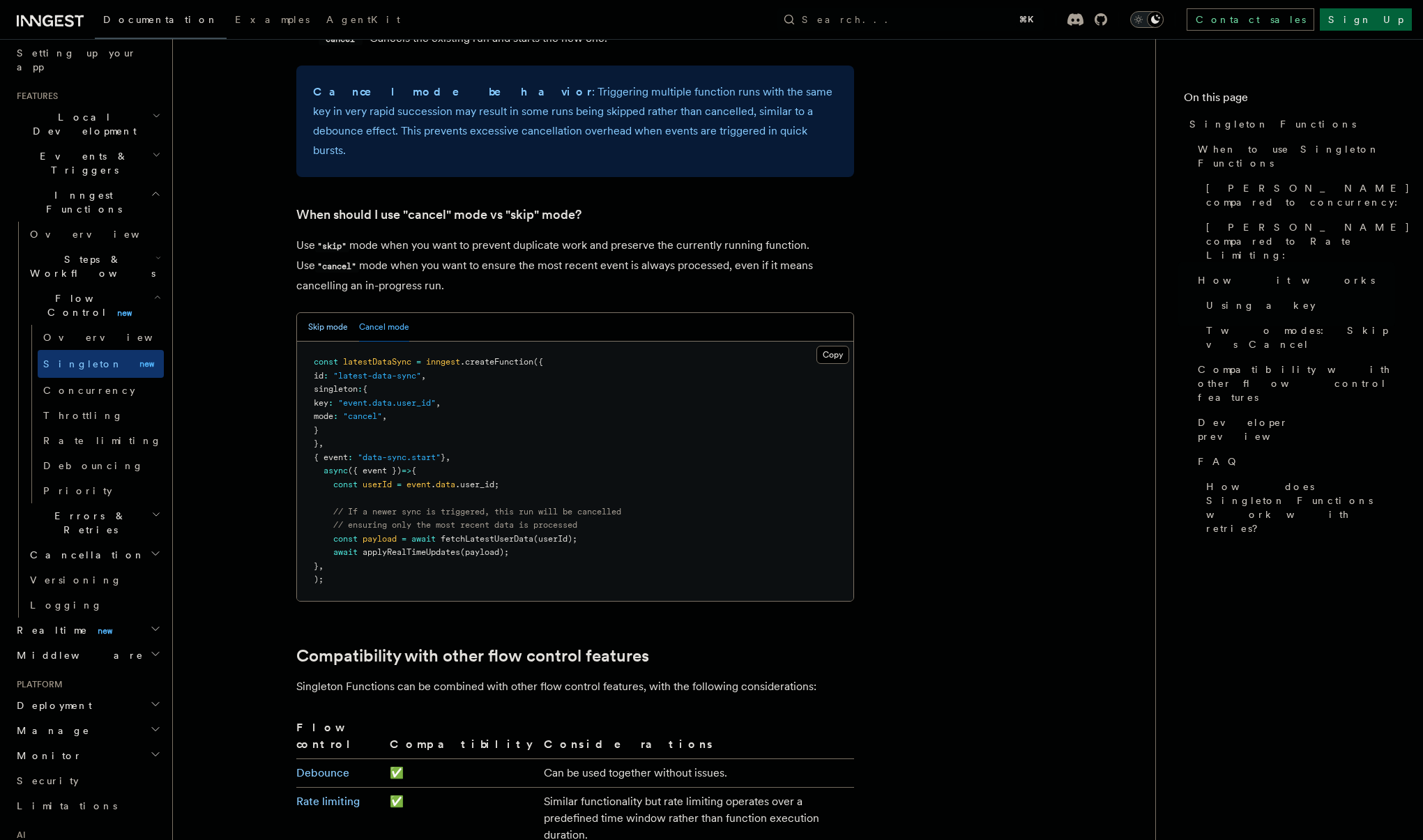
click at [325, 313] on button "Skip mode" at bounding box center [328, 327] width 40 height 29
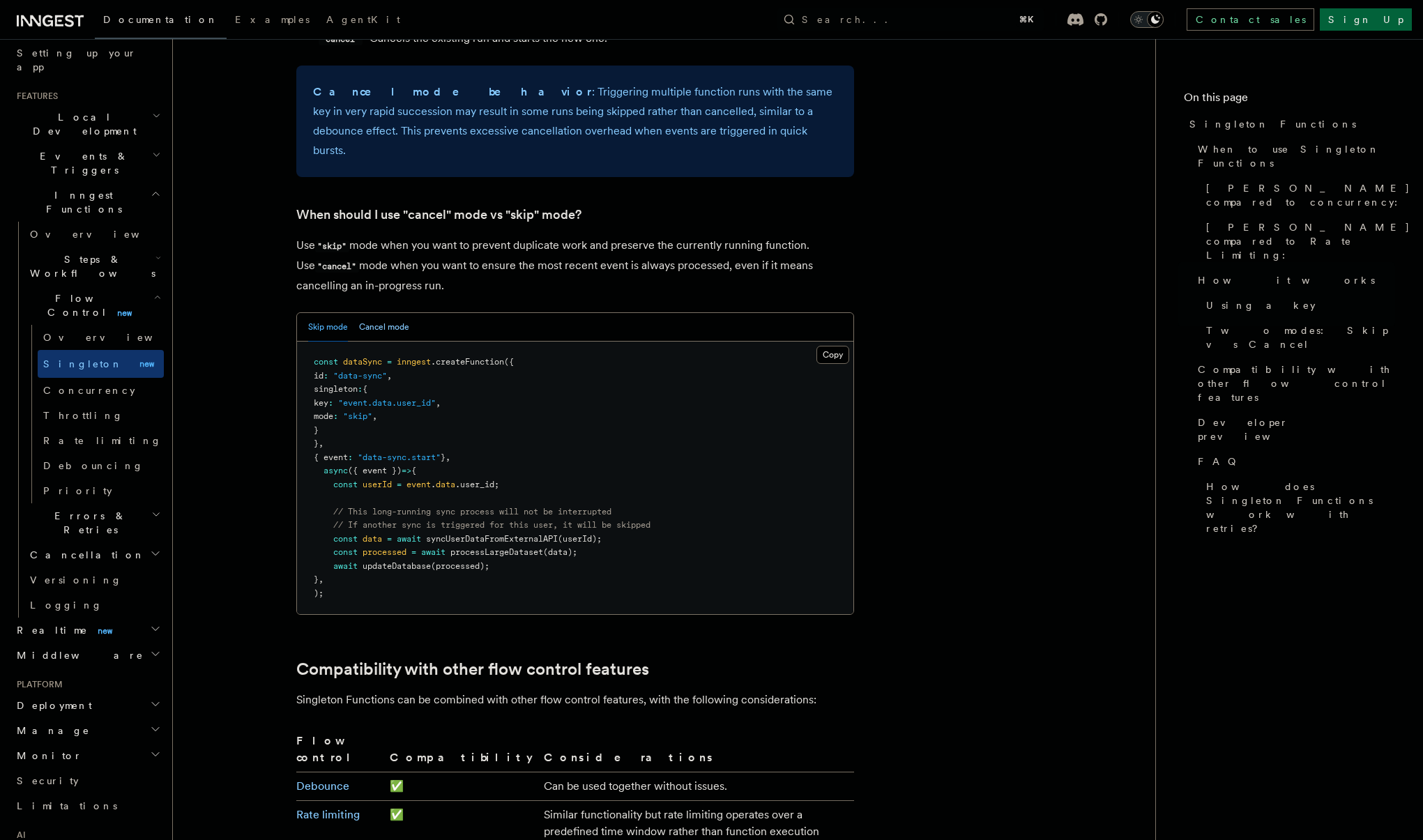
click at [373, 313] on button "Cancel mode" at bounding box center [384, 327] width 50 height 29
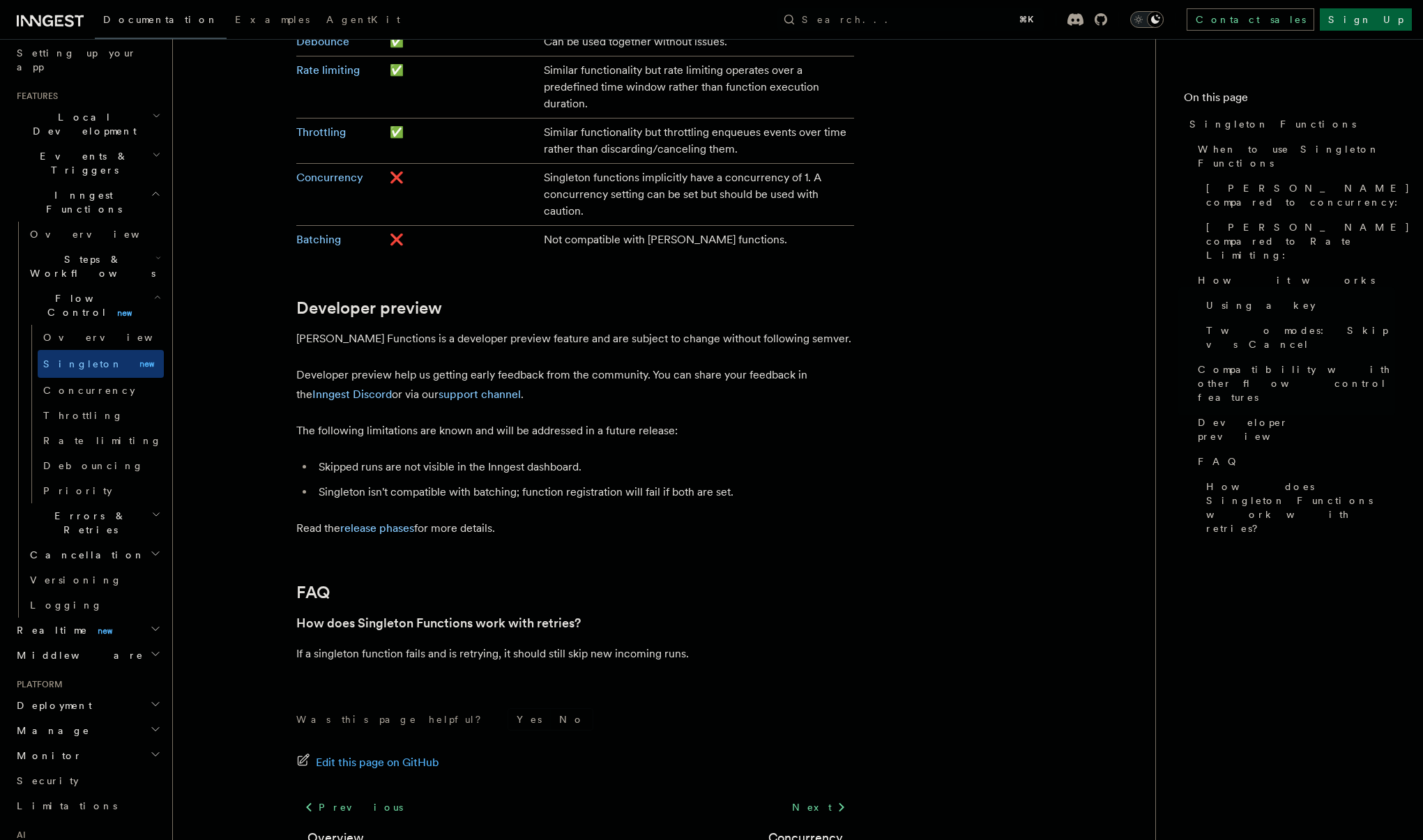
scroll to position [2514, 0]
click at [90, 384] on span "Concurrency" at bounding box center [89, 390] width 92 height 11
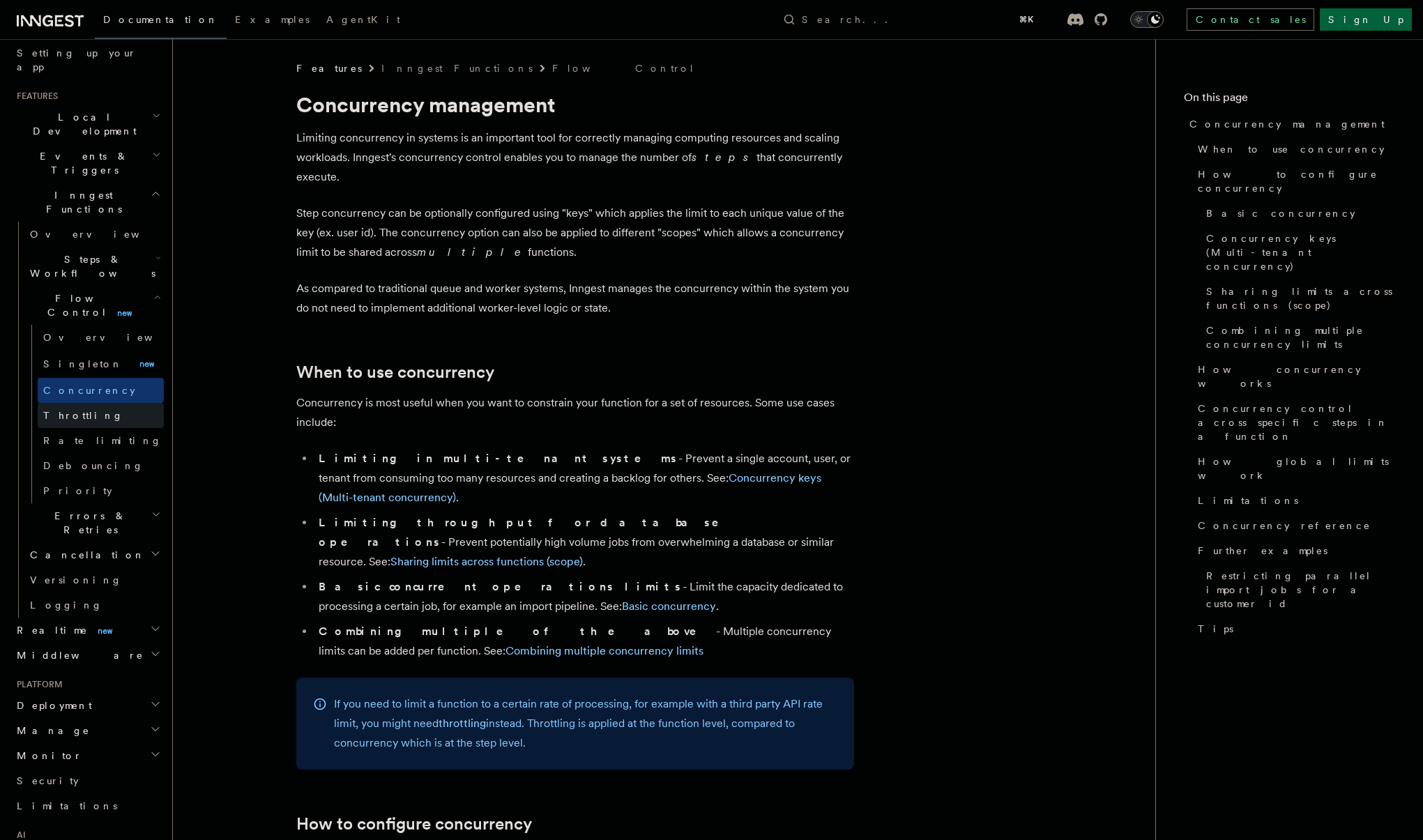
click at [88, 403] on link "Throttling" at bounding box center [100, 415] width 126 height 25
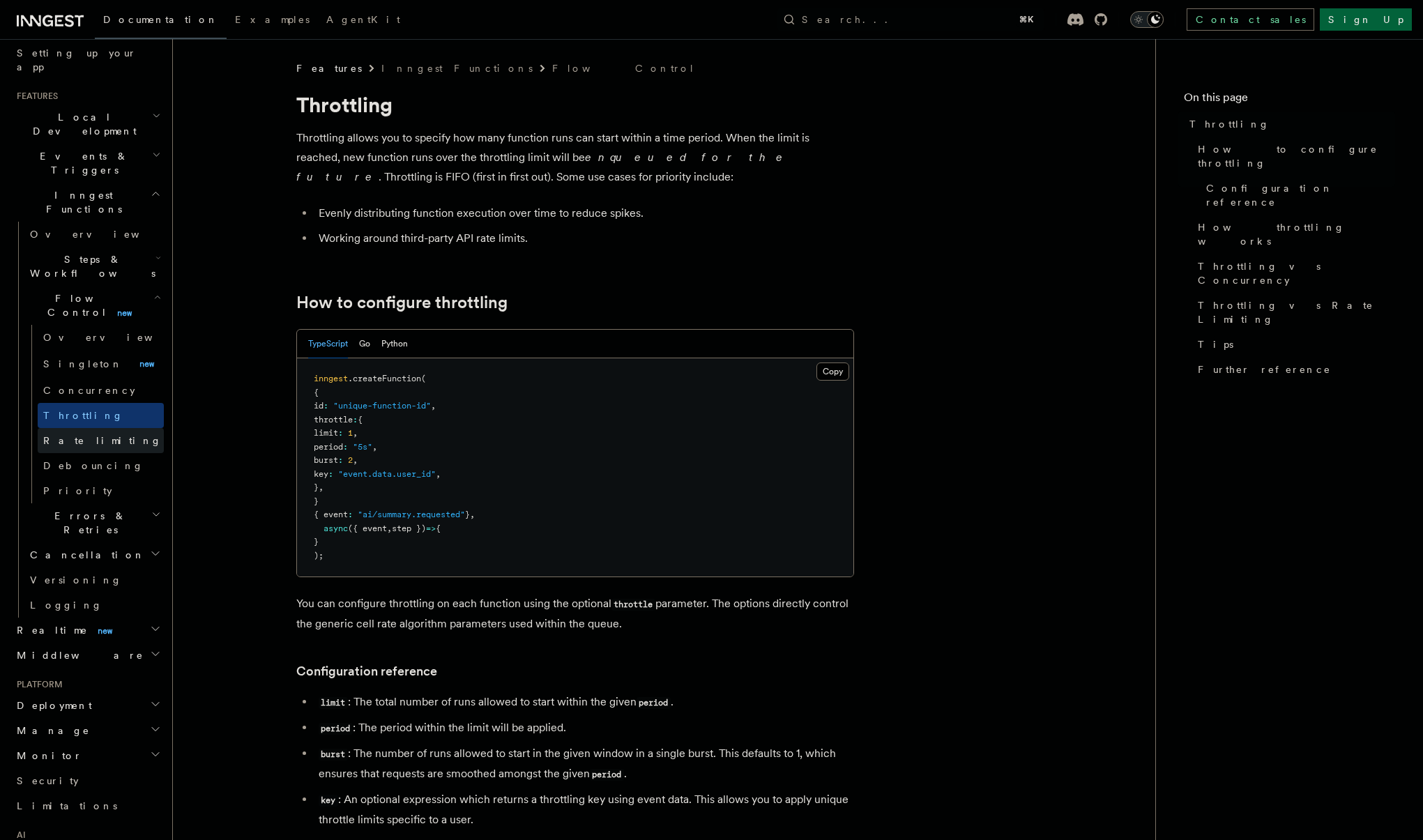
click at [94, 435] on span "Rate limiting" at bounding box center [103, 440] width 119 height 11
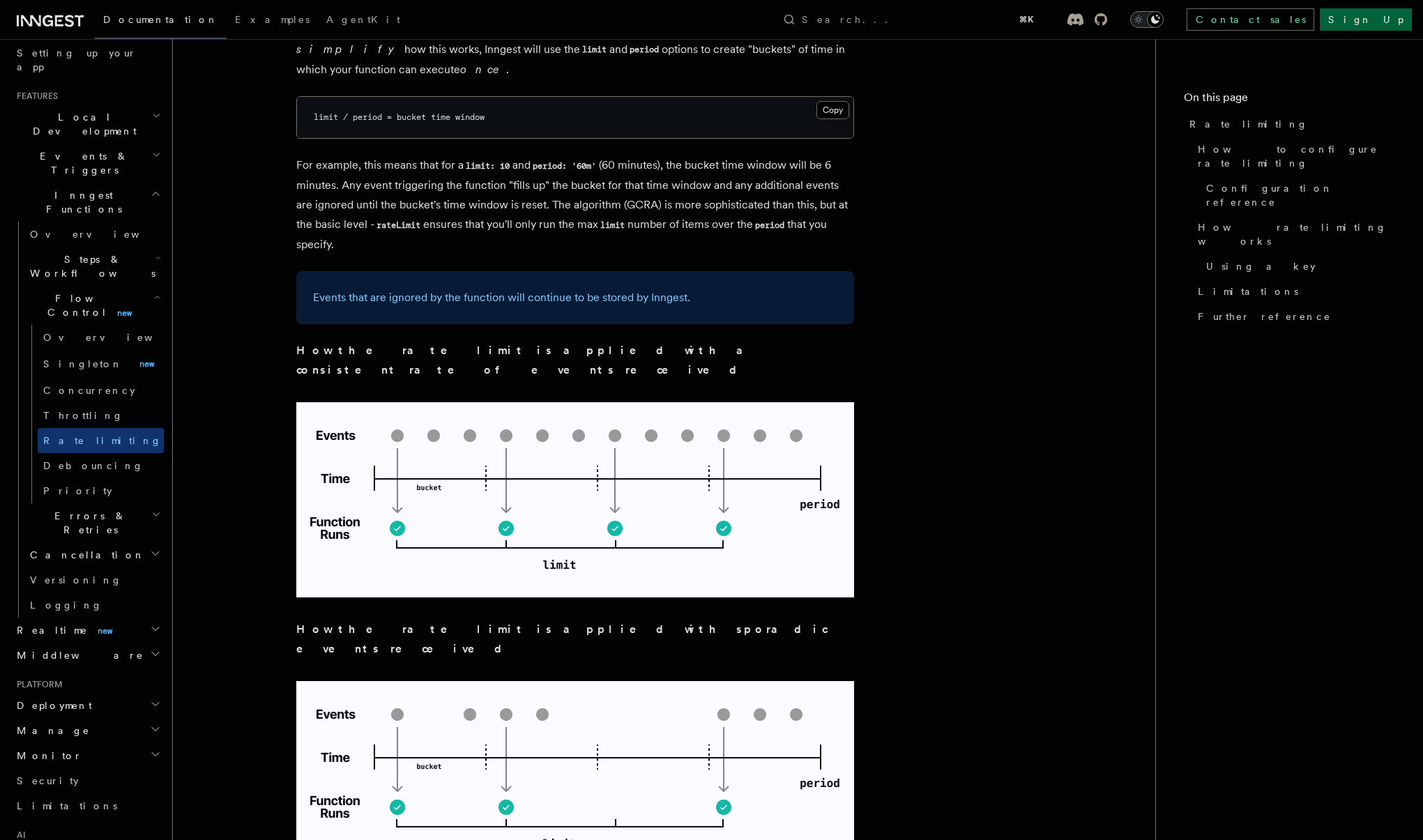
scroll to position [1011, 0]
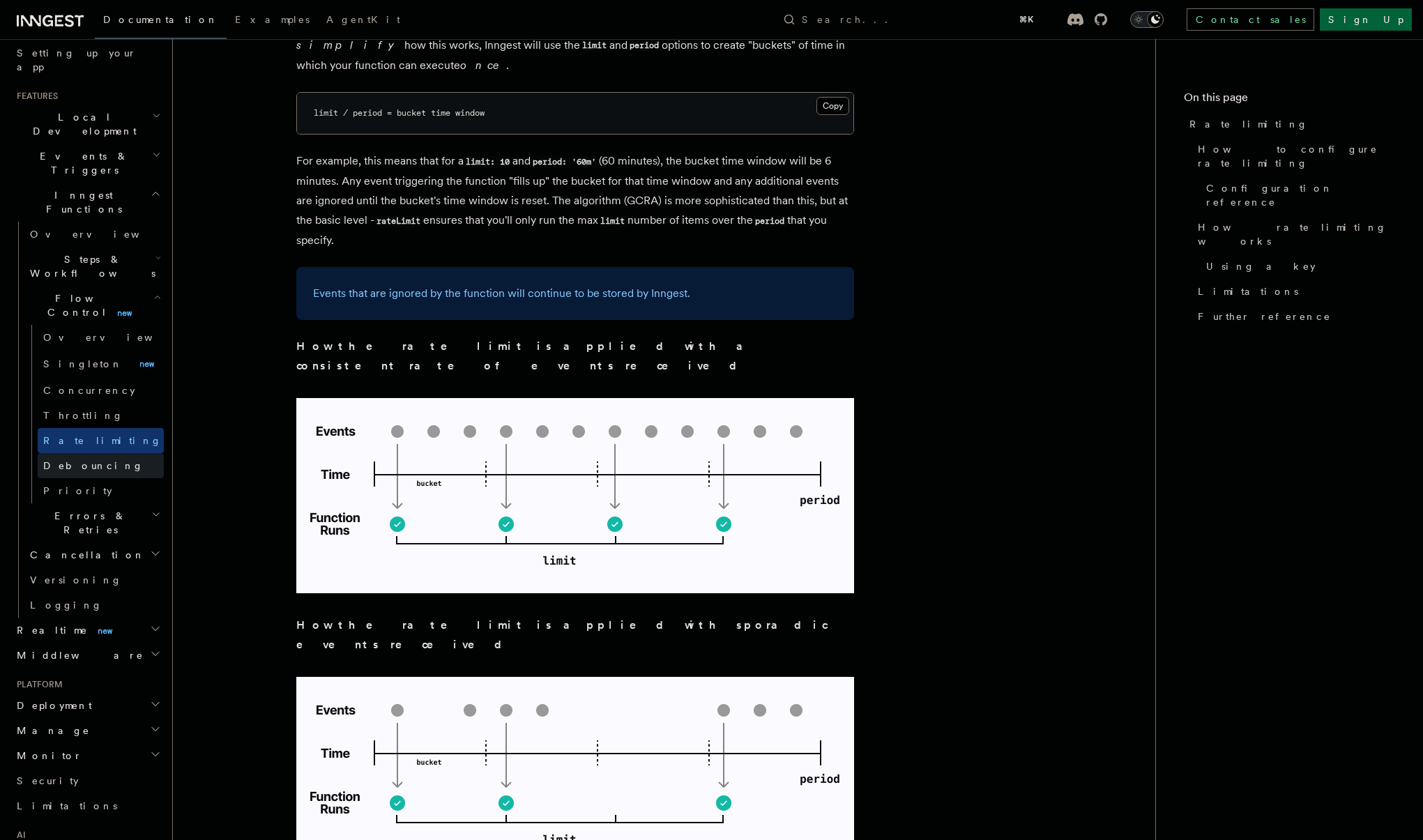
click at [94, 460] on span "Debouncing" at bounding box center [94, 465] width 100 height 11
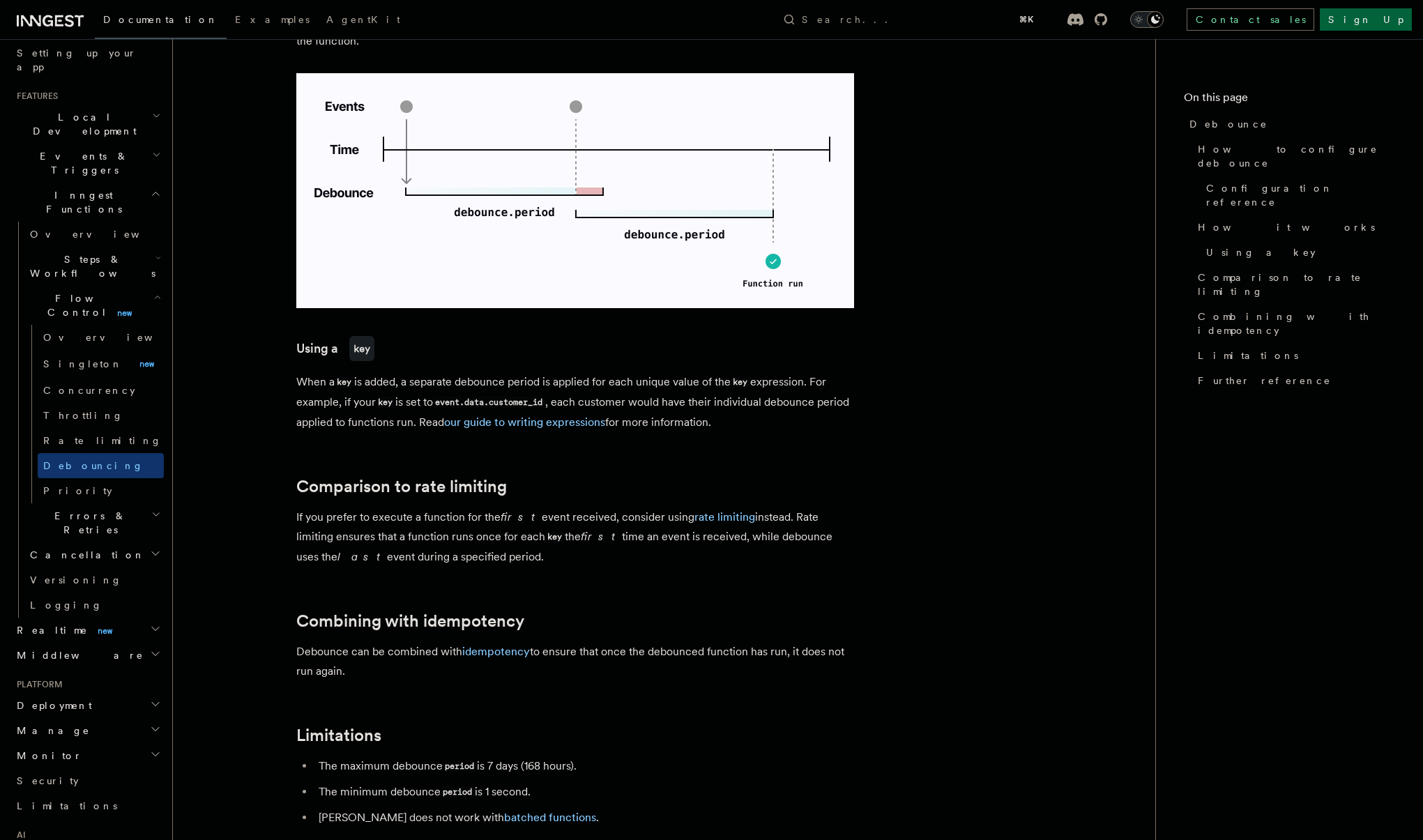
scroll to position [981, 0]
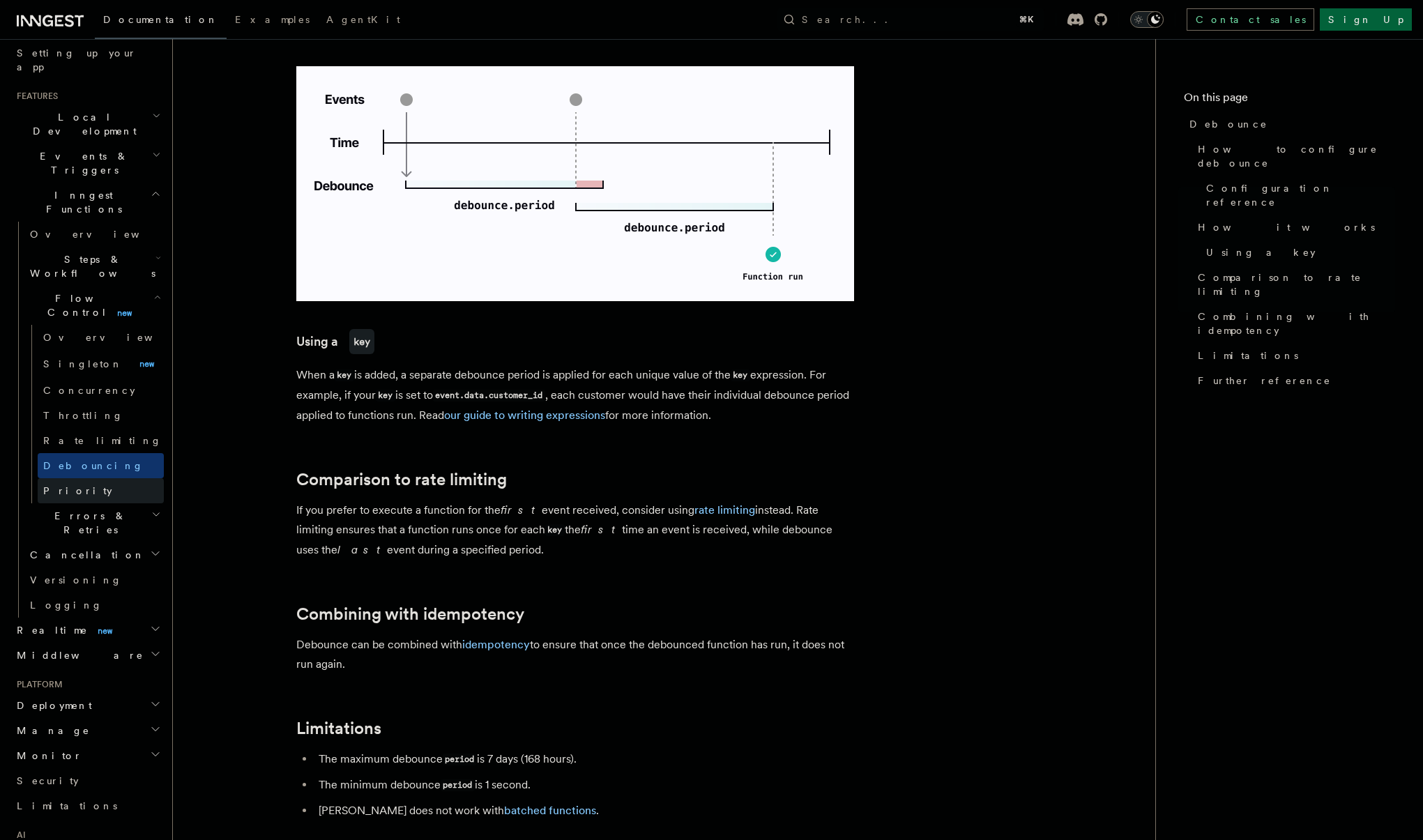
click at [71, 485] on span "Priority" at bounding box center [77, 490] width 69 height 11
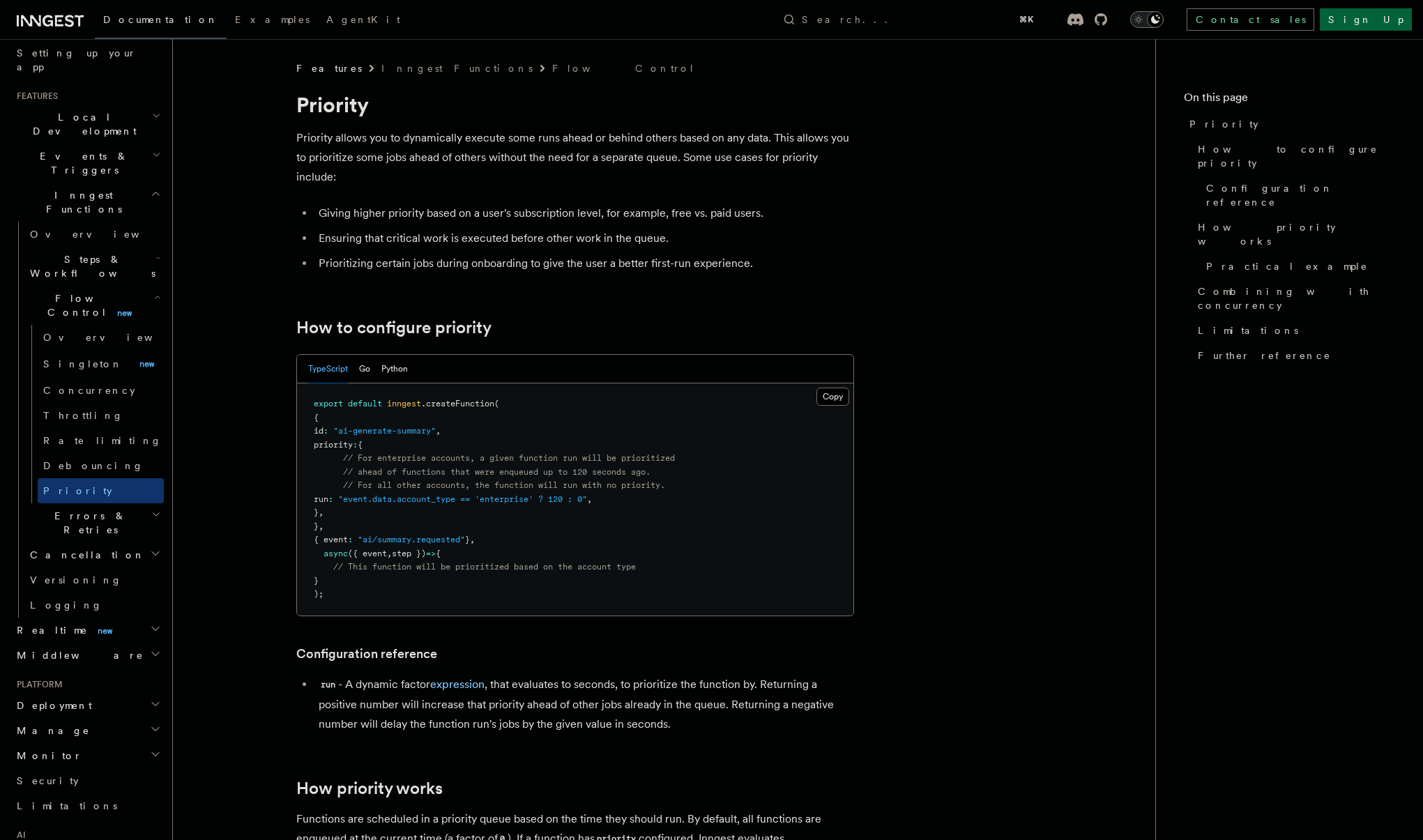
click at [95, 509] on span "Errors & Retries" at bounding box center [88, 523] width 127 height 28
click at [91, 542] on link "Overview" at bounding box center [100, 555] width 126 height 25
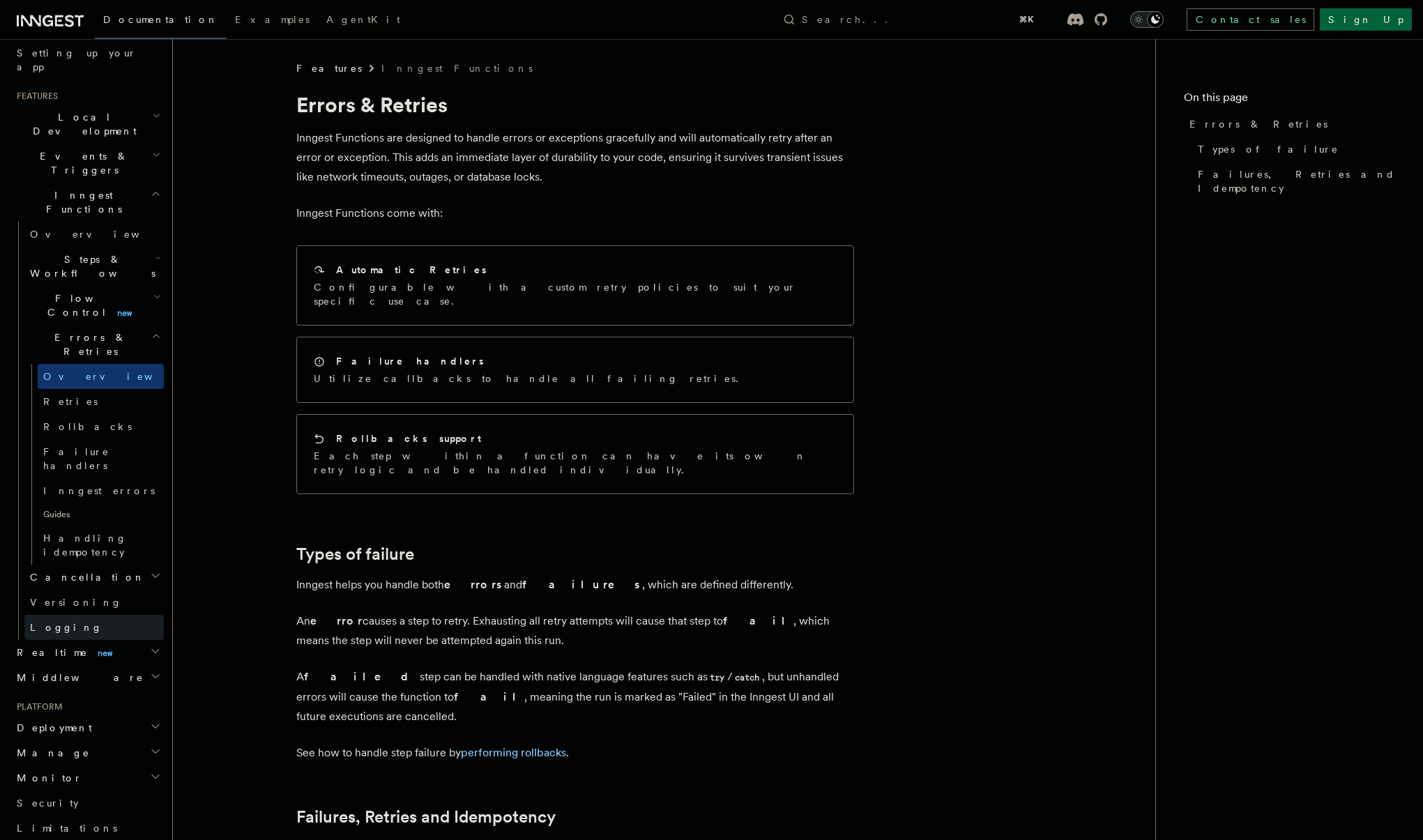
click at [95, 615] on link "Logging" at bounding box center [94, 627] width 140 height 25
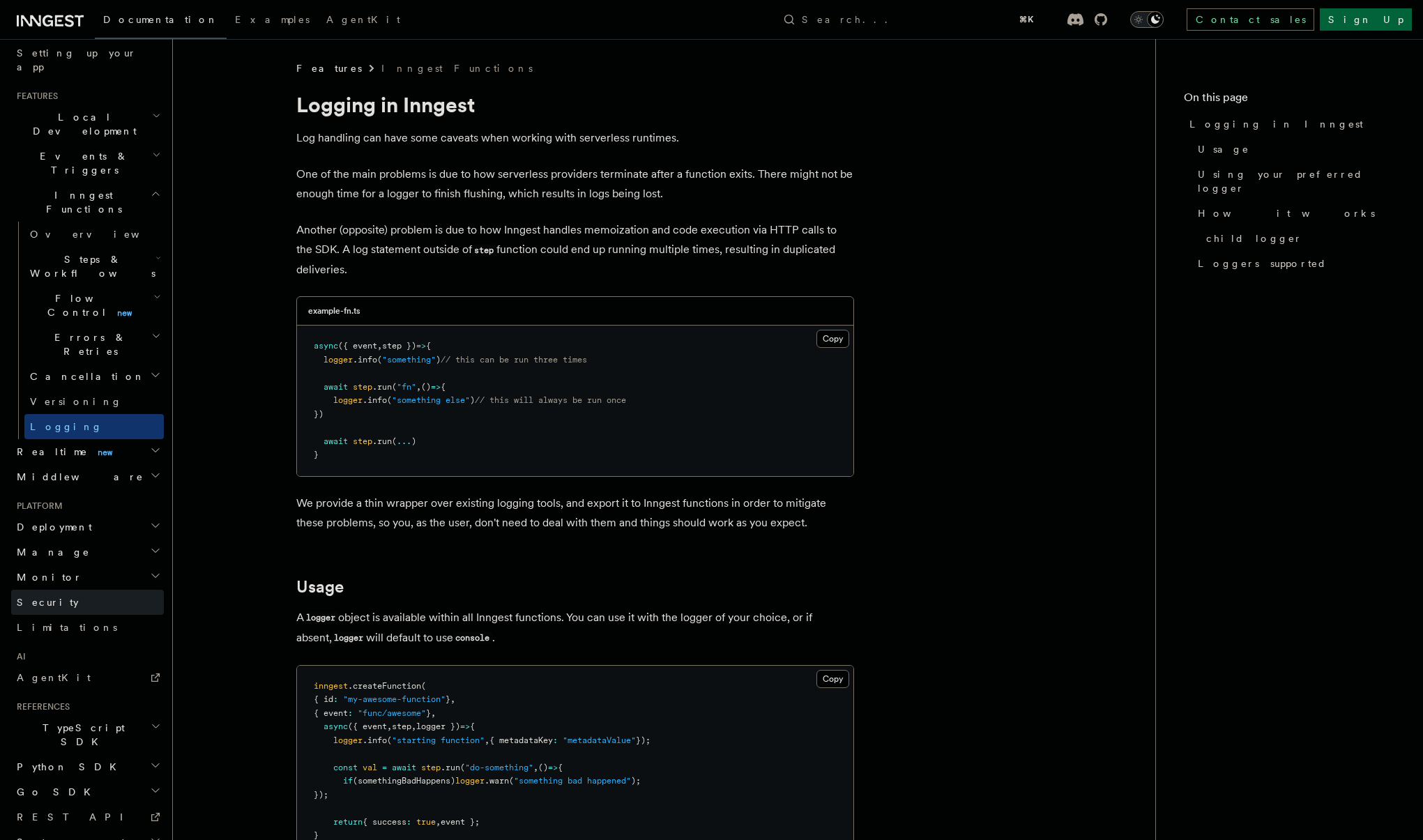
click at [87, 590] on link "Security" at bounding box center [87, 602] width 153 height 25
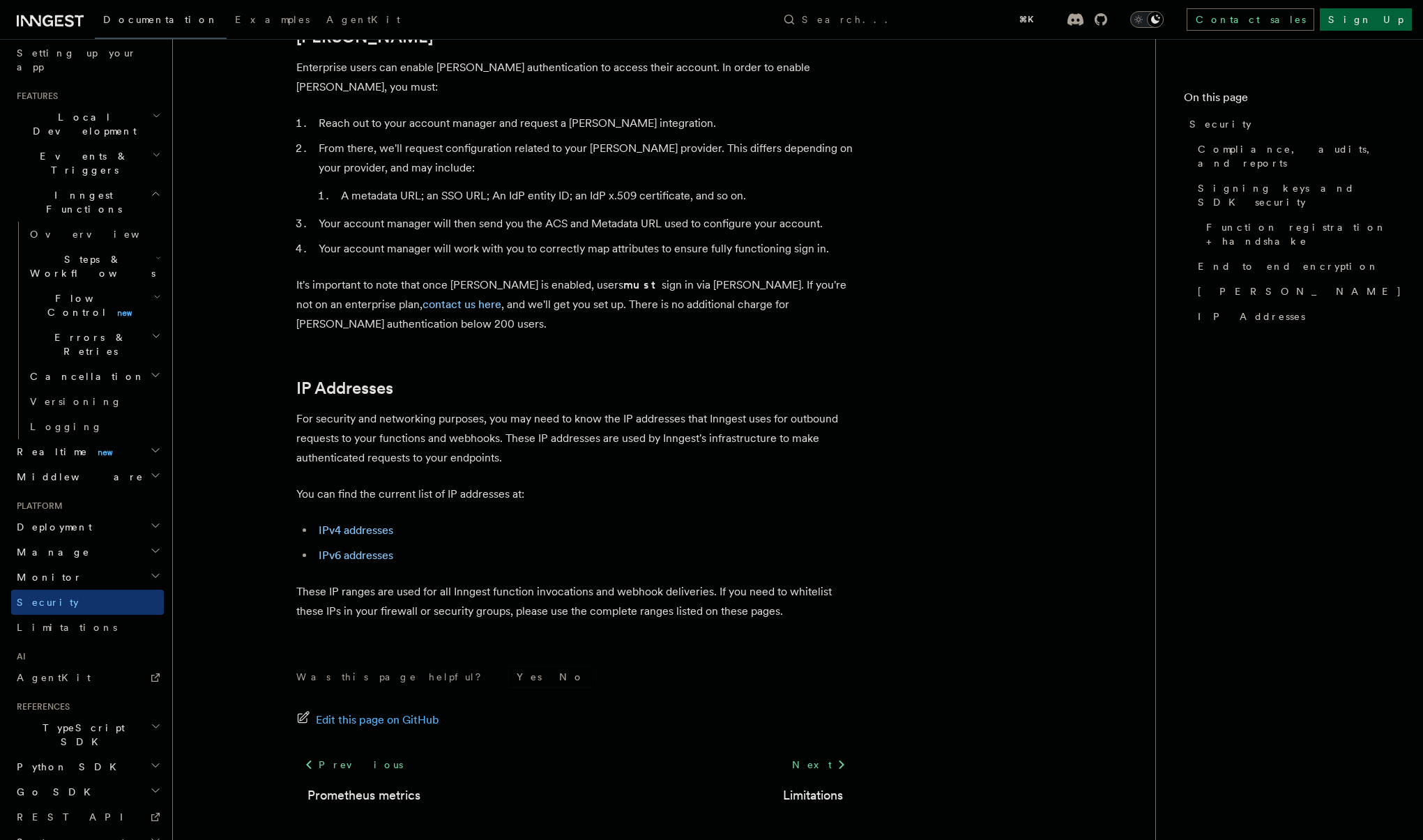
scroll to position [1561, 0]
click at [54, 622] on span "Limitations" at bounding box center [67, 627] width 100 height 11
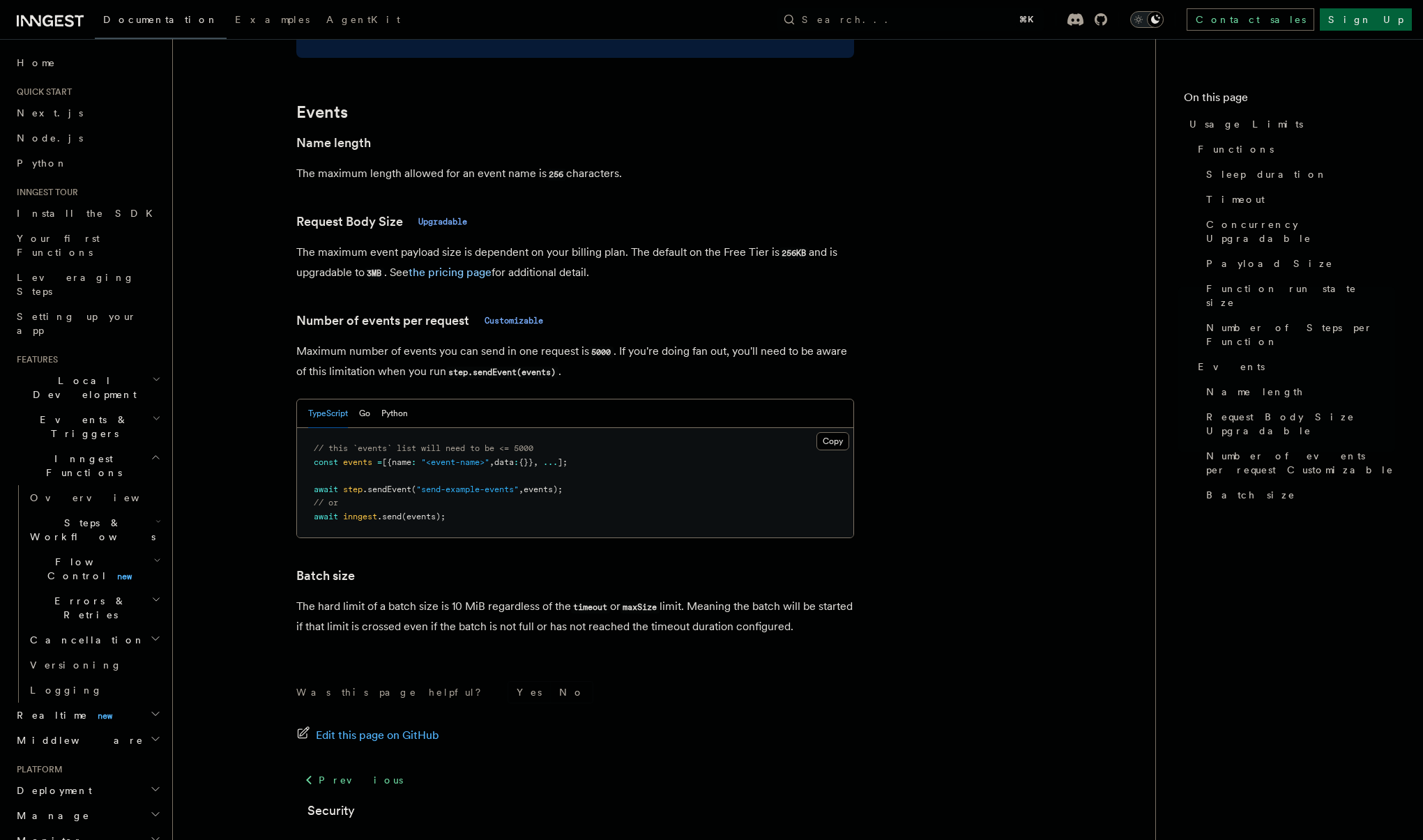
click at [150, 708] on icon "button" at bounding box center [156, 714] width 11 height 11
click at [88, 728] on link "Overview" at bounding box center [94, 740] width 140 height 25
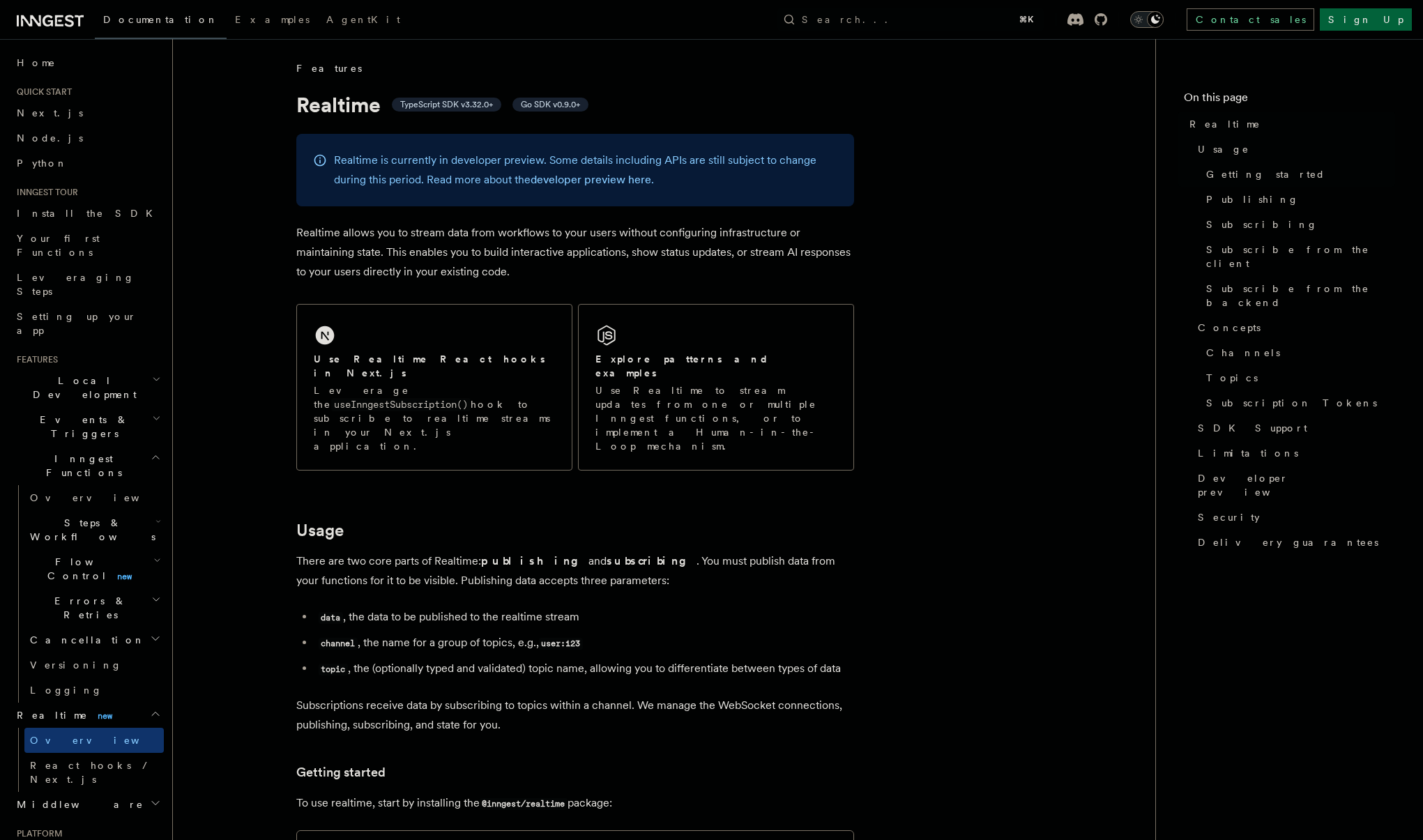
click at [131, 407] on h2 "Events & Triggers" at bounding box center [87, 426] width 153 height 39
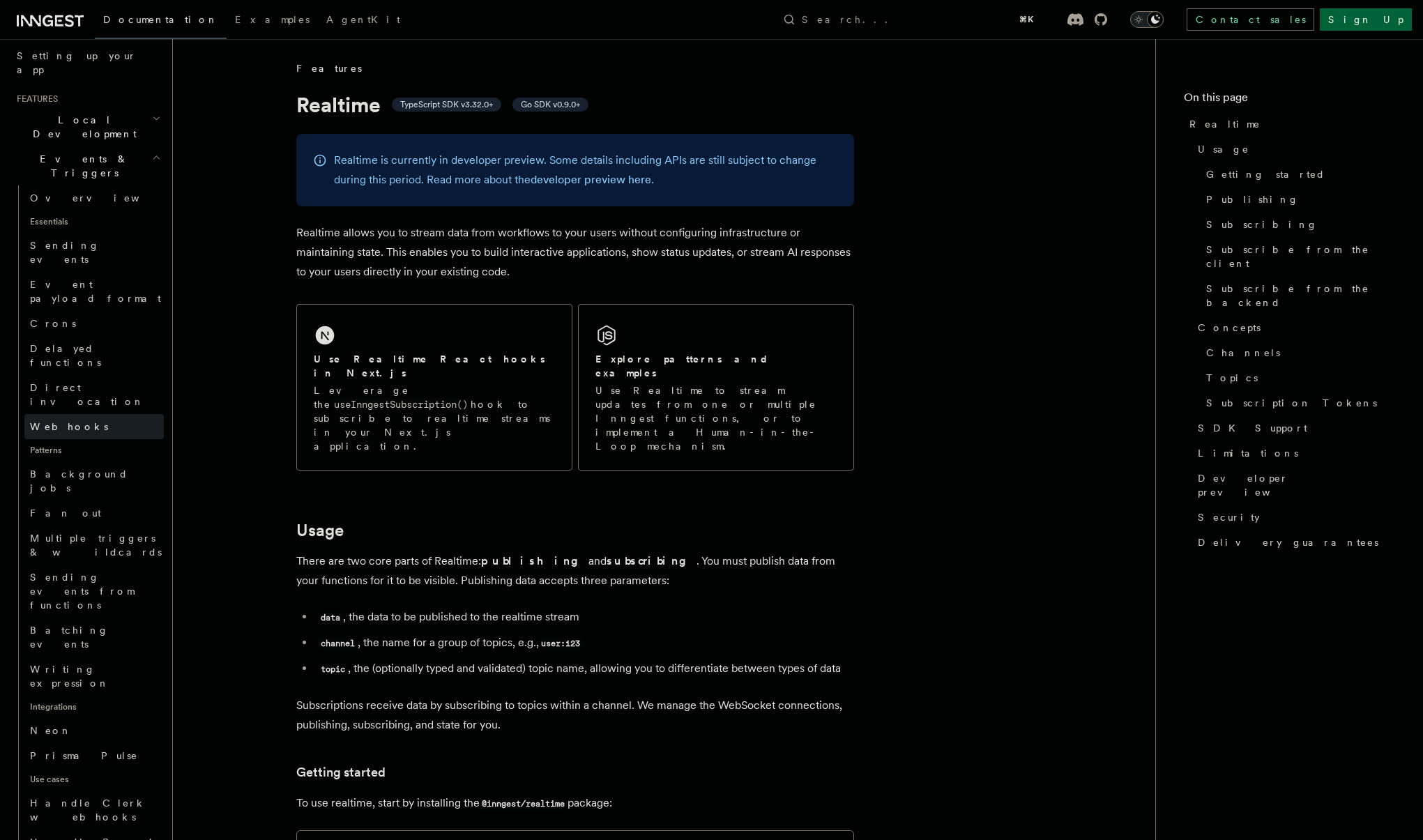
scroll to position [262, 0]
click at [99, 532] on span "Multiple triggers & wildcards" at bounding box center [96, 544] width 132 height 25
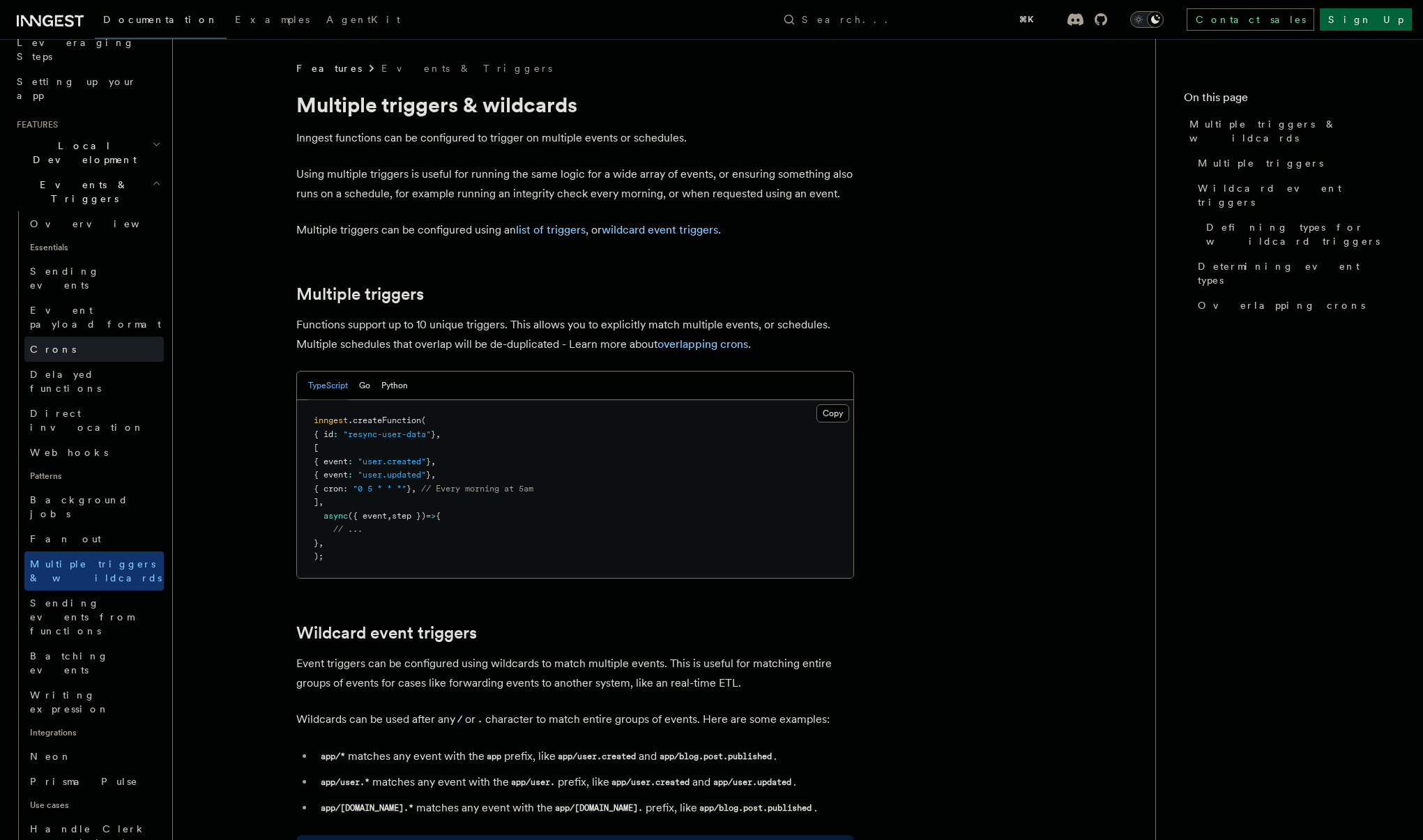
scroll to position [230, 0]
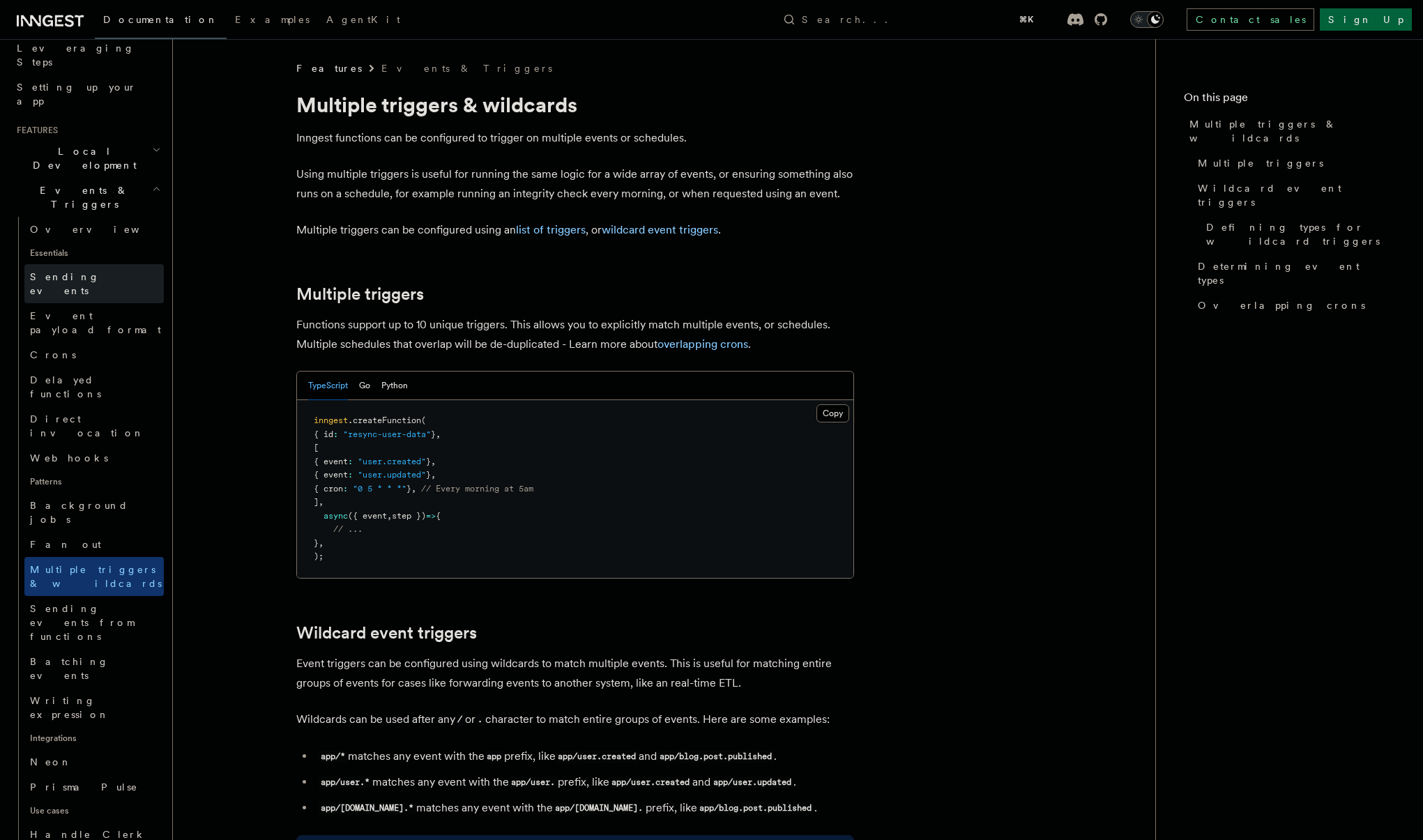
click at [79, 271] on span "Sending events" at bounding box center [65, 284] width 70 height 25
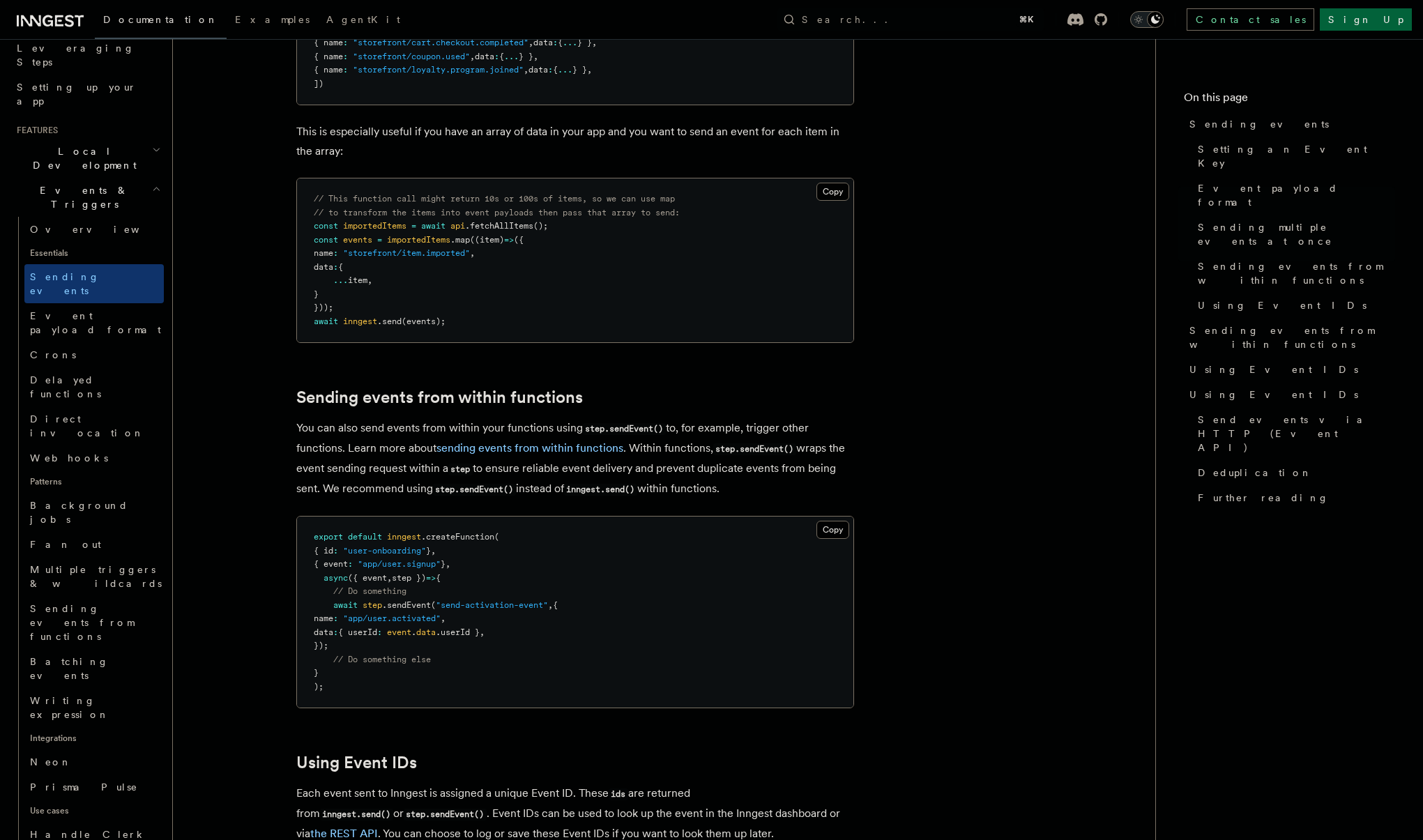
scroll to position [1821, 0]
